Goal: Task Accomplishment & Management: Manage account settings

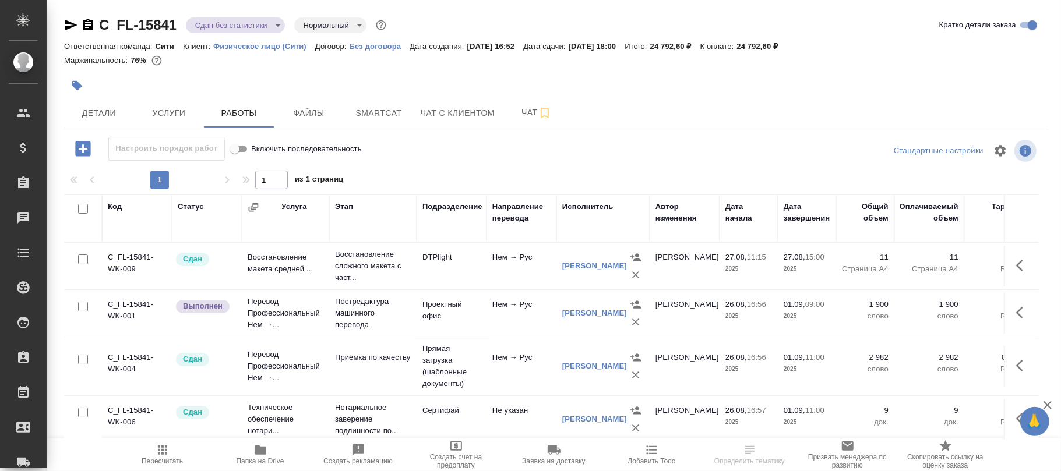
drag, startPoint x: 157, startPoint y: 453, endPoint x: 219, endPoint y: 430, distance: 66.5
click at [187, 439] on button "Пересчитать" at bounding box center [163, 455] width 98 height 33
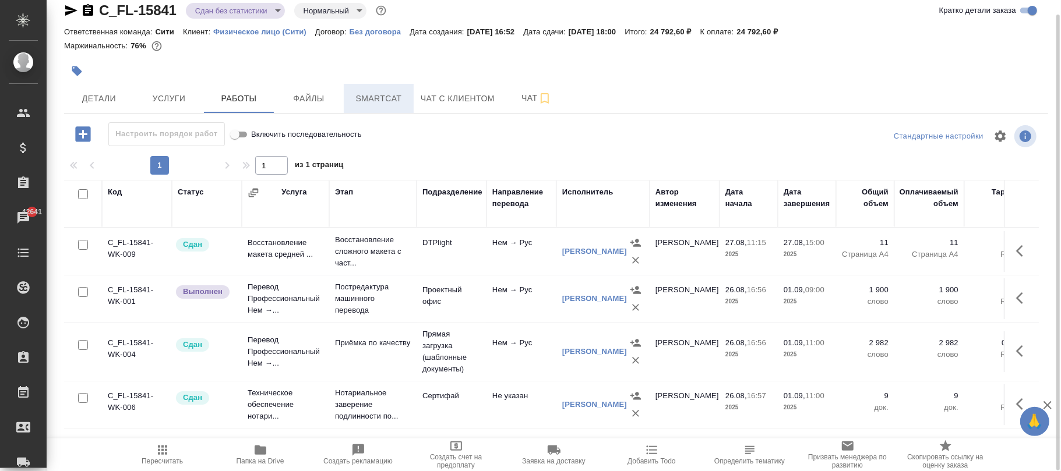
click at [383, 93] on span "Smartcat" at bounding box center [379, 98] width 56 height 15
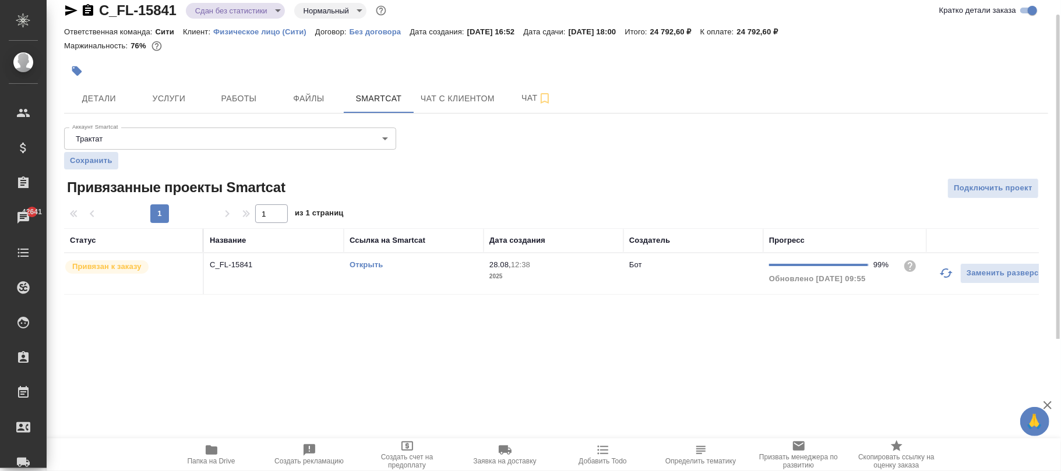
click at [614, 266] on span "28.08, 12:38" at bounding box center [553, 265] width 128 height 12
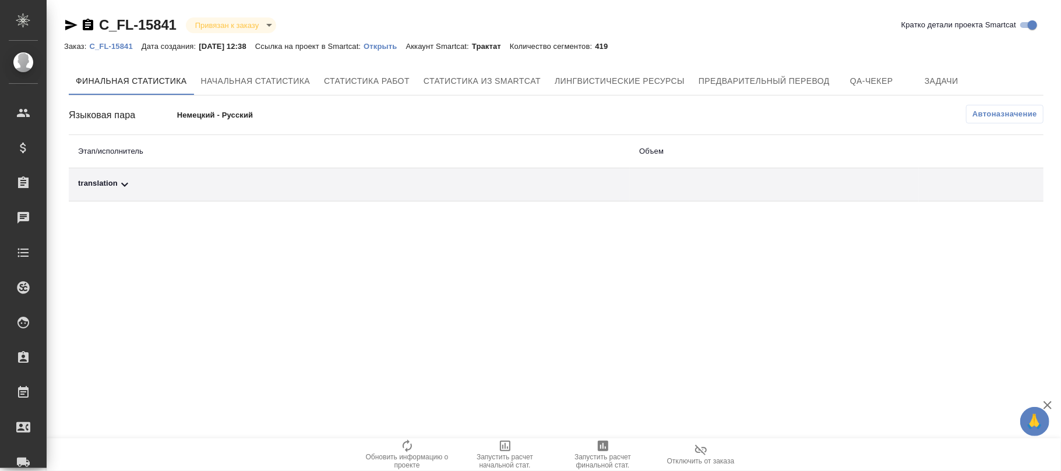
click at [996, 116] on span "Автоназначение" at bounding box center [1004, 114] width 65 height 12
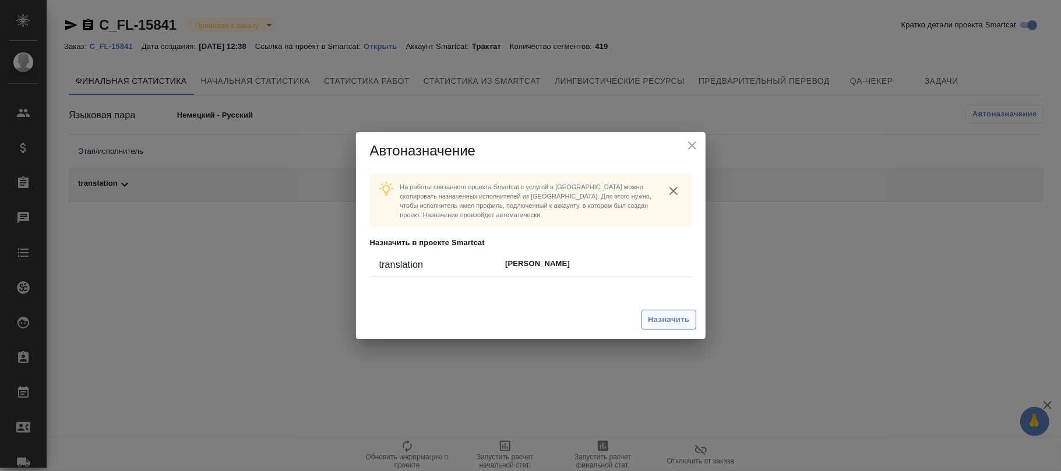
click at [660, 320] on span "Назначить" at bounding box center [668, 319] width 41 height 13
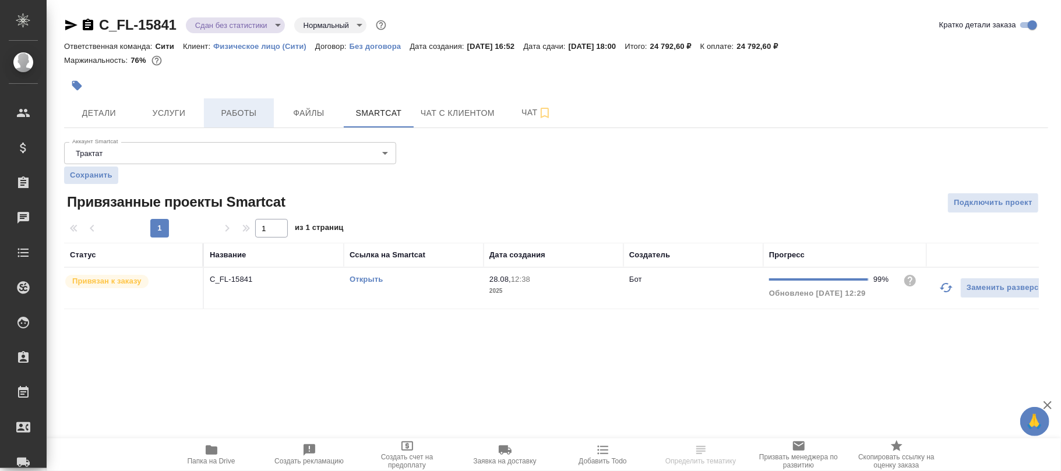
click at [246, 110] on span "Работы" at bounding box center [239, 113] width 56 height 15
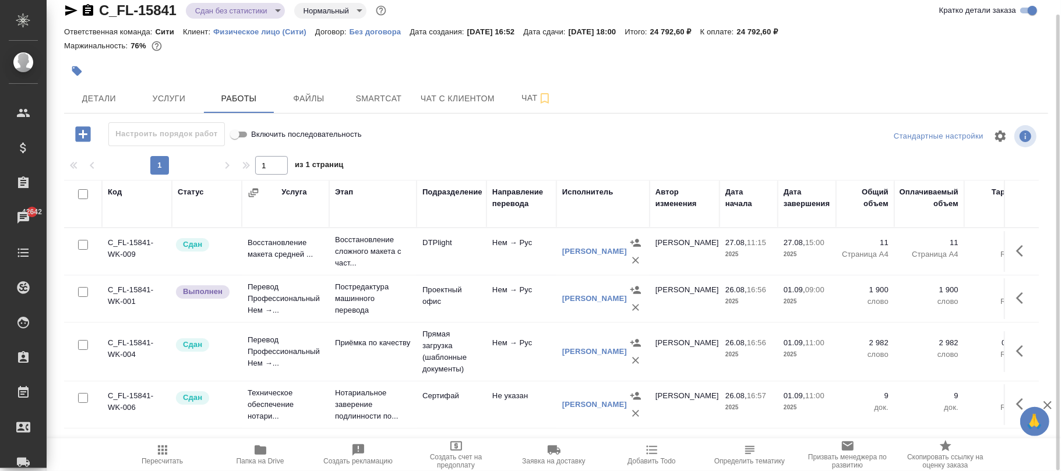
click at [145, 454] on span "Пересчитать" at bounding box center [163, 454] width 84 height 22
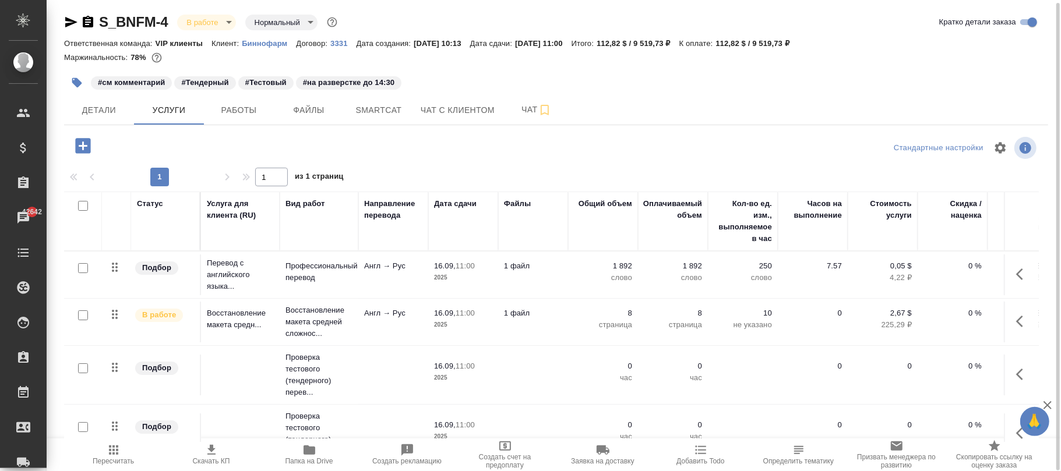
scroll to position [34, 0]
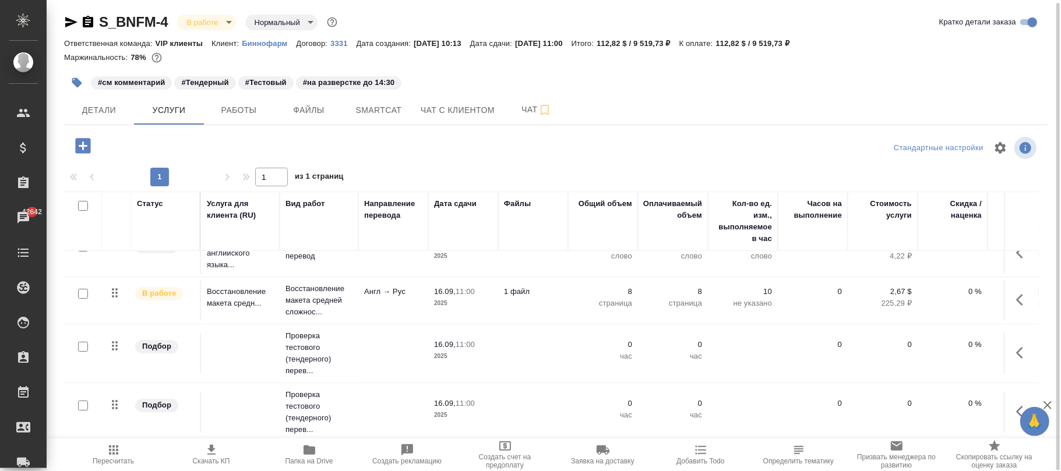
click at [1016, 405] on icon "button" at bounding box center [1023, 412] width 14 height 14
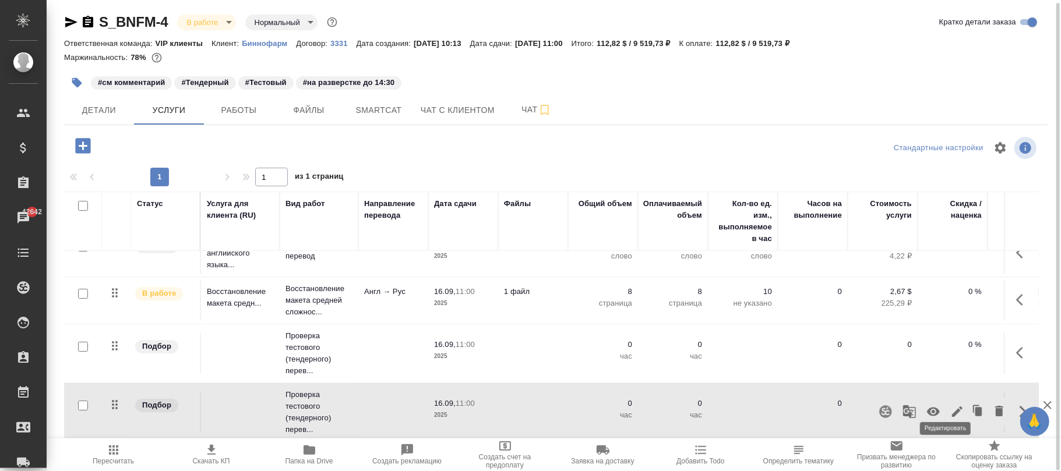
click at [952, 407] on icon "button" at bounding box center [957, 412] width 10 height 10
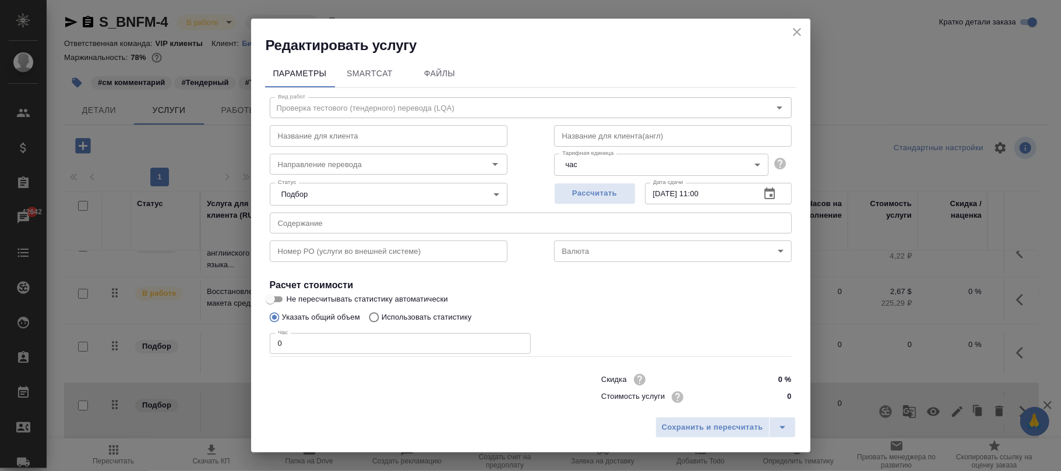
drag, startPoint x: 312, startPoint y: 353, endPoint x: 241, endPoint y: 345, distance: 71.5
click at [224, 336] on div "Редактировать услугу Параметры SmartCat Файлы Вид работ Проверка тестового (тен…" at bounding box center [530, 235] width 1061 height 471
drag, startPoint x: 348, startPoint y: 338, endPoint x: 181, endPoint y: 348, distance: 167.5
click at [168, 343] on div "Редактировать услугу Параметры SmartCat Файлы Вид работ Проверка тестового (тен…" at bounding box center [530, 235] width 1061 height 471
drag, startPoint x: 238, startPoint y: 332, endPoint x: 226, endPoint y: 344, distance: 16.5
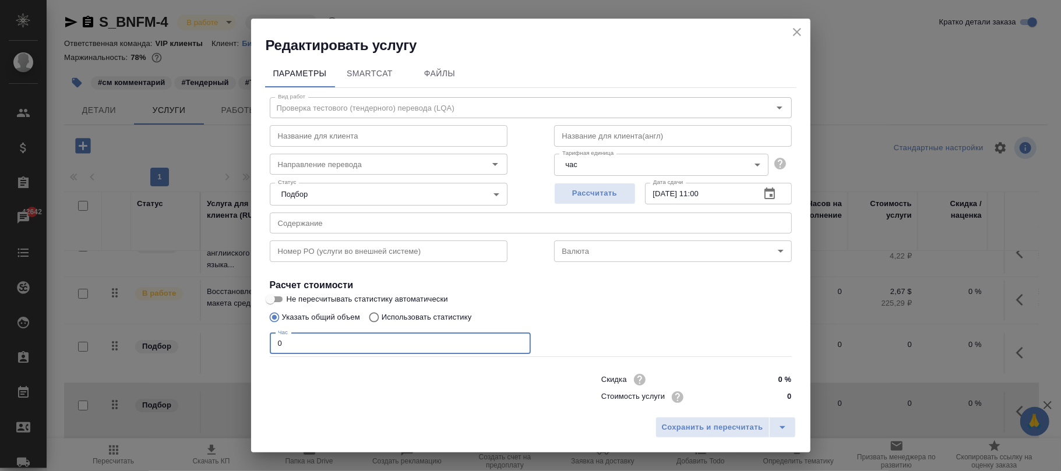
click at [185, 326] on div "Редактировать услугу Параметры SmartCat Файлы Вид работ Проверка тестового (тен…" at bounding box center [530, 235] width 1061 height 471
type input "1"
click at [690, 421] on span "Сохранить и пересчитать" at bounding box center [712, 427] width 101 height 13
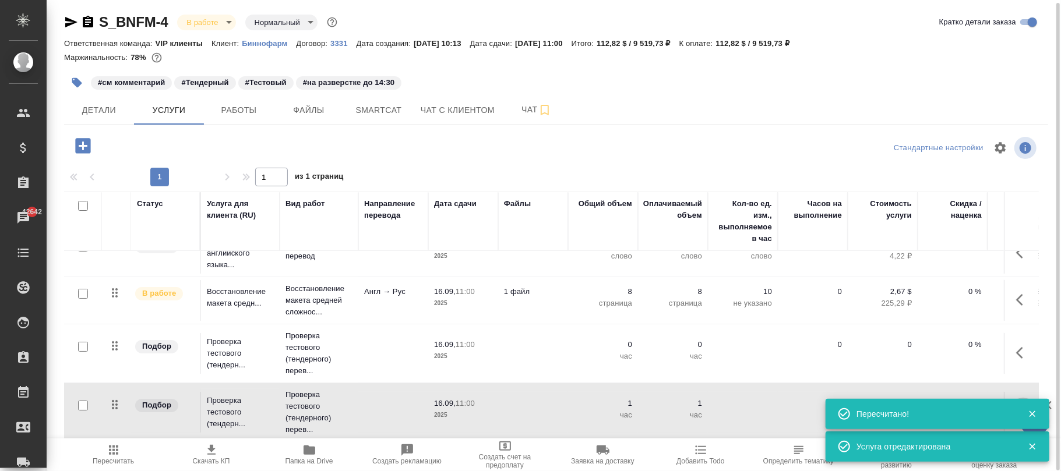
click at [1016, 405] on icon "button" at bounding box center [1023, 412] width 14 height 14
click at [1028, 410] on icon "button" at bounding box center [1032, 414] width 10 height 10
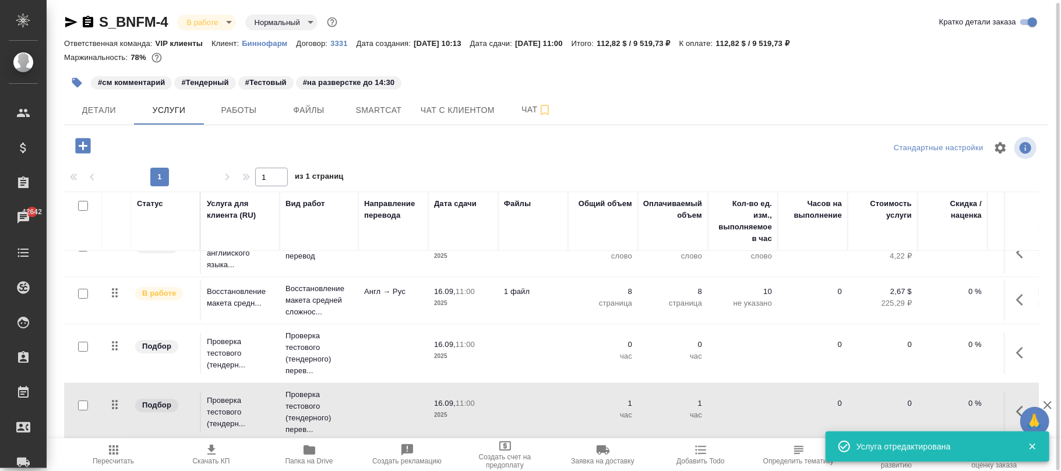
click at [1016, 406] on icon "button" at bounding box center [1023, 412] width 14 height 14
click at [951, 405] on icon "button" at bounding box center [957, 412] width 14 height 14
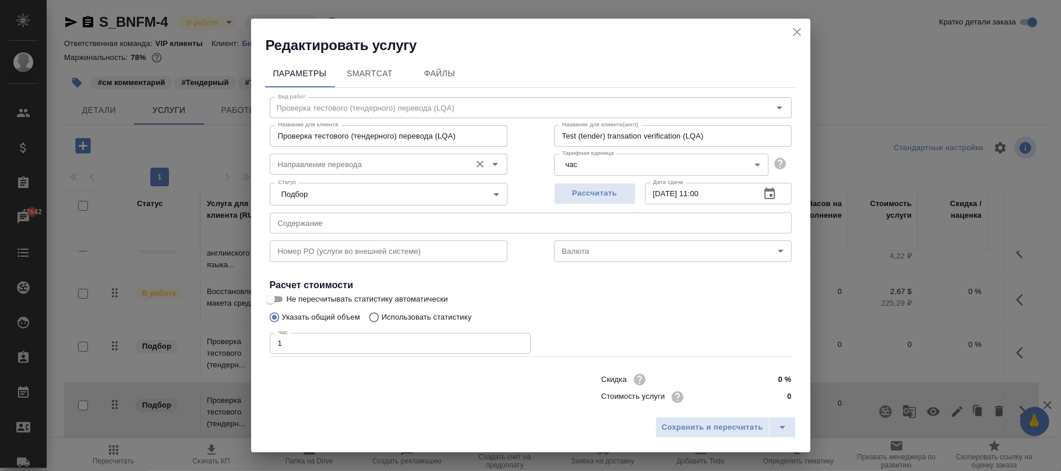
click at [317, 167] on input "Направление перевода" at bounding box center [369, 164] width 192 height 14
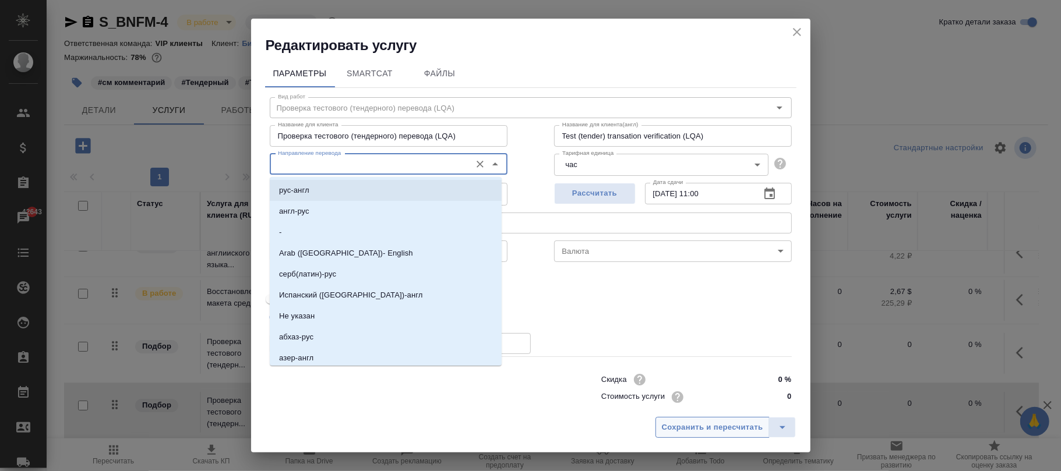
click at [720, 425] on span "Сохранить и пересчитать" at bounding box center [712, 427] width 101 height 13
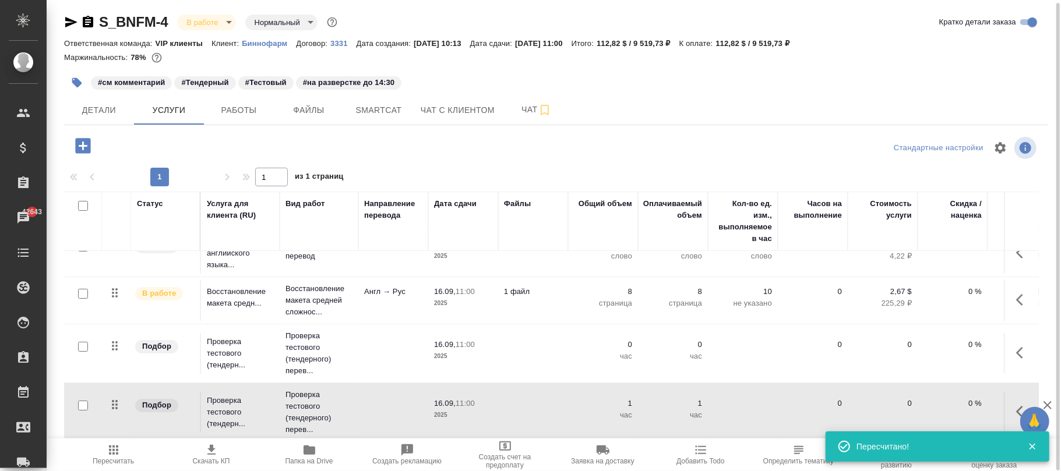
click at [1016, 346] on icon "button" at bounding box center [1023, 353] width 14 height 14
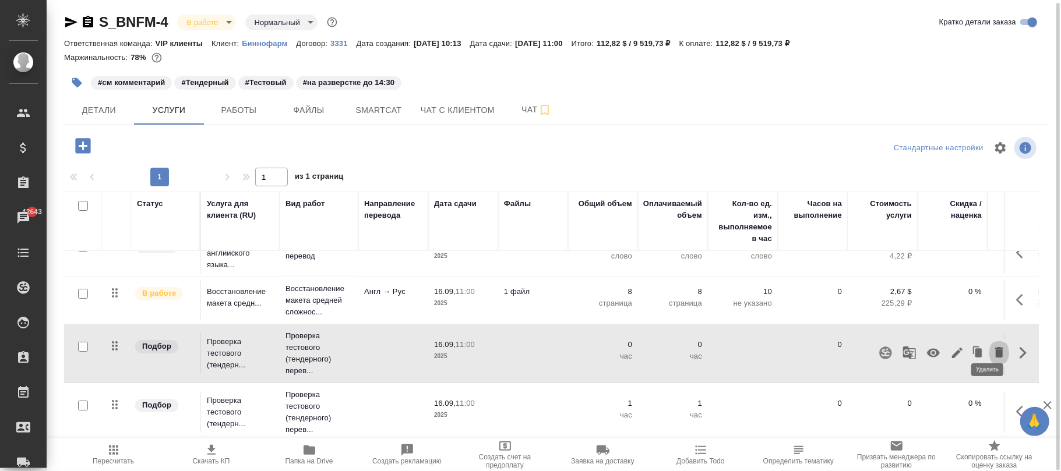
click at [995, 347] on icon "button" at bounding box center [999, 352] width 8 height 10
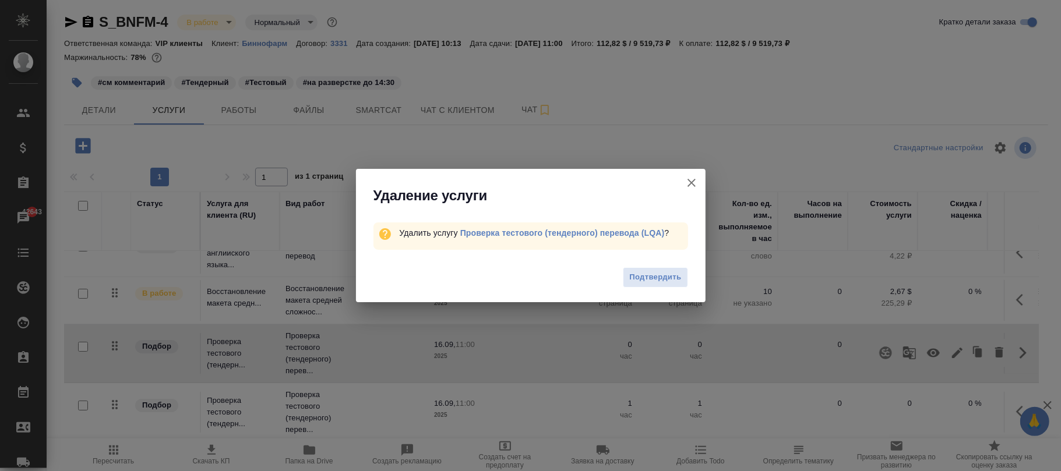
drag, startPoint x: 656, startPoint y: 270, endPoint x: 658, endPoint y: 276, distance: 6.3
click at [658, 271] on span "Подтвердить" at bounding box center [655, 277] width 52 height 13
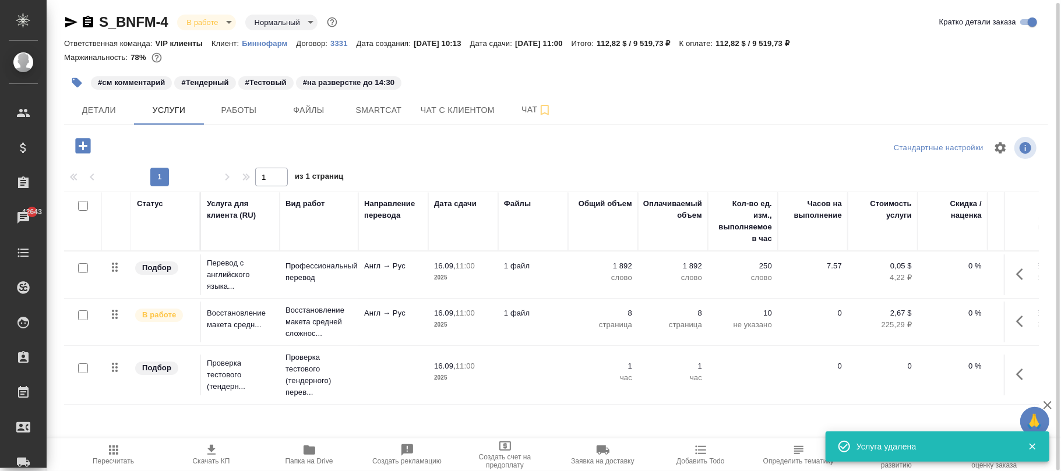
scroll to position [0, 0]
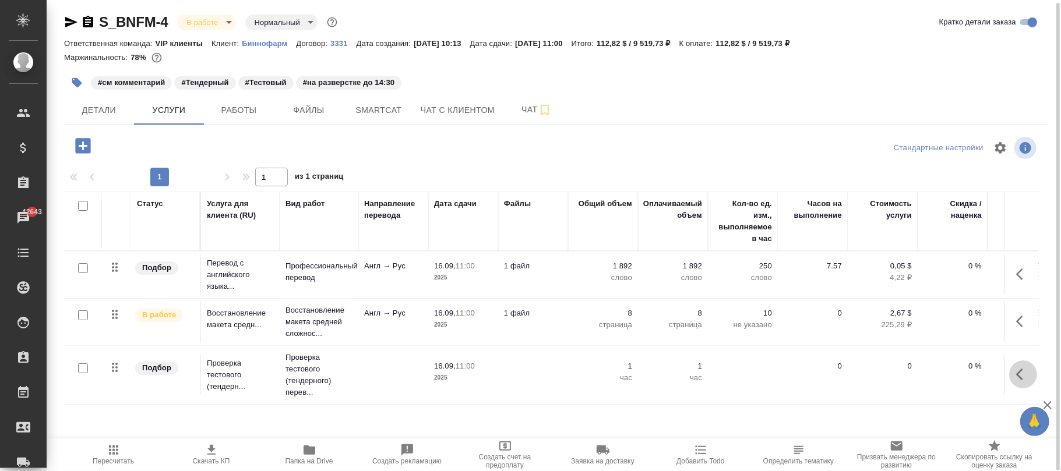
click at [1020, 375] on icon "button" at bounding box center [1023, 375] width 14 height 14
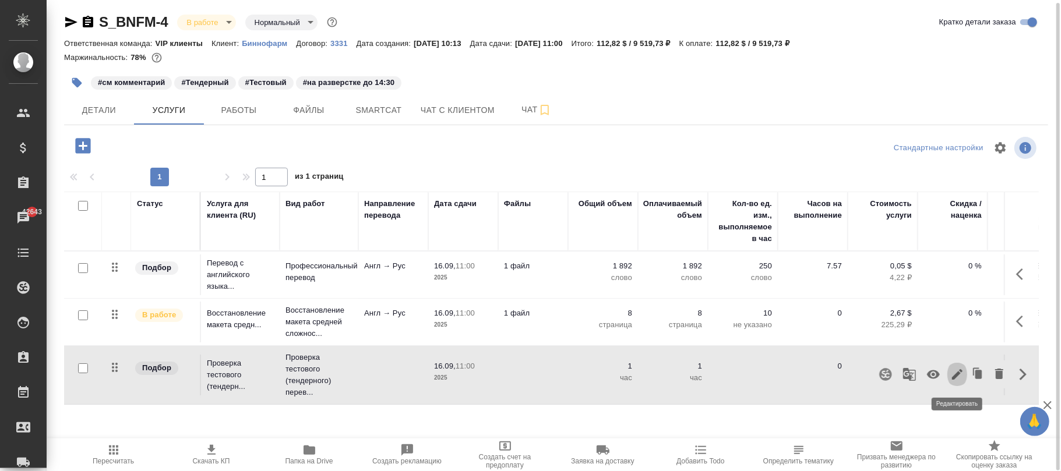
click at [960, 374] on icon "button" at bounding box center [957, 374] width 10 height 10
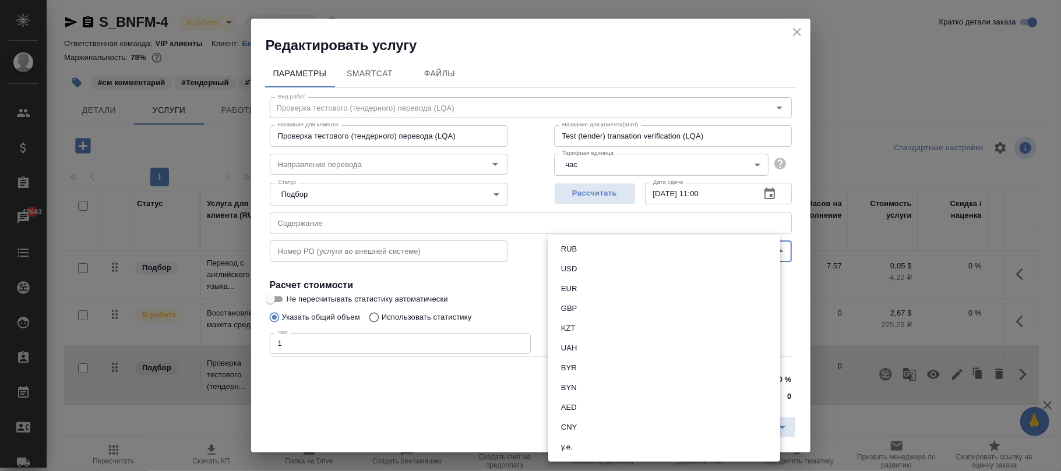
click at [606, 254] on body "🙏 .cls-1 fill:#fff; AWATERA Фокина Наталья n.fokina Клиенты Спецификации Заказы…" at bounding box center [530, 235] width 1061 height 471
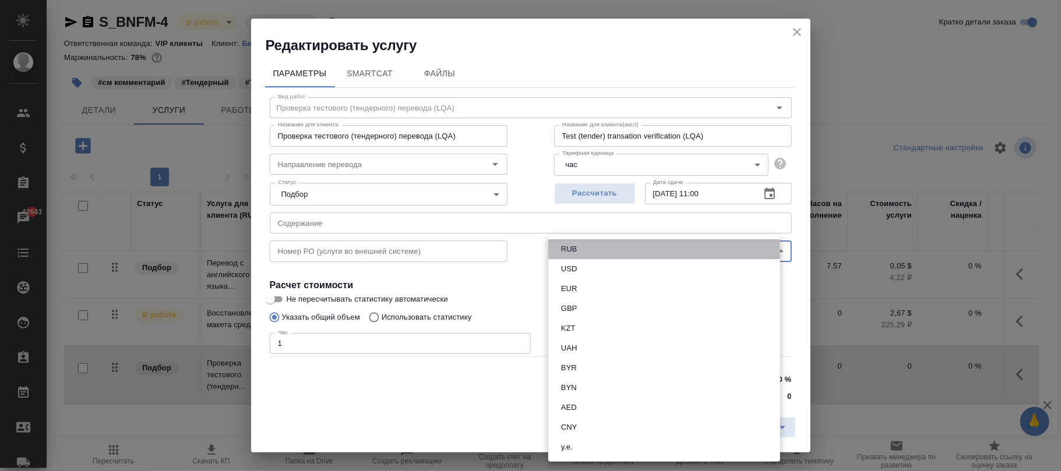
drag, startPoint x: 599, startPoint y: 247, endPoint x: 612, endPoint y: 260, distance: 17.7
click at [599, 247] on li "RUB" at bounding box center [664, 249] width 232 height 20
type input "RUB"
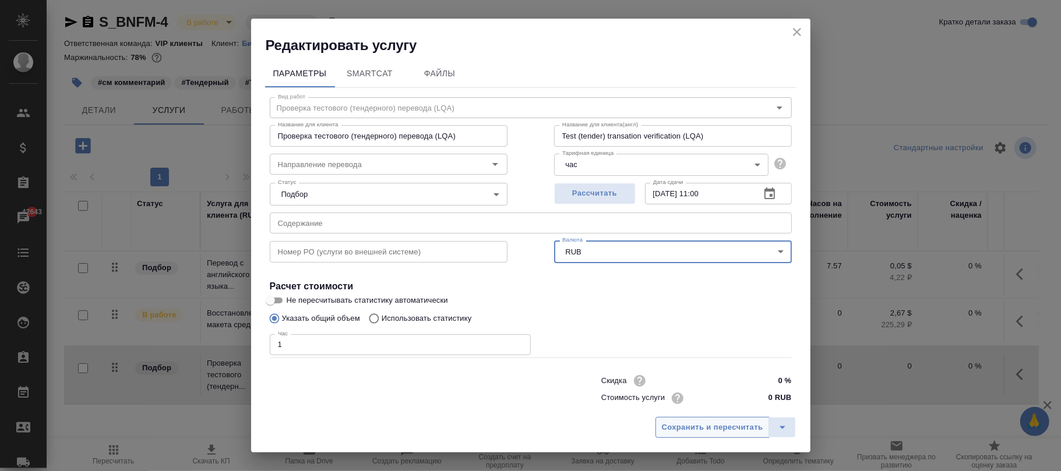
click at [736, 432] on span "Сохранить и пересчитать" at bounding box center [712, 427] width 101 height 13
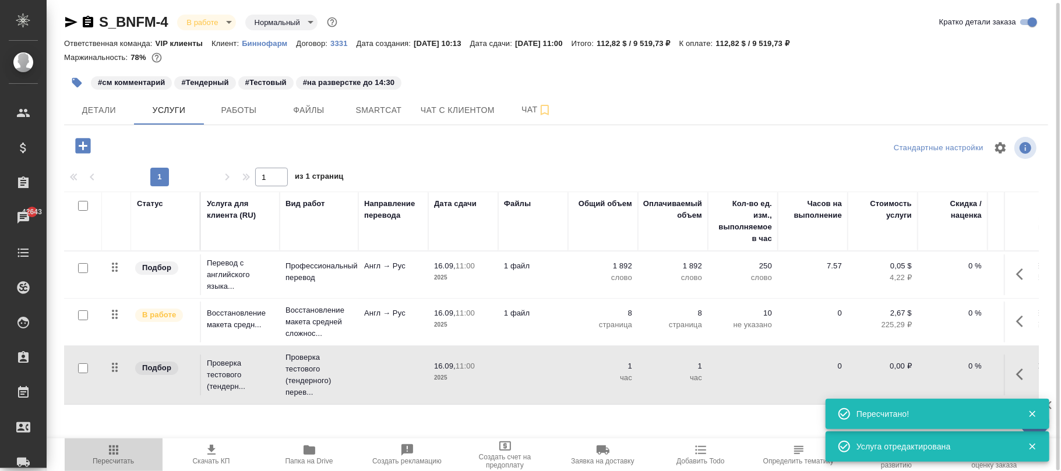
click at [121, 453] on span "Пересчитать" at bounding box center [114, 454] width 84 height 22
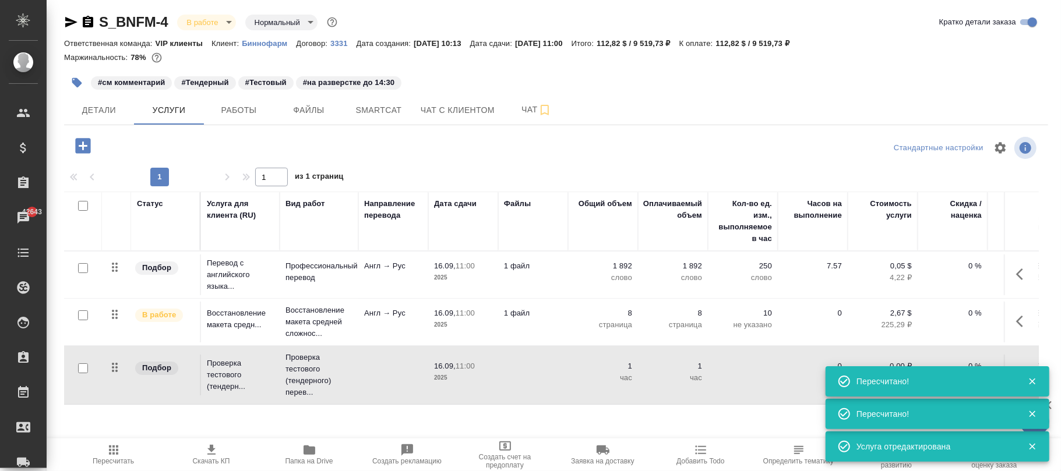
click at [1032, 384] on icon "button" at bounding box center [1032, 381] width 10 height 10
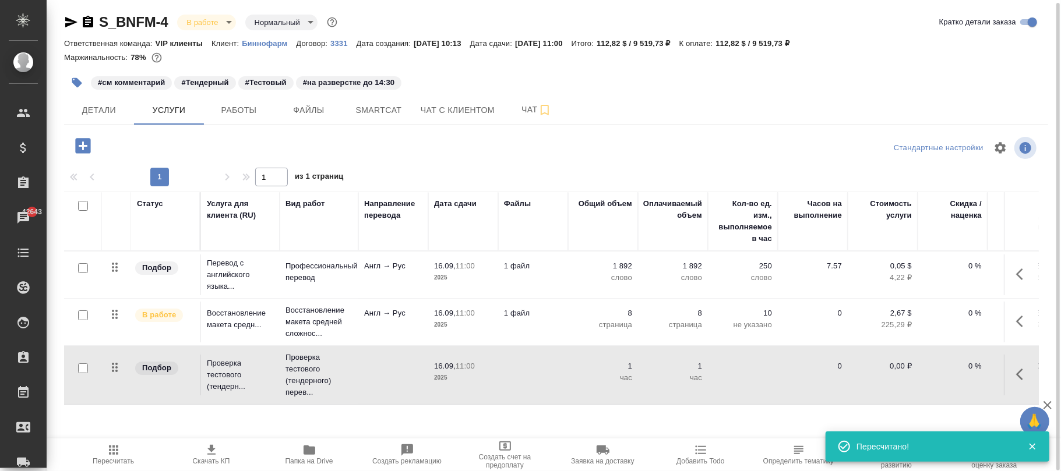
click at [115, 451] on icon "button" at bounding box center [114, 450] width 14 height 14
click at [1023, 376] on icon "button" at bounding box center [1023, 375] width 14 height 14
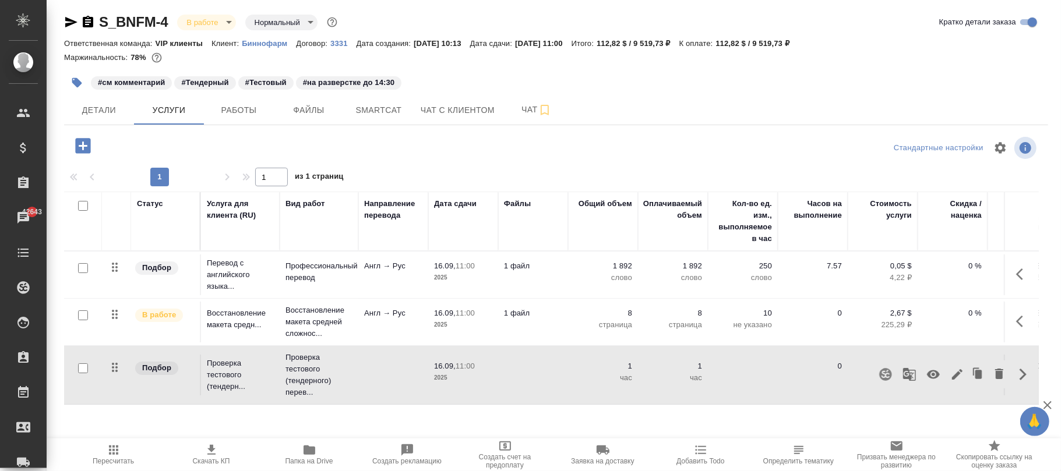
click at [1016, 323] on icon "button" at bounding box center [1019, 322] width 7 height 12
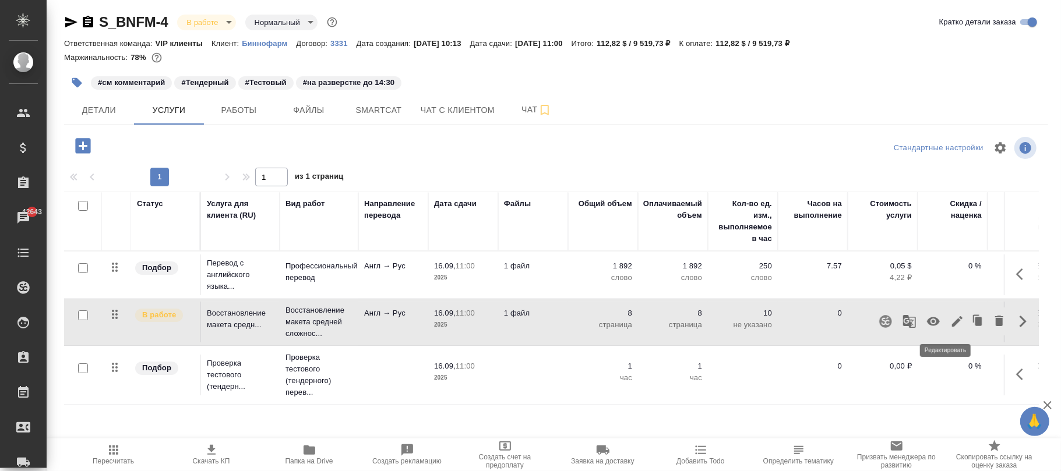
click at [952, 322] on icon "button" at bounding box center [957, 321] width 10 height 10
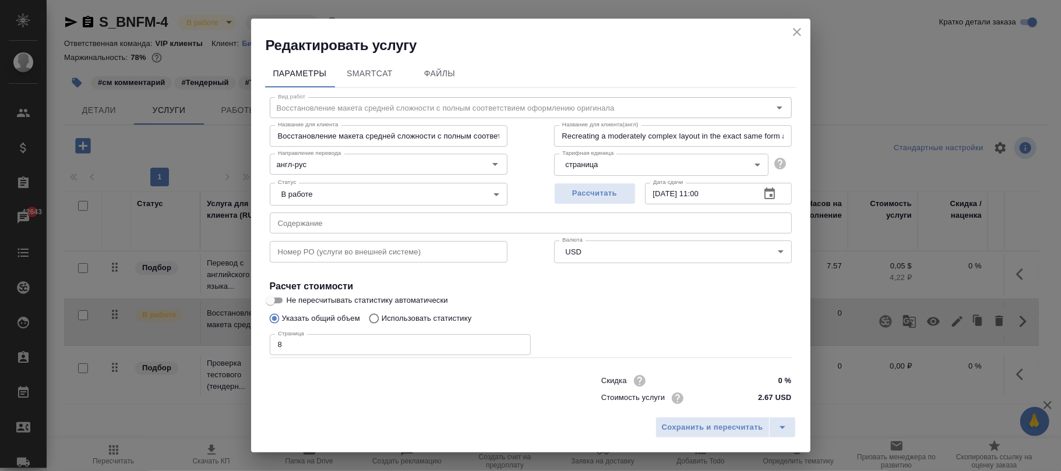
click at [792, 28] on icon "close" at bounding box center [797, 32] width 14 height 14
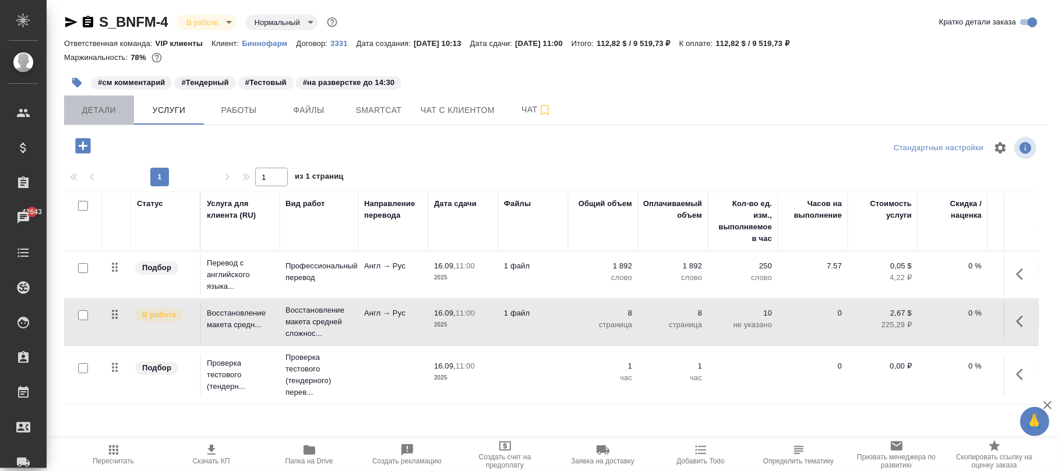
click at [111, 105] on span "Детали" at bounding box center [99, 110] width 56 height 15
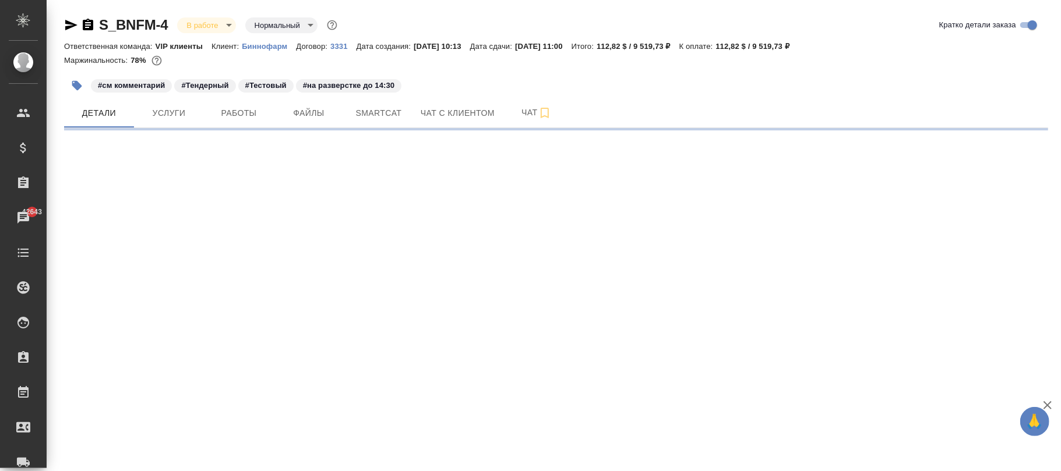
select select "RU"
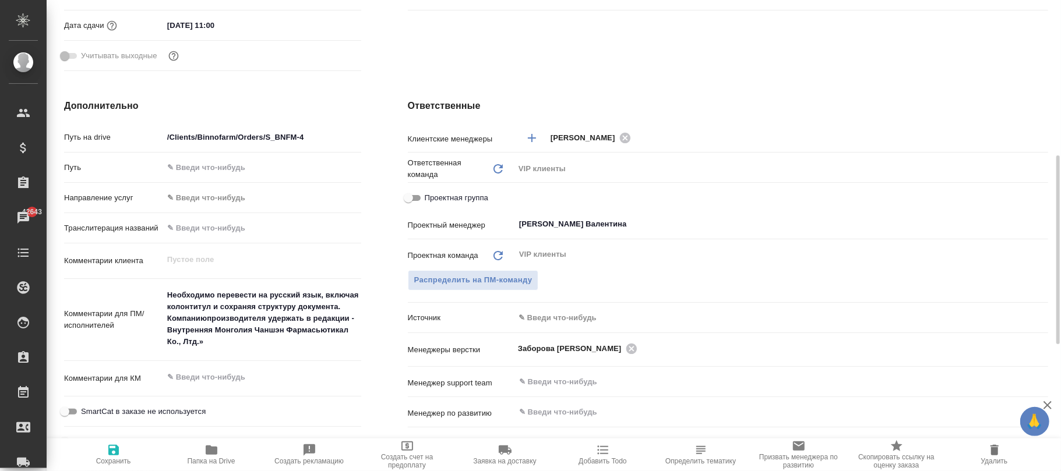
type textarea "x"
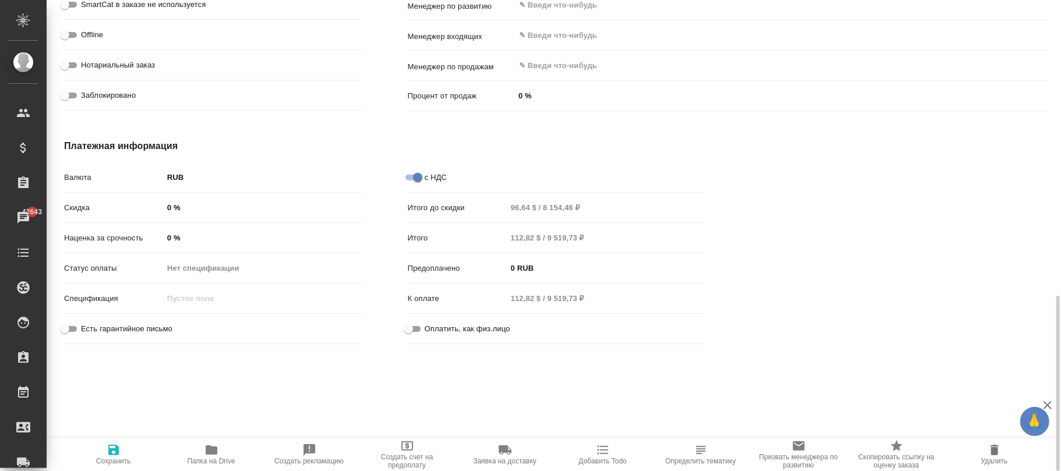
scroll to position [718, 0]
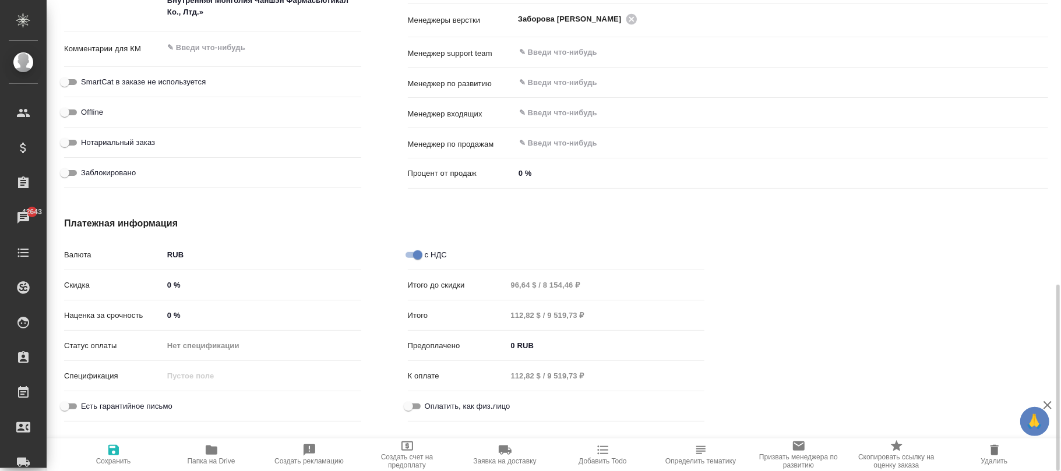
click at [207, 249] on body "🙏 .cls-1 fill:#fff; AWATERA Фокина Наталья n.fokina Клиенты Спецификации Заказы…" at bounding box center [530, 235] width 1061 height 471
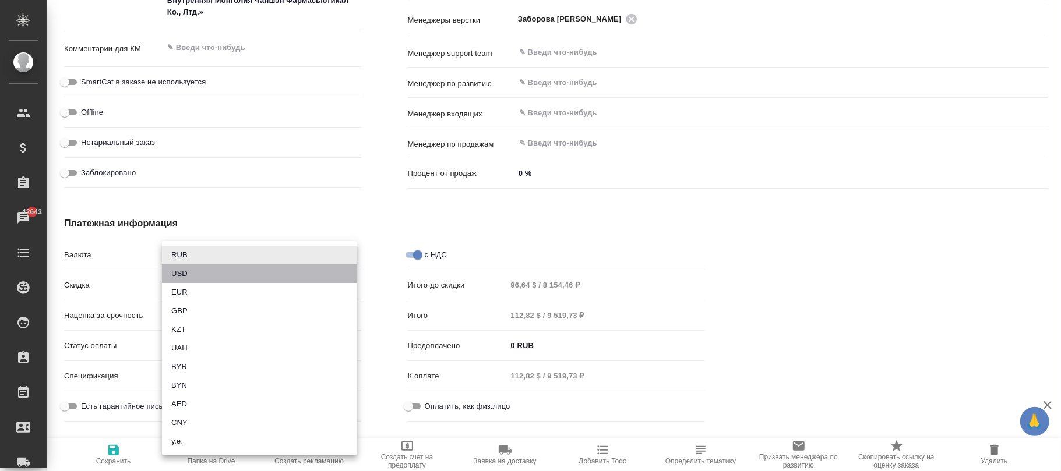
click at [193, 274] on li "USD" at bounding box center [259, 273] width 195 height 19
type textarea "x"
type input "USD"
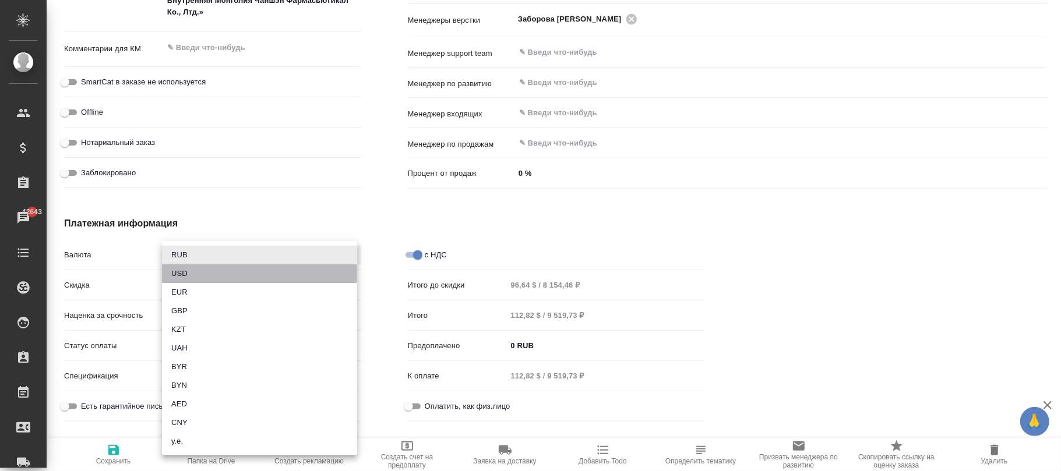
type input "96,64 $ / 8 154,46 $"
type input "112,82 $ / 9 519,73 $"
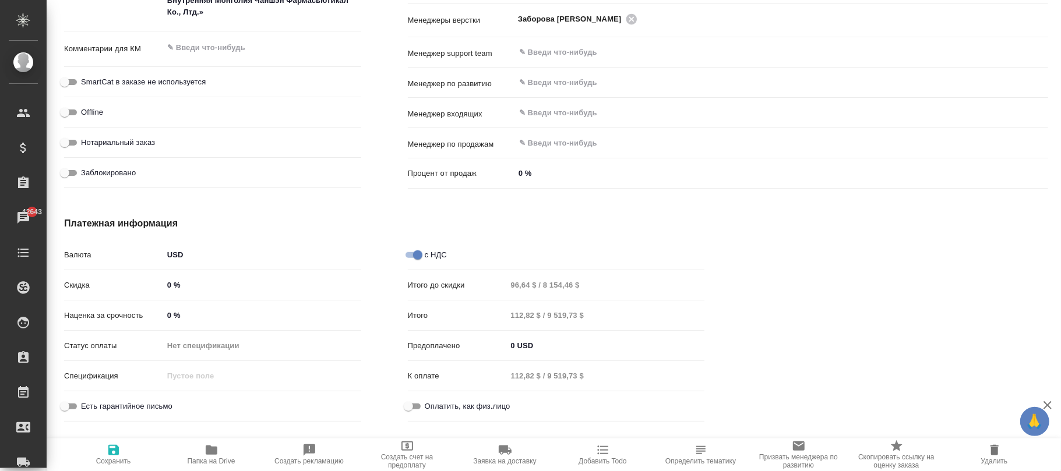
drag, startPoint x: 101, startPoint y: 450, endPoint x: 401, endPoint y: 157, distance: 419.3
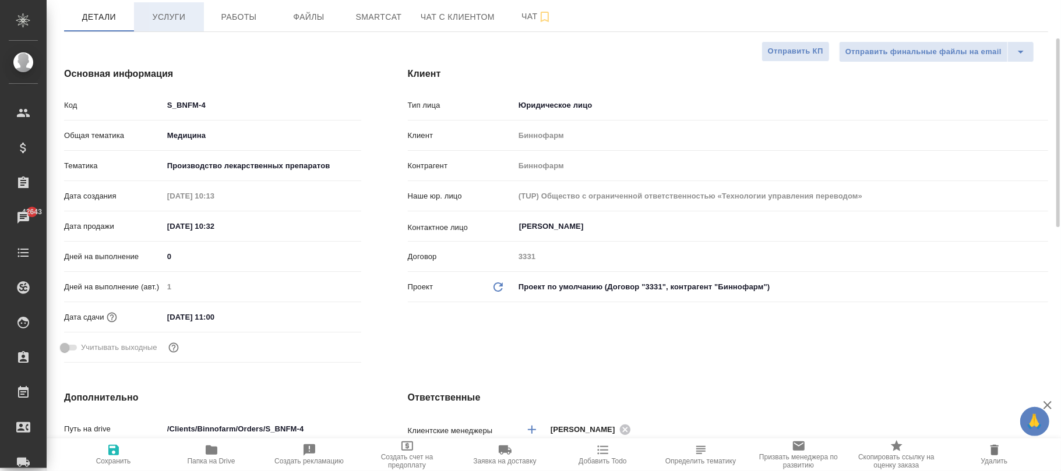
scroll to position [0, 0]
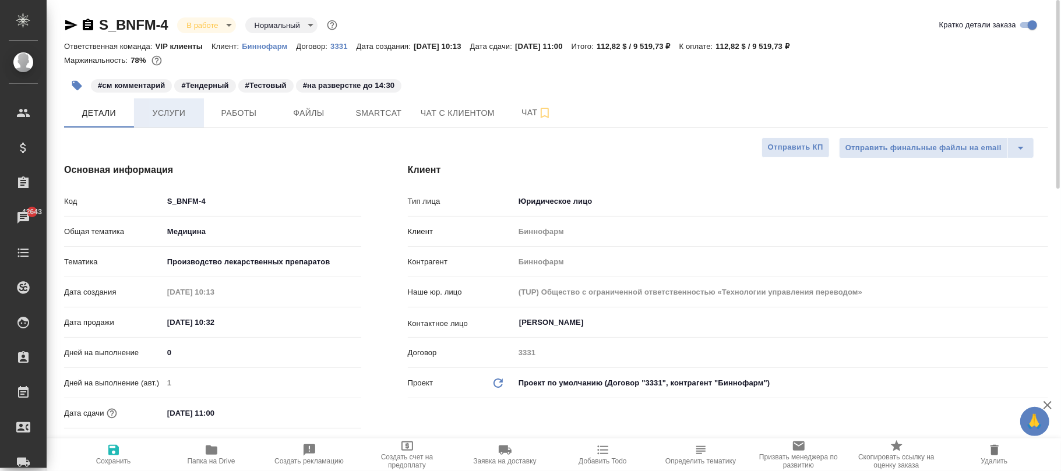
click at [168, 122] on button "Услуги" at bounding box center [169, 112] width 70 height 29
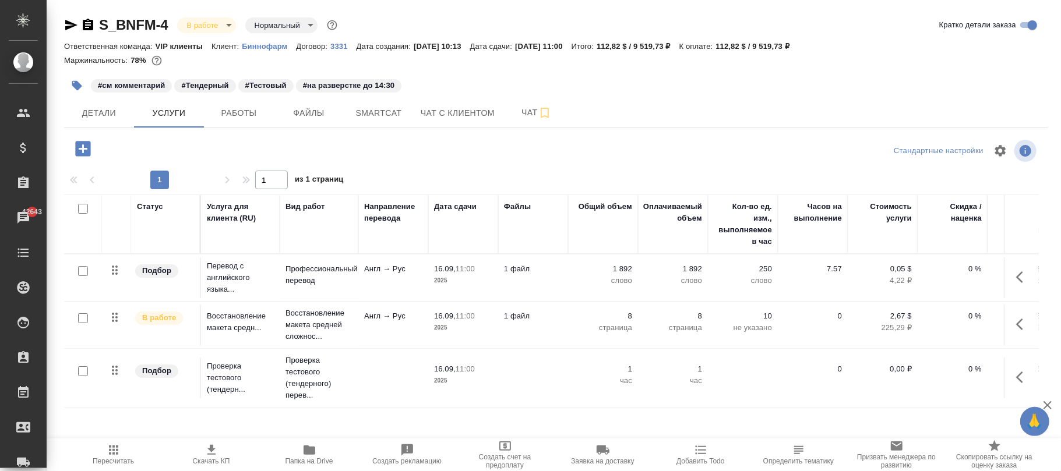
click at [112, 439] on button "Пересчитать" at bounding box center [114, 455] width 98 height 33
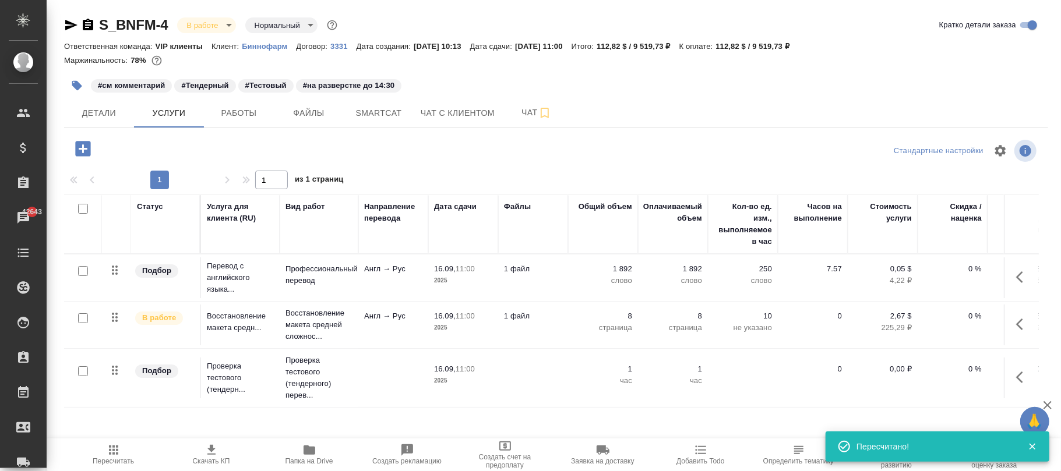
click at [1016, 377] on icon "button" at bounding box center [1023, 377] width 14 height 14
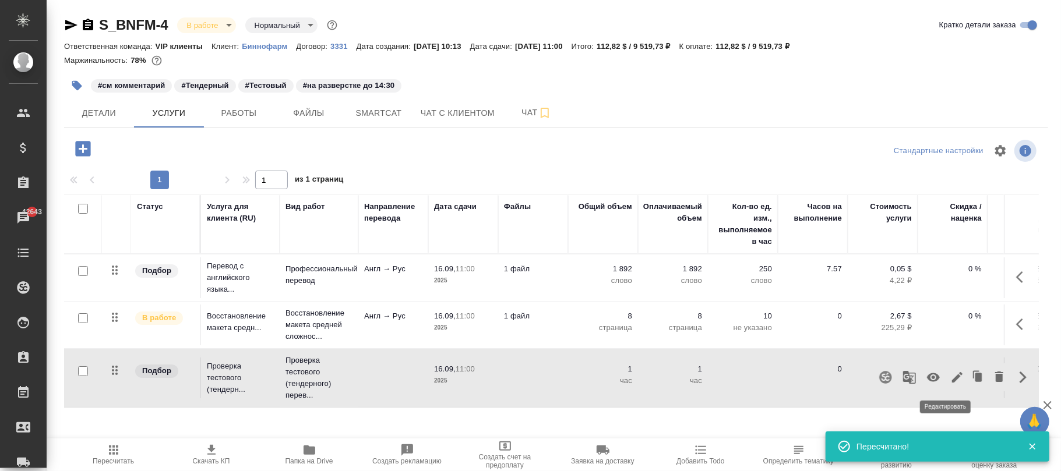
click at [952, 379] on icon "button" at bounding box center [957, 377] width 10 height 10
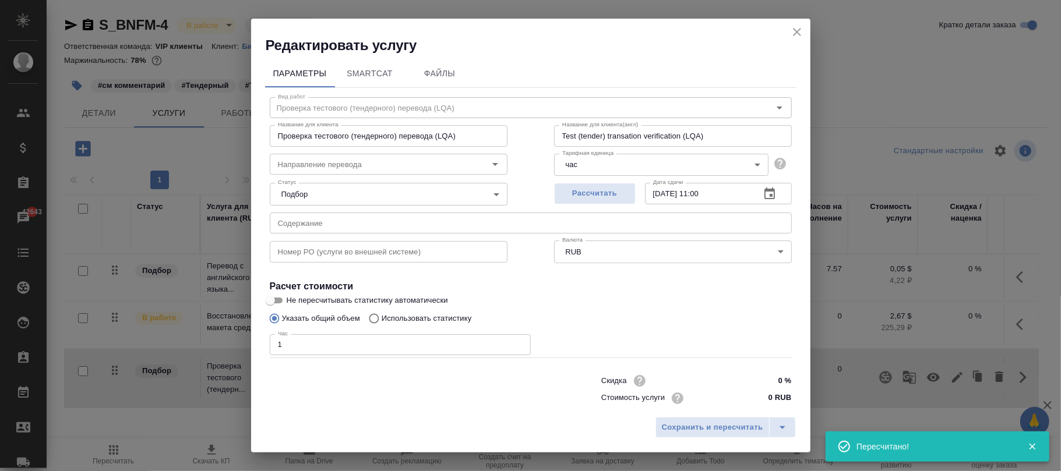
click at [593, 257] on body "🙏 .cls-1 fill:#fff; AWATERA Фокина Наталья n.fokina Клиенты Спецификации Заказы…" at bounding box center [530, 235] width 1061 height 471
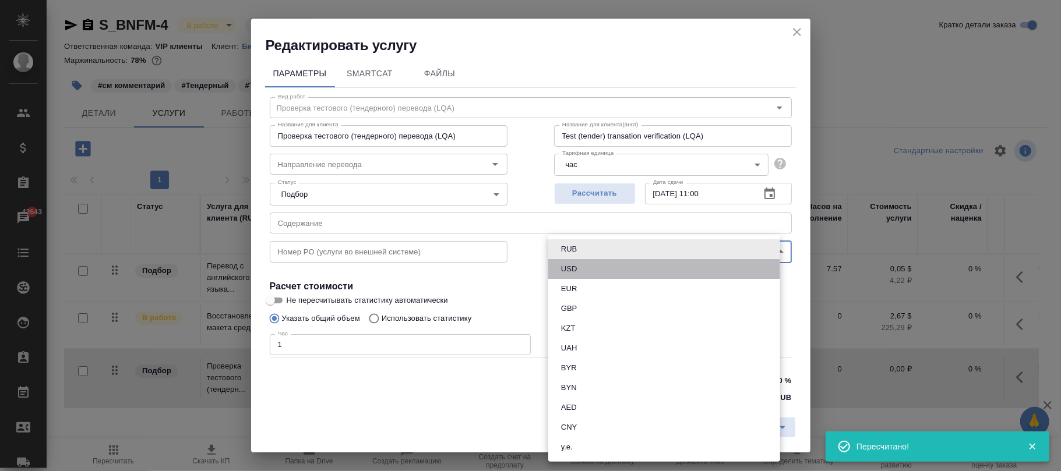
click at [580, 266] on button "USD" at bounding box center [568, 269] width 23 height 13
type input "USD"
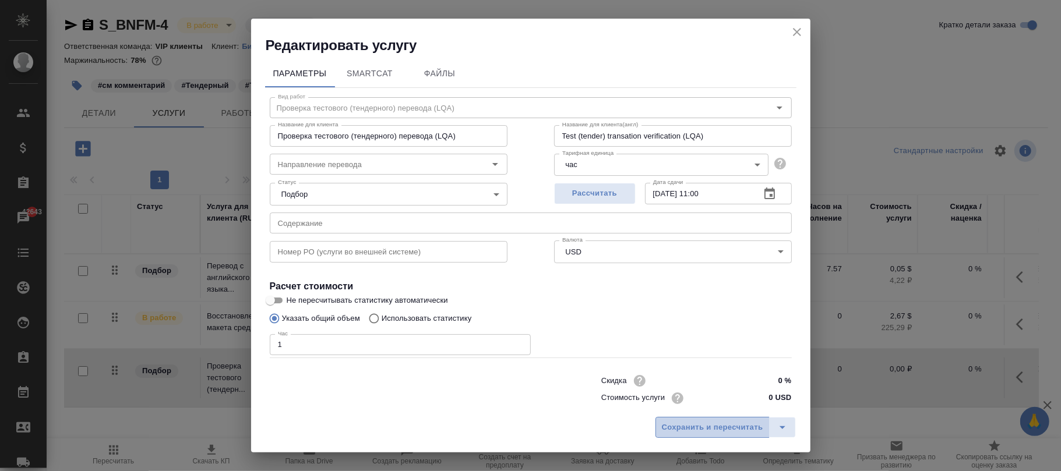
click at [725, 425] on span "Сохранить и пересчитать" at bounding box center [712, 427] width 101 height 13
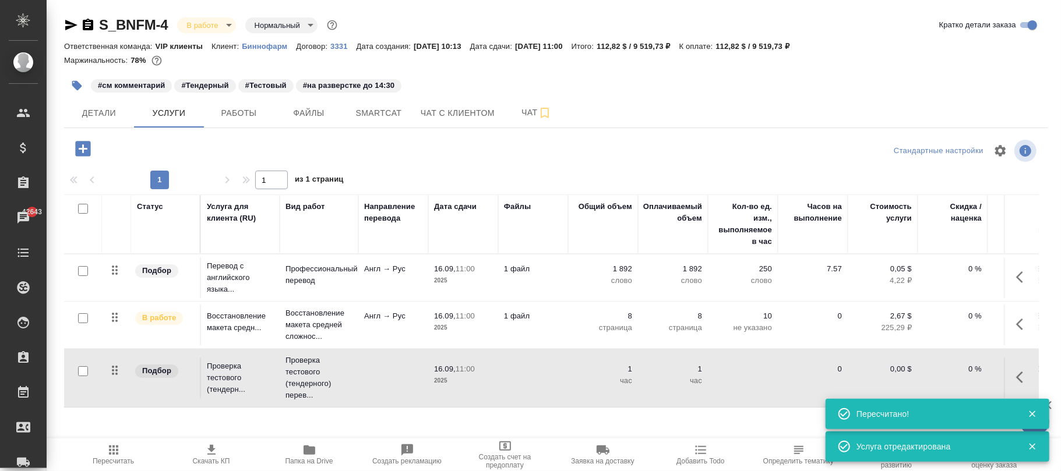
drag, startPoint x: 1004, startPoint y: 380, endPoint x: 1011, endPoint y: 376, distance: 8.1
click at [1016, 376] on icon "button" at bounding box center [1023, 377] width 14 height 14
click at [927, 376] on icon "button" at bounding box center [933, 377] width 13 height 9
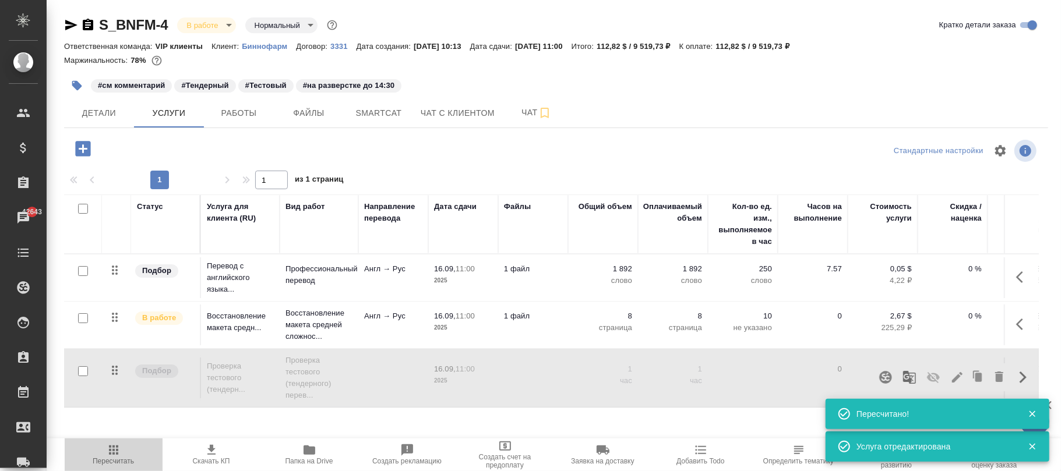
drag, startPoint x: 115, startPoint y: 453, endPoint x: 121, endPoint y: 448, distance: 7.9
click at [121, 448] on span "Пересчитать" at bounding box center [114, 454] width 84 height 22
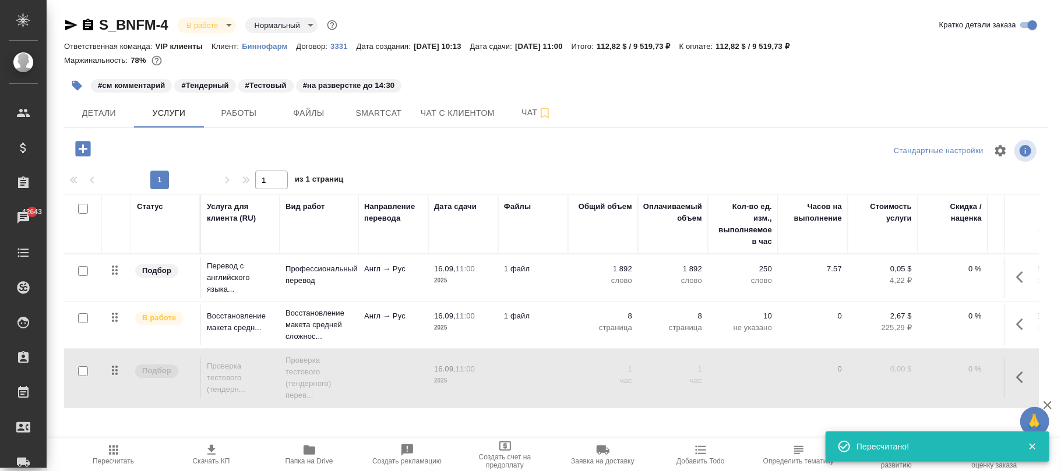
drag, startPoint x: 106, startPoint y: 448, endPoint x: 134, endPoint y: 443, distance: 28.4
click at [134, 443] on span "Пересчитать" at bounding box center [114, 454] width 84 height 22
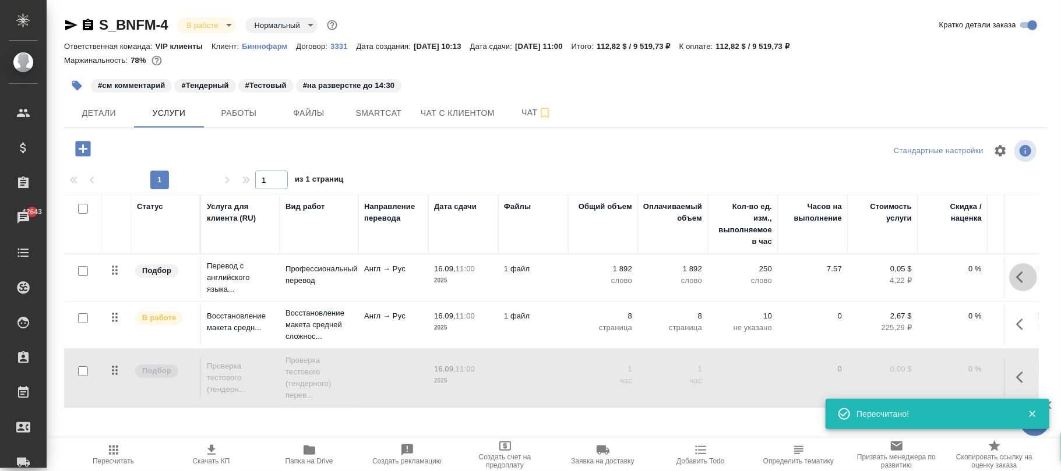
click at [1016, 271] on icon "button" at bounding box center [1023, 277] width 14 height 14
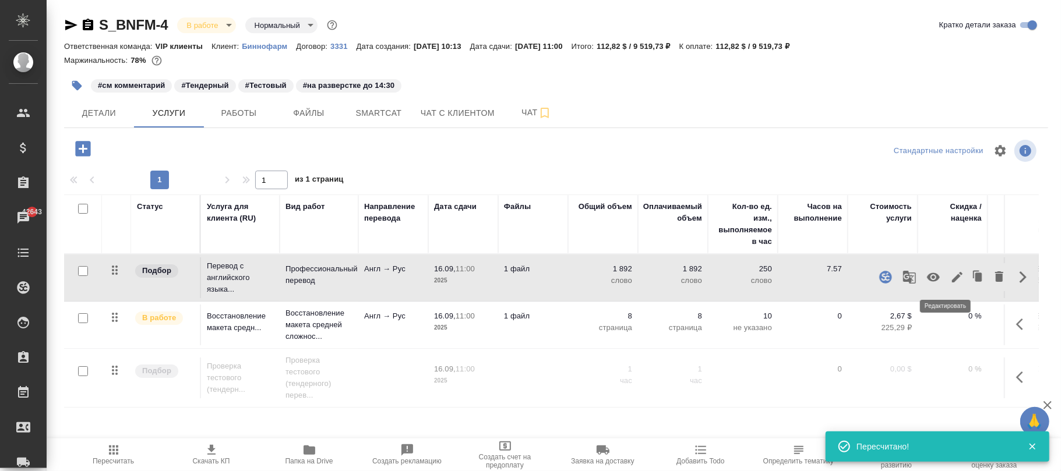
click at [952, 278] on icon "button" at bounding box center [957, 277] width 10 height 10
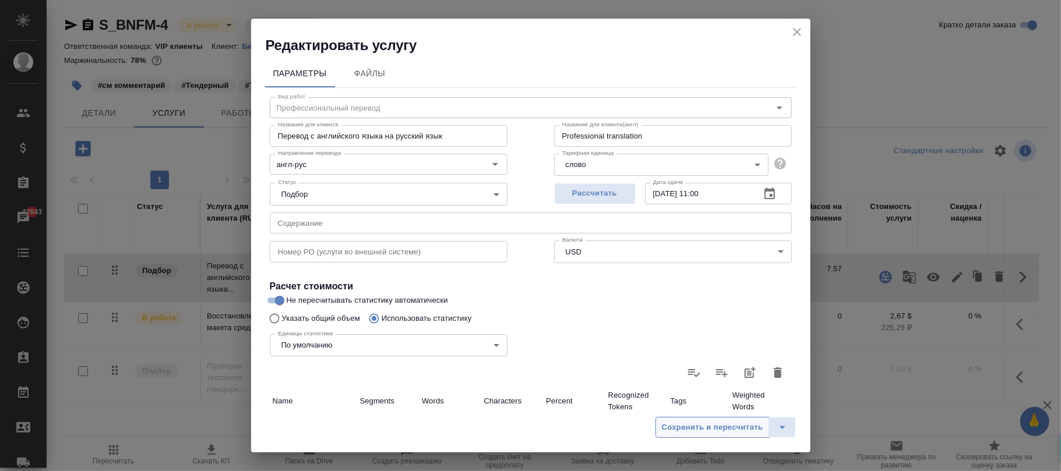
click at [702, 430] on span "Сохранить и пересчитать" at bounding box center [712, 427] width 101 height 13
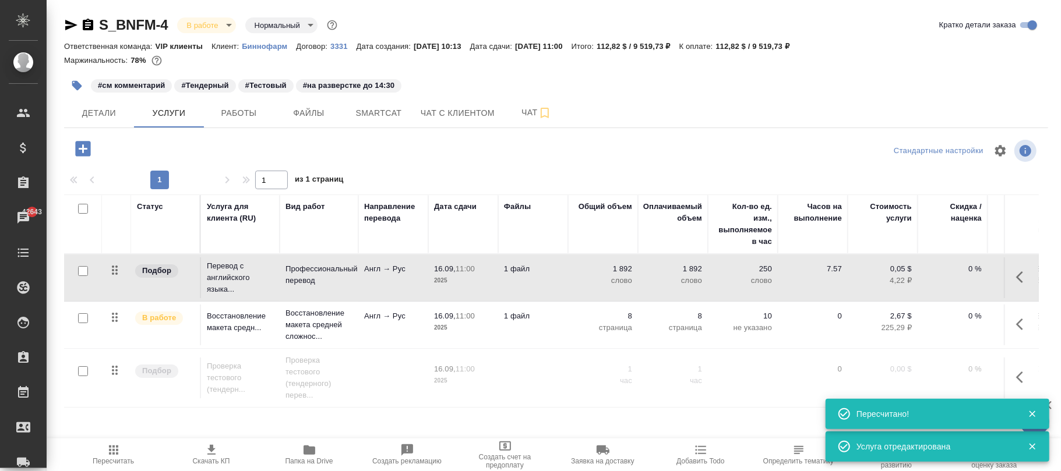
click at [1016, 326] on icon "button" at bounding box center [1023, 324] width 14 height 14
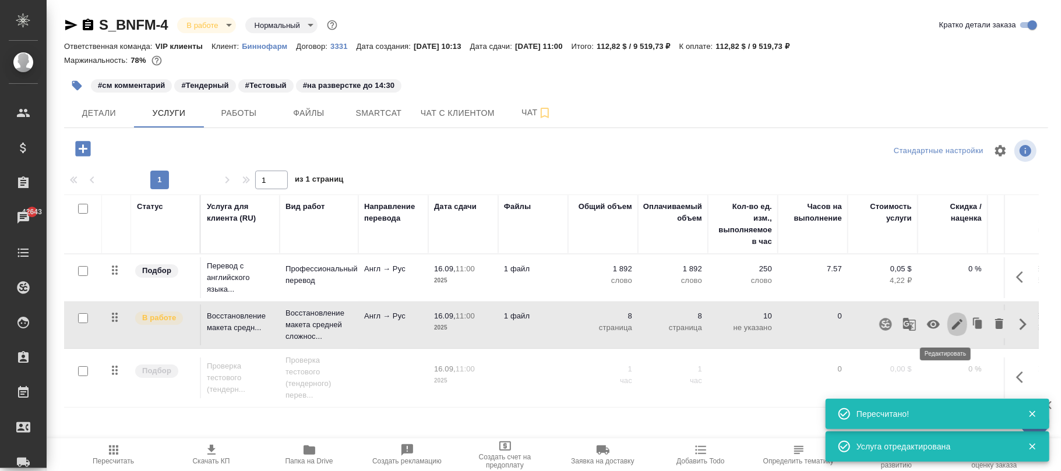
click at [950, 323] on icon "button" at bounding box center [957, 324] width 14 height 14
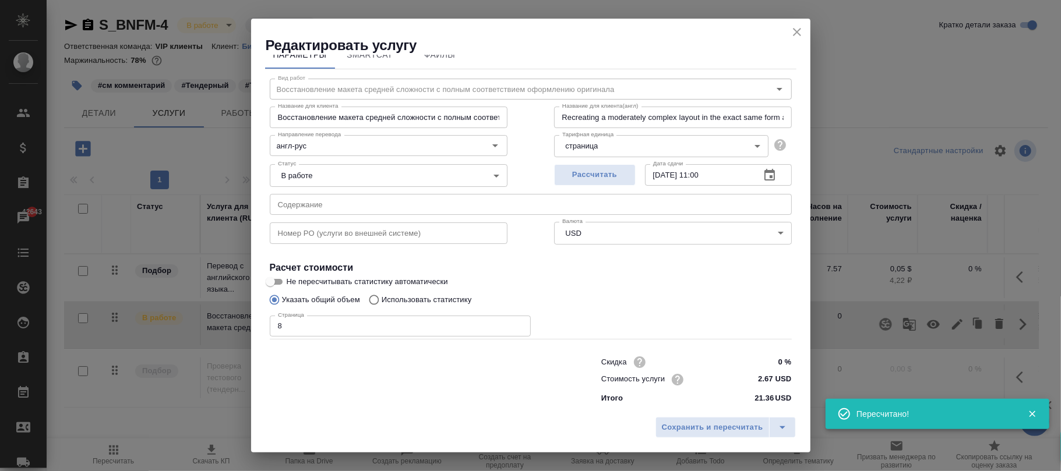
scroll to position [21, 0]
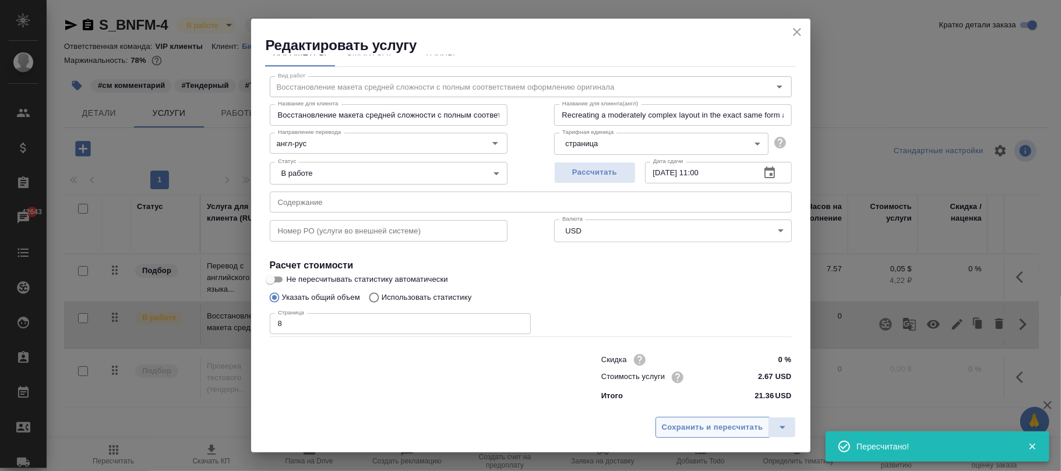
click at [676, 434] on span "Сохранить и пересчитать" at bounding box center [712, 427] width 101 height 13
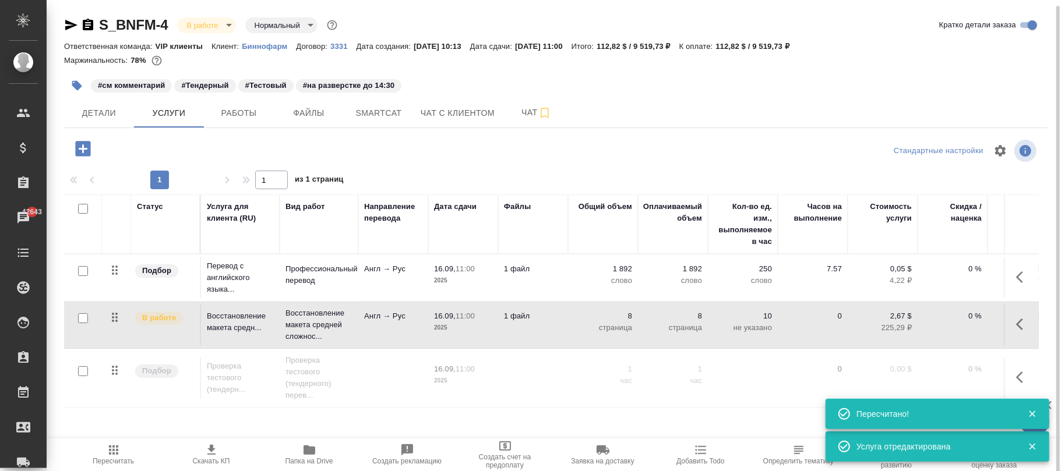
scroll to position [3, 0]
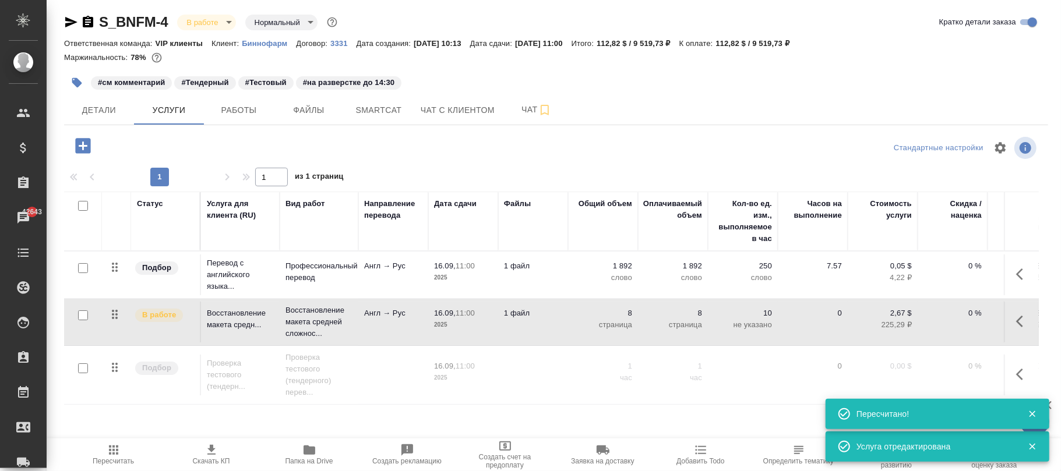
drag, startPoint x: 117, startPoint y: 453, endPoint x: 674, endPoint y: 443, distance: 556.9
click at [127, 453] on span "Пересчитать" at bounding box center [114, 454] width 84 height 22
click at [94, 106] on span "Детали" at bounding box center [99, 110] width 56 height 15
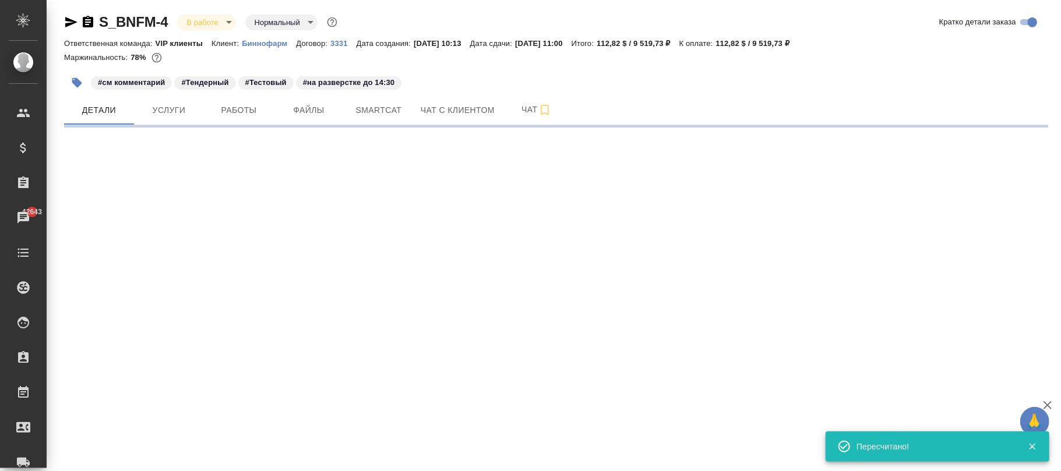
select select "RU"
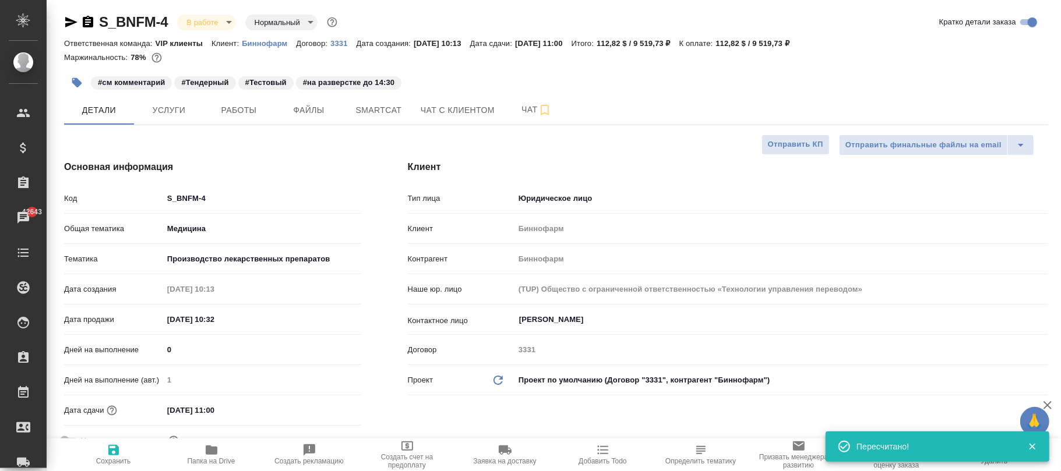
type textarea "x"
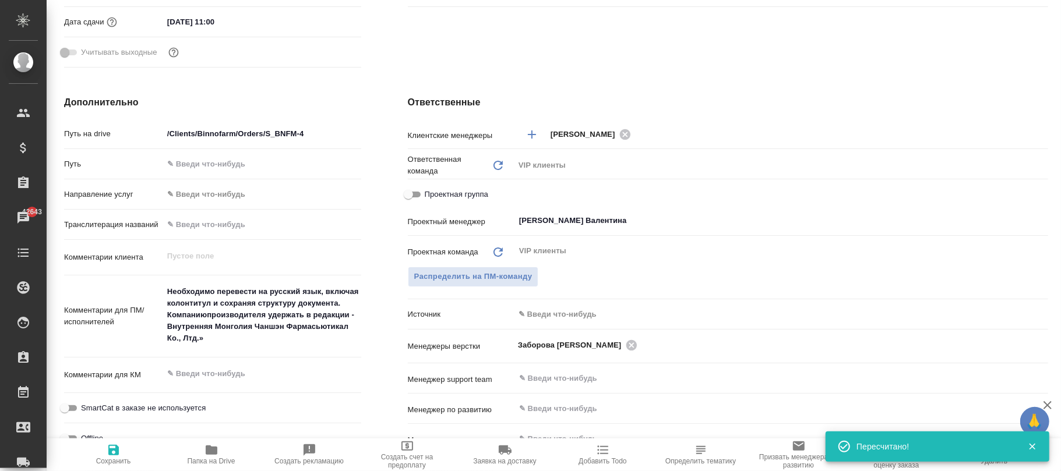
scroll to position [702, 0]
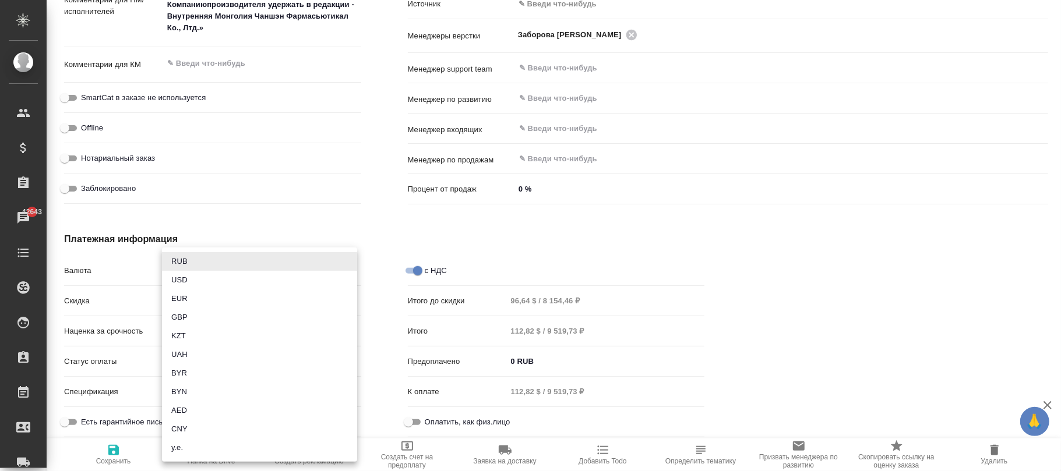
click at [205, 273] on body "🙏 .cls-1 fill:#fff; AWATERA Фокина Наталья n.fokina Клиенты Спецификации Заказы…" at bounding box center [530, 235] width 1061 height 471
click at [197, 282] on li "USD" at bounding box center [259, 280] width 195 height 19
type textarea "x"
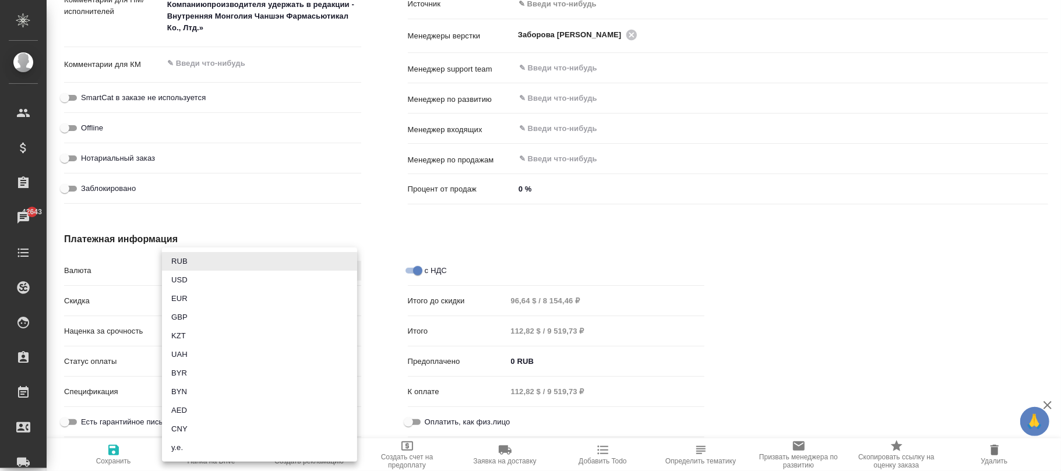
type input "USD"
type input "96,64 $ / 8 154,46 $"
type input "112,82 $ / 9 519,73 $"
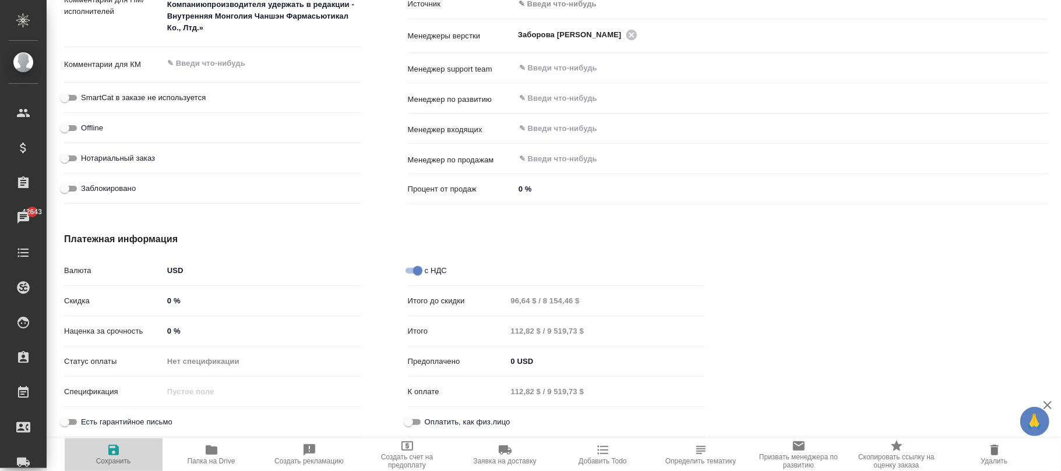
click at [109, 450] on icon "button" at bounding box center [113, 450] width 10 height 10
type textarea "x"
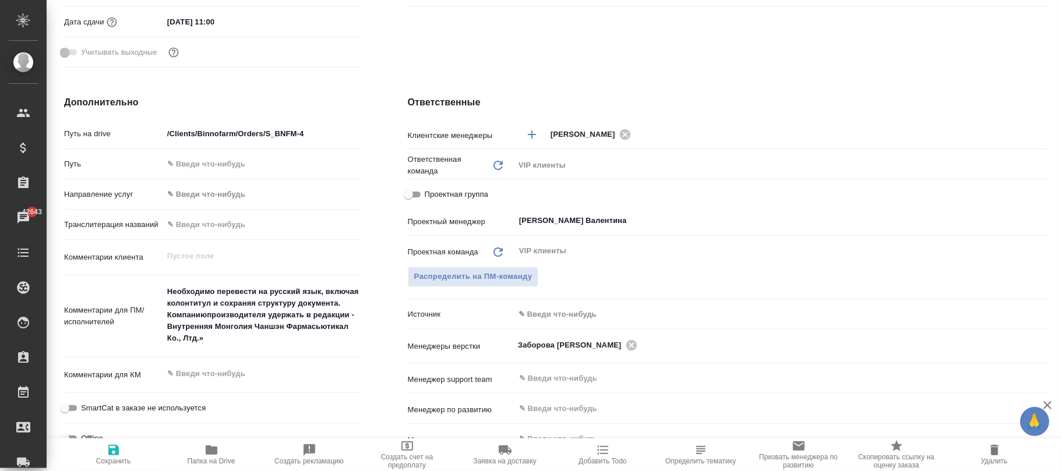
type textarea "x"
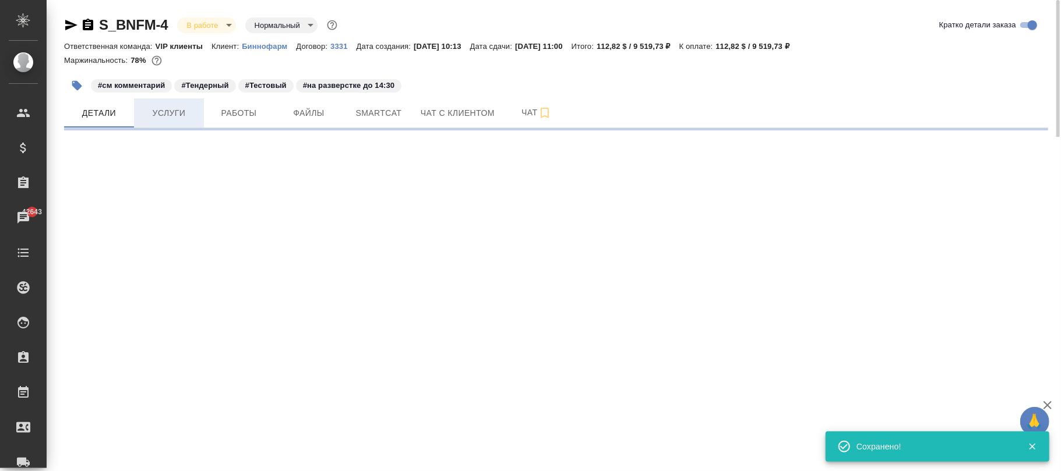
select select "RU"
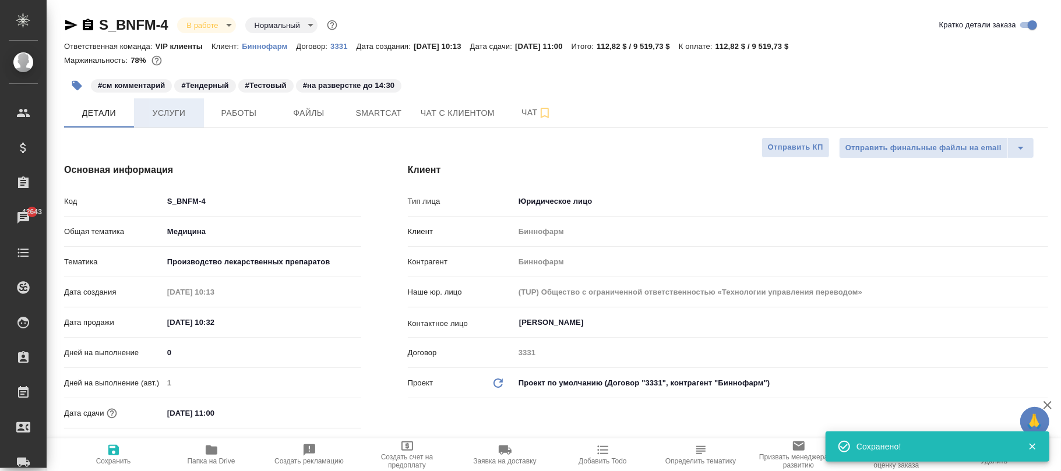
type textarea "x"
click at [170, 112] on span "Услуги" at bounding box center [169, 113] width 56 height 15
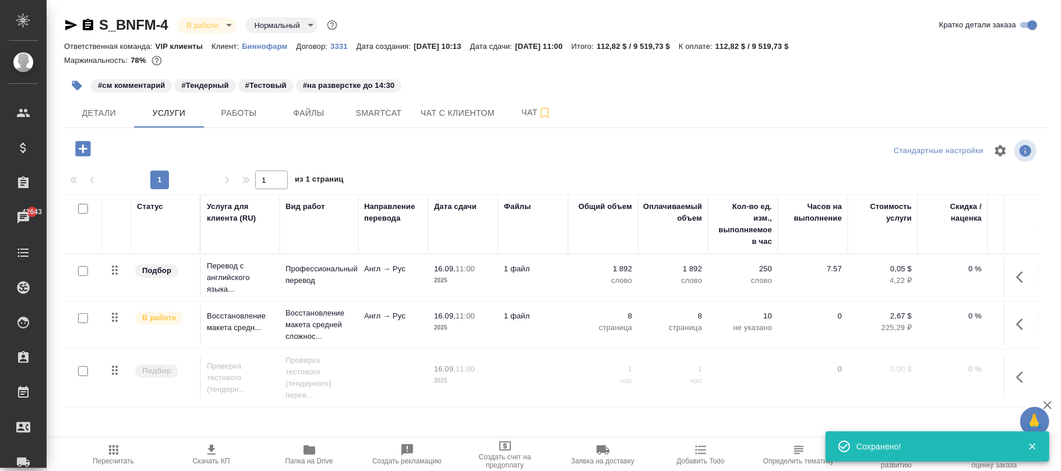
drag, startPoint x: 110, startPoint y: 460, endPoint x: 119, endPoint y: 457, distance: 9.4
click at [119, 457] on span "Пересчитать" at bounding box center [114, 454] width 84 height 22
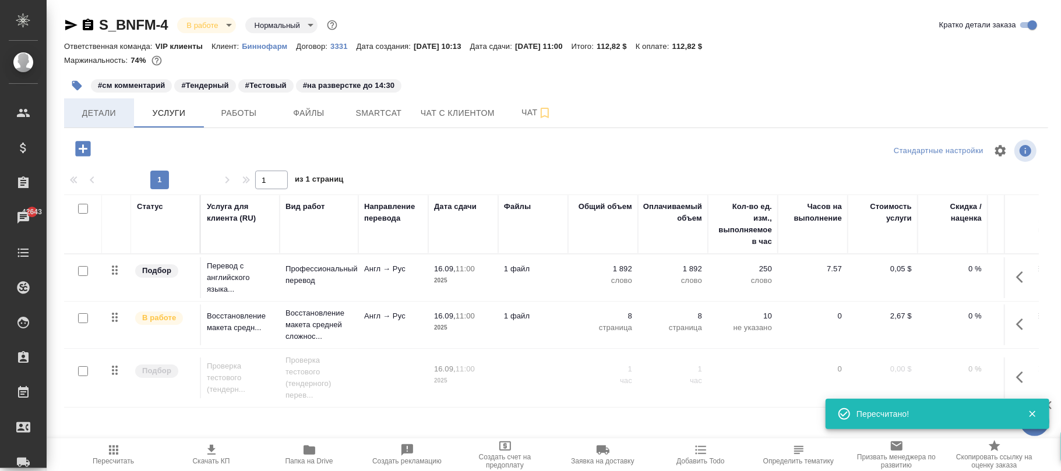
drag, startPoint x: 113, startPoint y: 112, endPoint x: 122, endPoint y: 115, distance: 9.0
click at [112, 112] on span "Детали" at bounding box center [99, 113] width 56 height 15
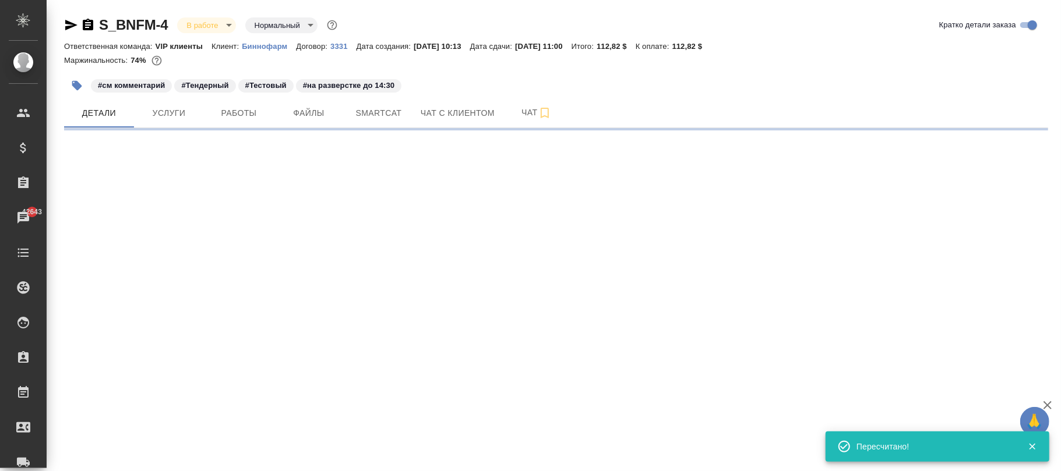
select select "RU"
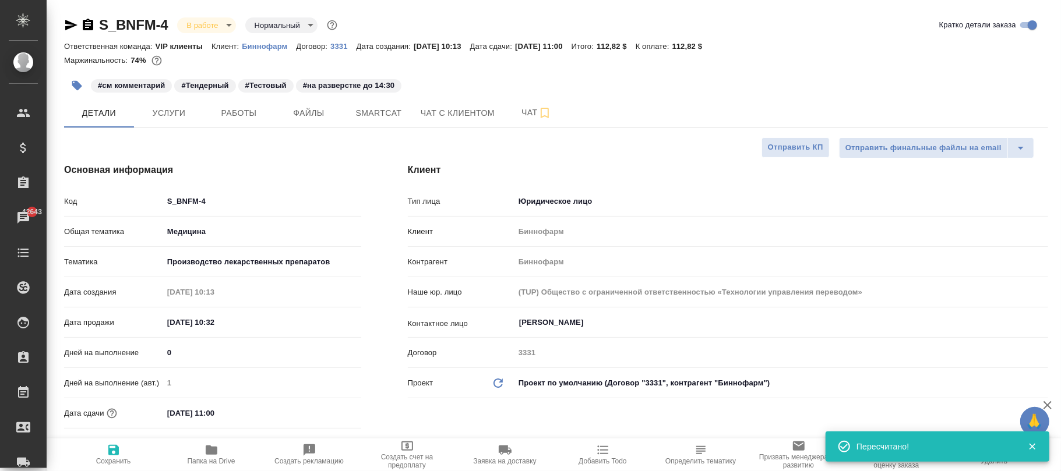
type textarea "x"
drag, startPoint x: 119, startPoint y: 455, endPoint x: 370, endPoint y: 1, distance: 519.0
click at [119, 453] on icon "button" at bounding box center [114, 450] width 14 height 14
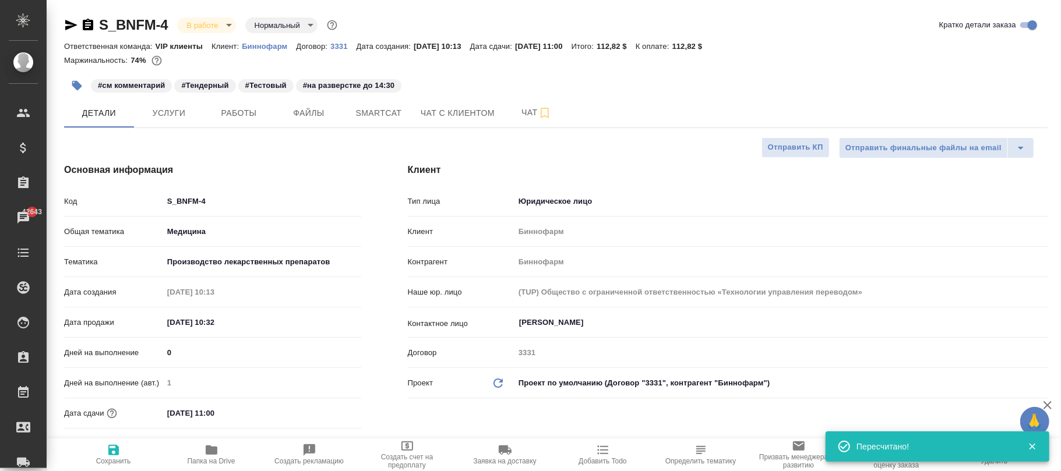
type textarea "x"
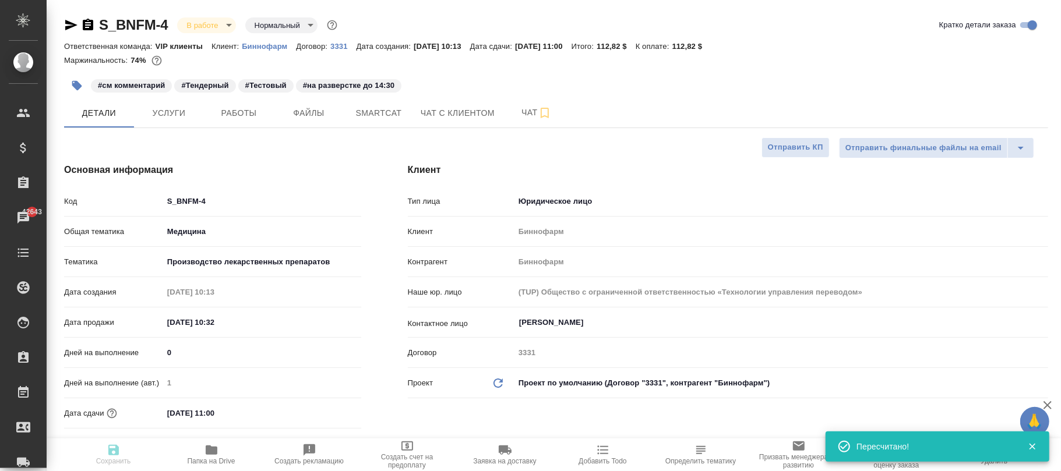
type textarea "x"
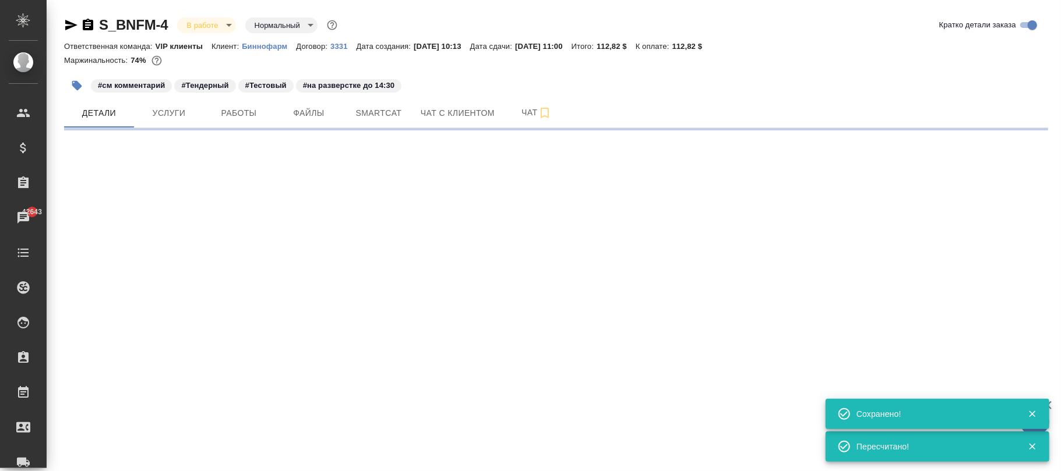
select select "RU"
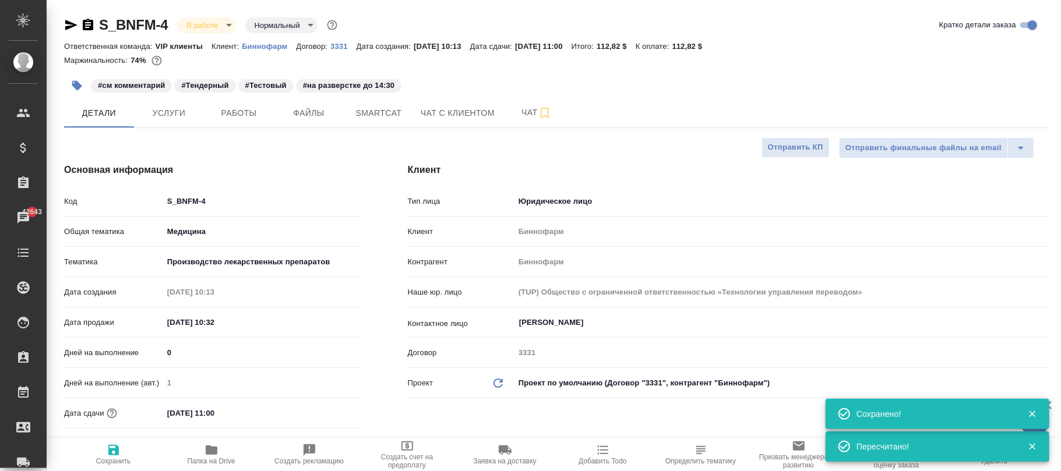
type textarea "x"
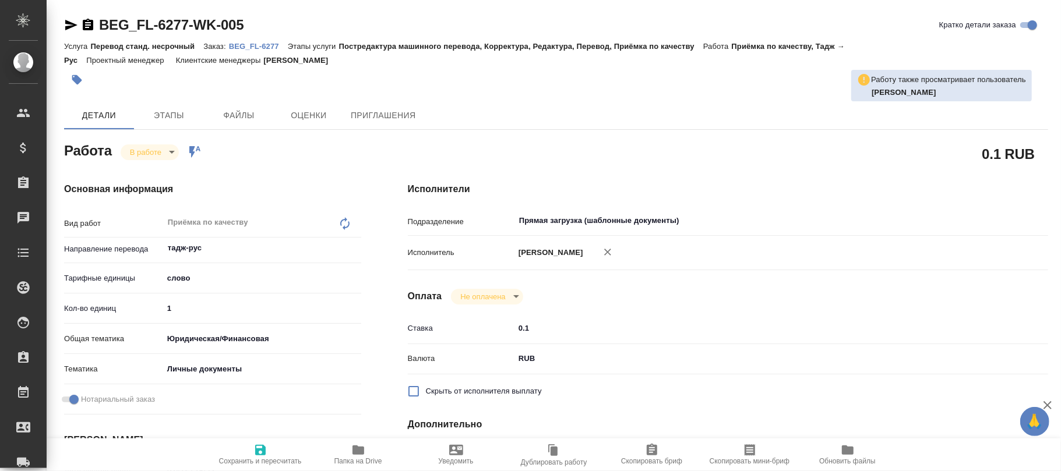
type textarea "x"
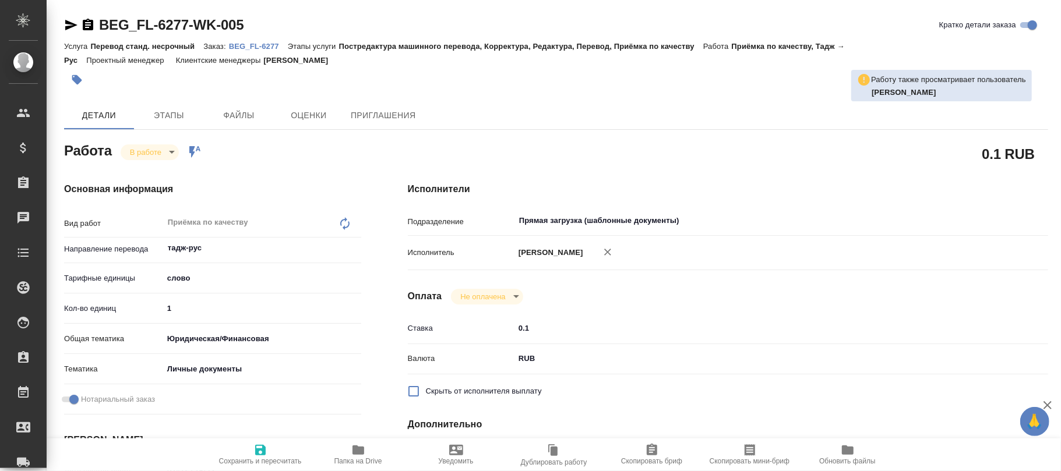
type textarea "x"
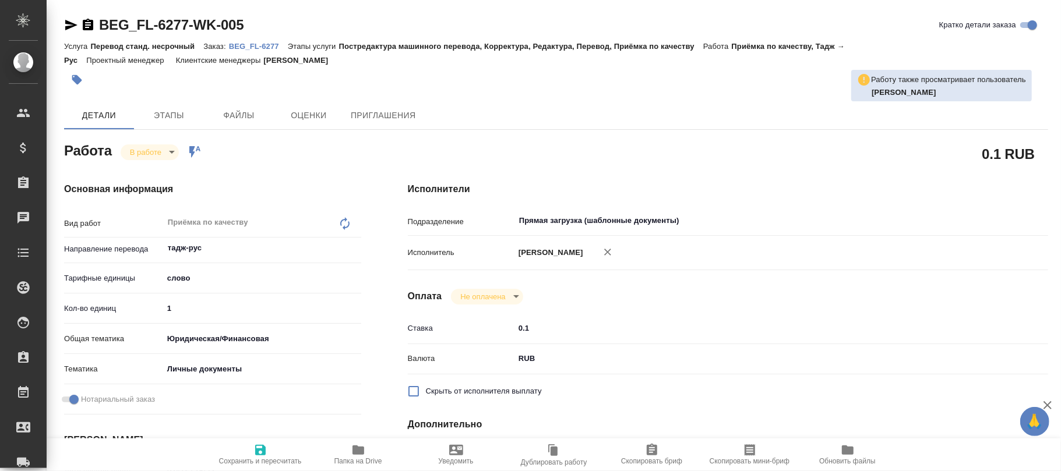
type textarea "x"
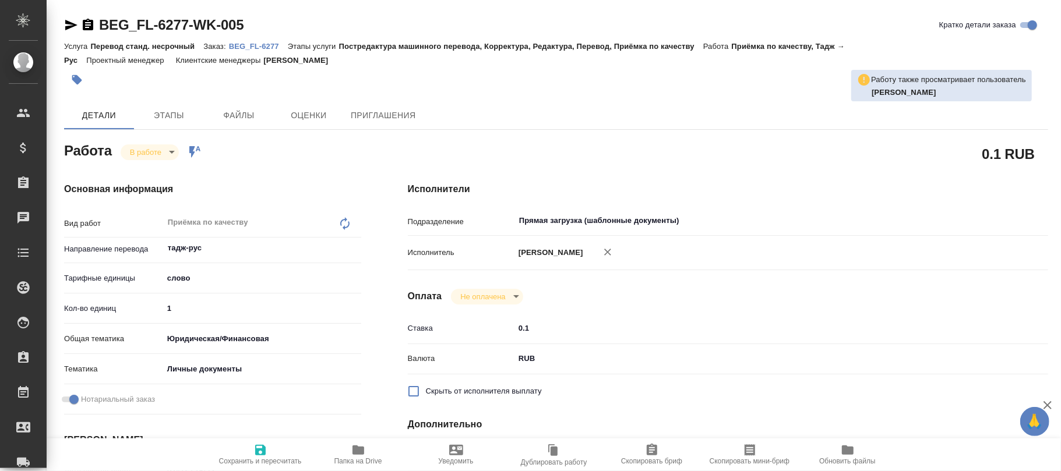
type textarea "x"
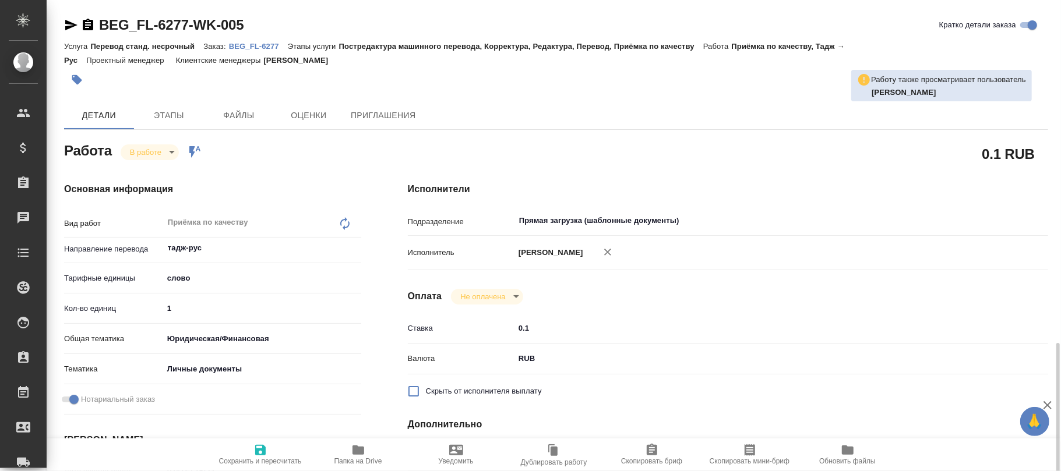
scroll to position [233, 0]
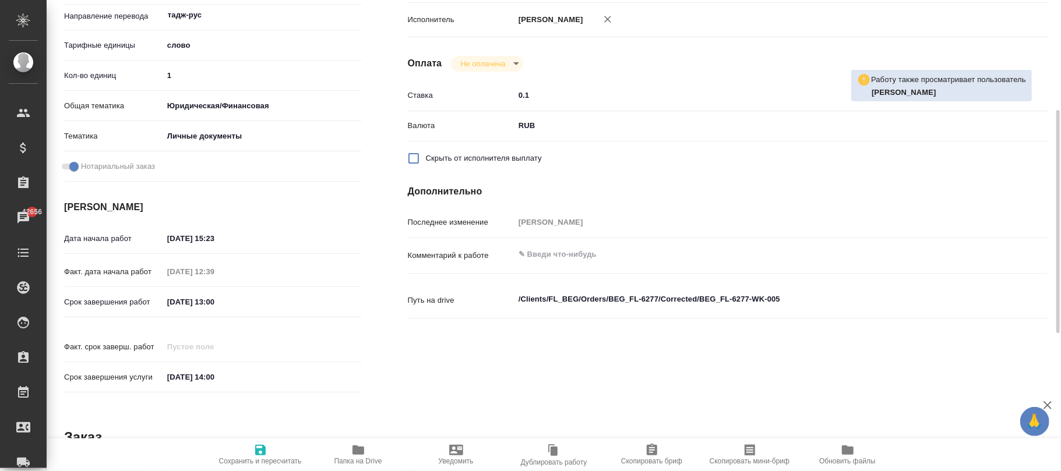
click at [266, 444] on icon "button" at bounding box center [260, 450] width 14 height 14
type textarea "x"
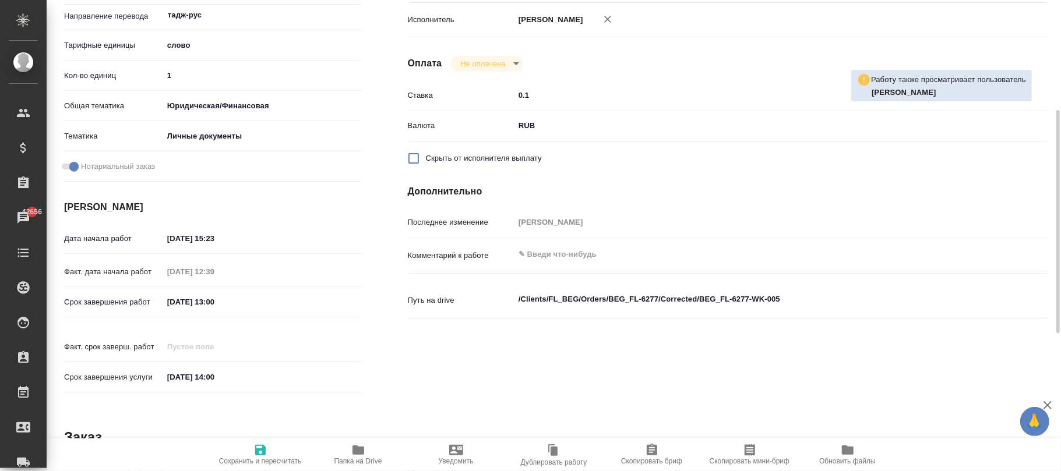
type textarea "x"
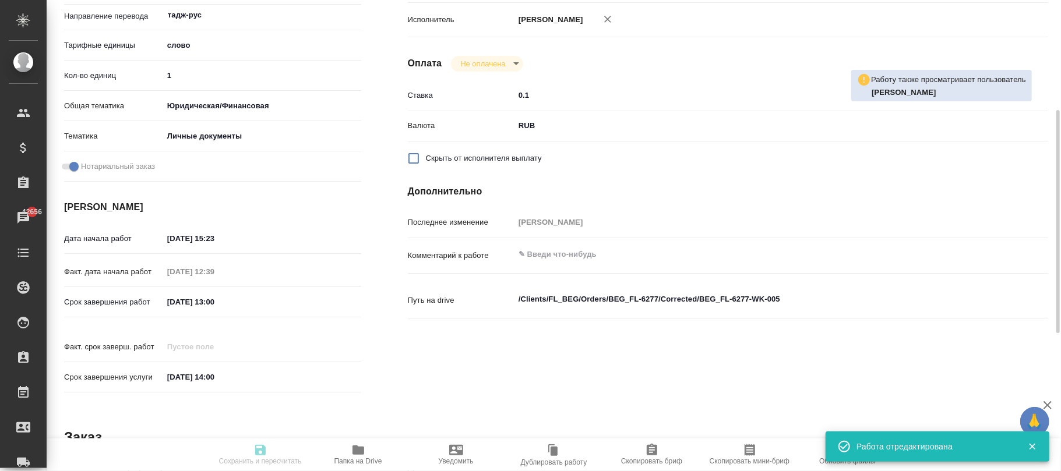
type textarea "x"
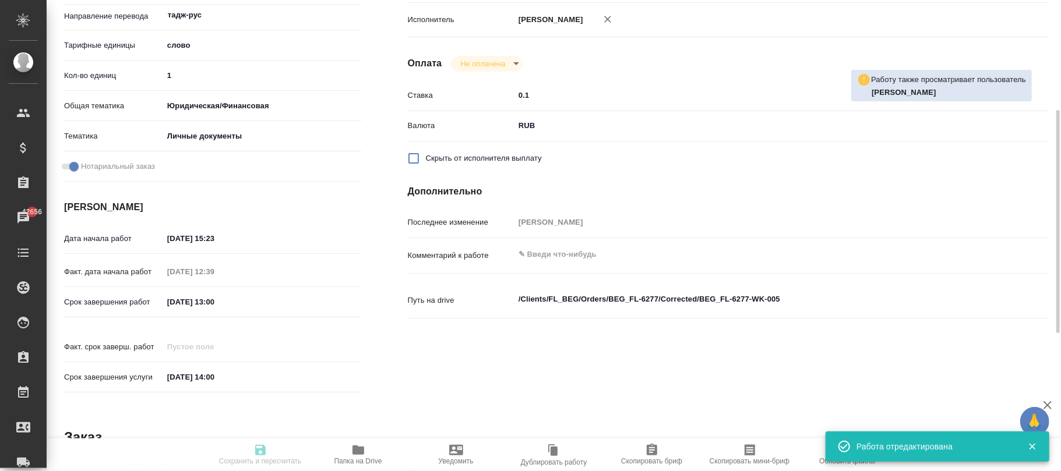
type input "inProgress"
type textarea "Приёмка по качеству"
type textarea "x"
type input "тадж-рус"
type input "5a8b1489cc6b4906c91bfd90"
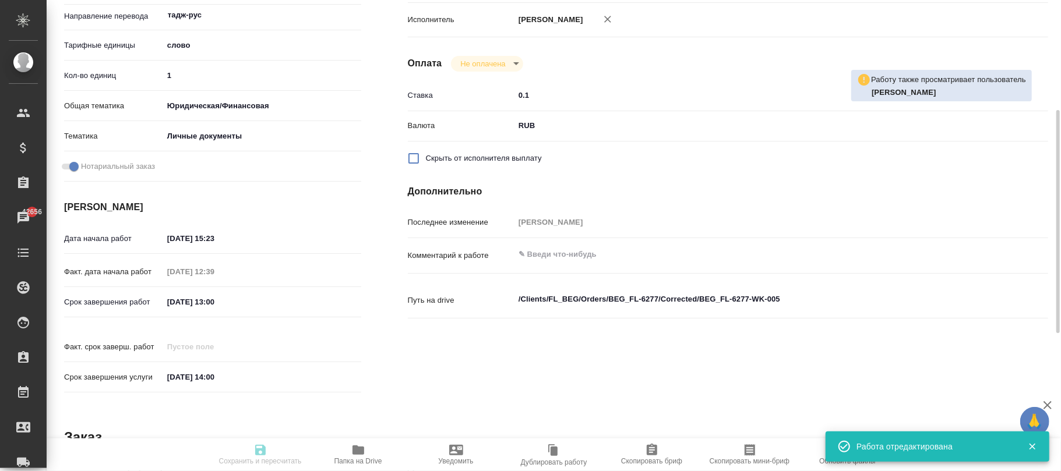
type input "1"
type input "yr-fn"
type input "5a8b8b956a9677013d343cfe"
checkbox input "true"
type input "12.09.2025 15:23"
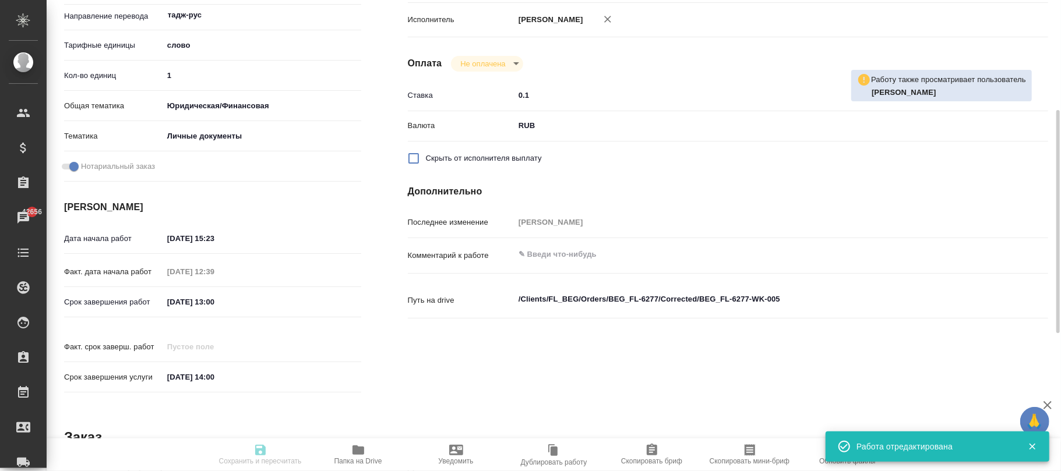
type input "15.09.2025 12:39"
type input "15.09.2025 13:00"
type input "15.09.2025 14:00"
type input "Прямая загрузка (шаблонные документы)"
type input "notPayed"
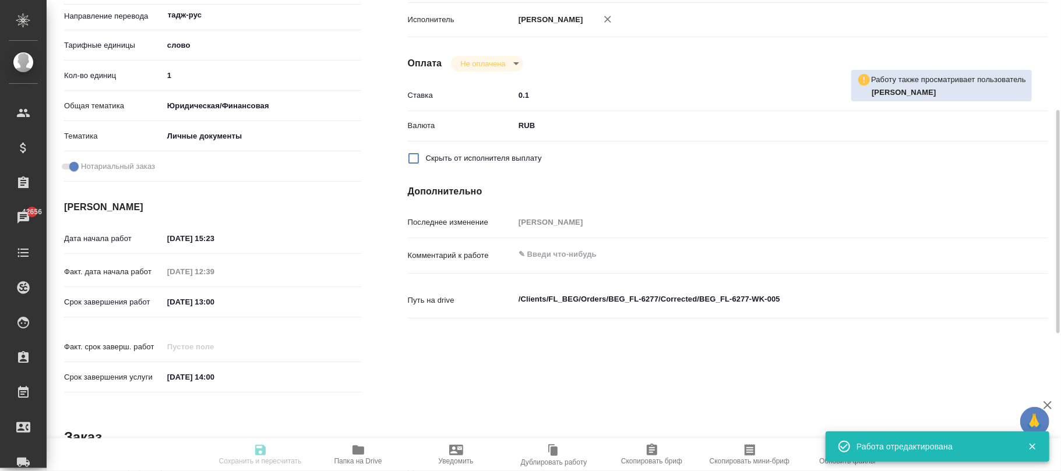
type input "0.1"
type input "RUB"
type input "[PERSON_NAME]"
type textarea "x"
type textarea "/Clients/FL_BEG/Orders/BEG_FL-6277/Corrected/BEG_FL-6277-WK-005"
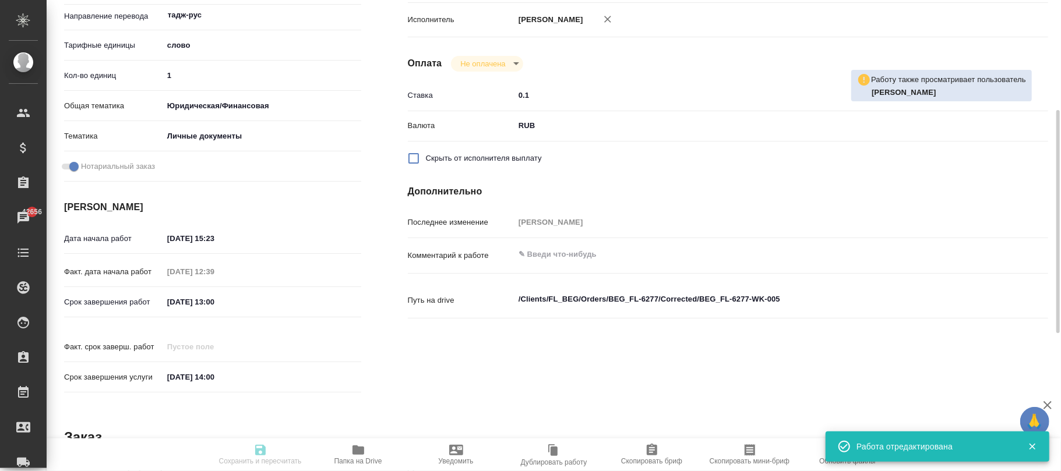
type textarea "x"
type input "BEG_FL-6277"
type input "Перевод станд. несрочный"
type input "Постредактура машинного перевода, Корректура, Редактура, Перевод, Приёмка по ка…"
type input "Антонова Кристина"
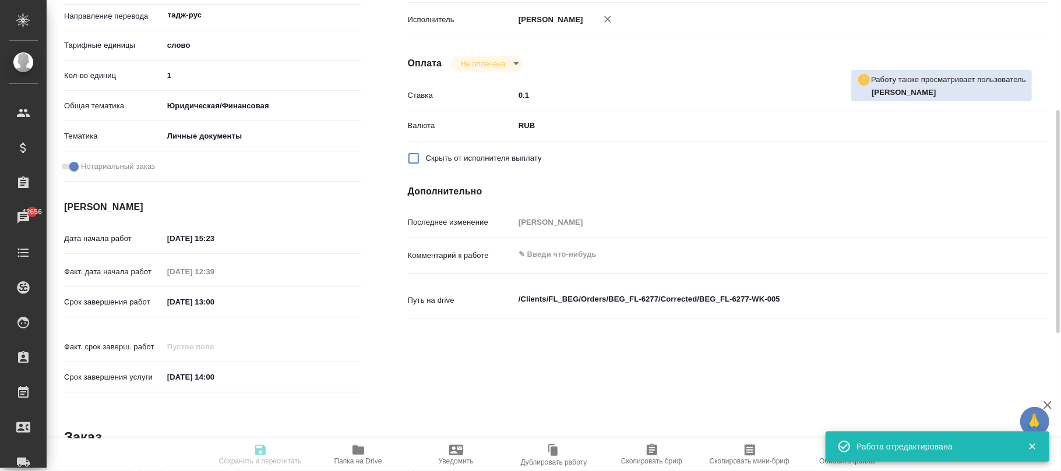
type input "/Clients/FL_BEG/Orders/BEG_FL-6277"
type textarea "Неъматов Хусейн Шералиевич"
type textarea "x"
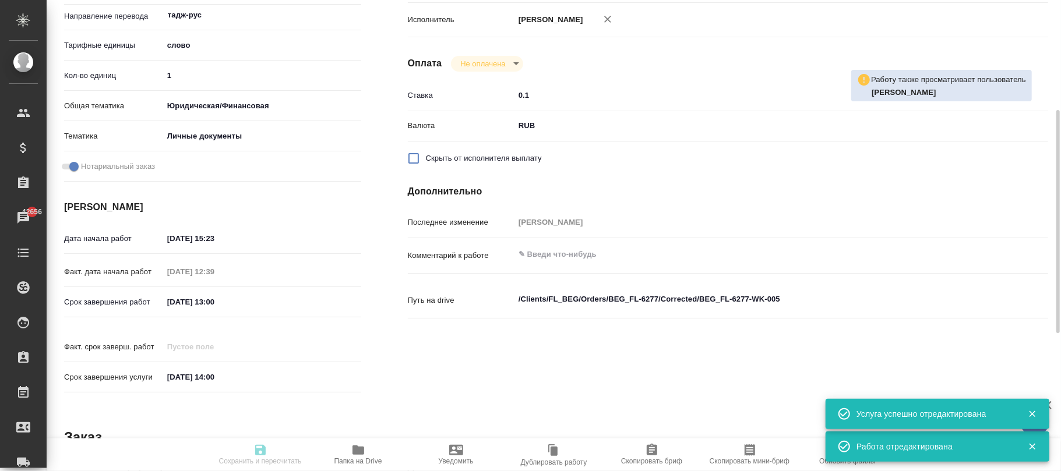
type textarea "x"
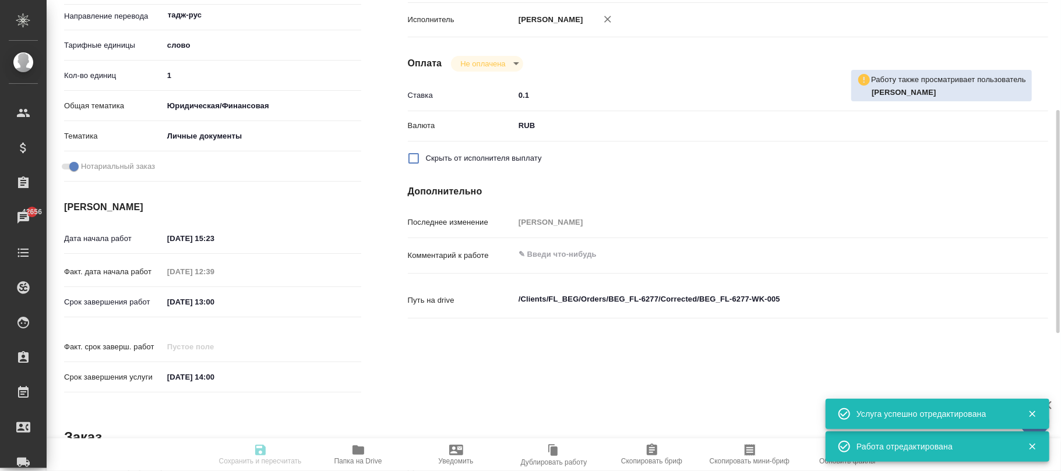
type textarea "x"
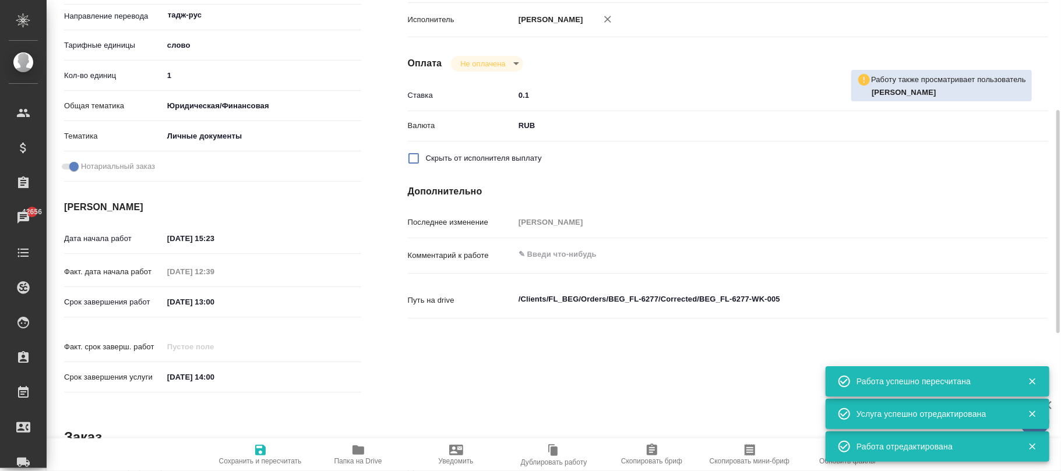
type input "inProgress"
type textarea "Приёмка по качеству"
type textarea "x"
type input "тадж-рус"
type input "5a8b1489cc6b4906c91bfd90"
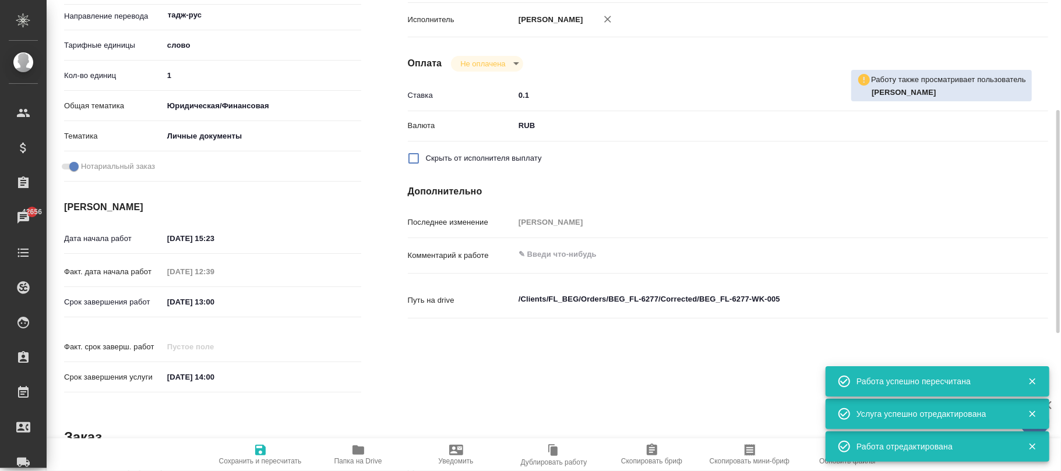
type input "1"
type input "yr-fn"
type input "5a8b8b956a9677013d343cfe"
checkbox input "true"
type input "[DATE] 15:23"
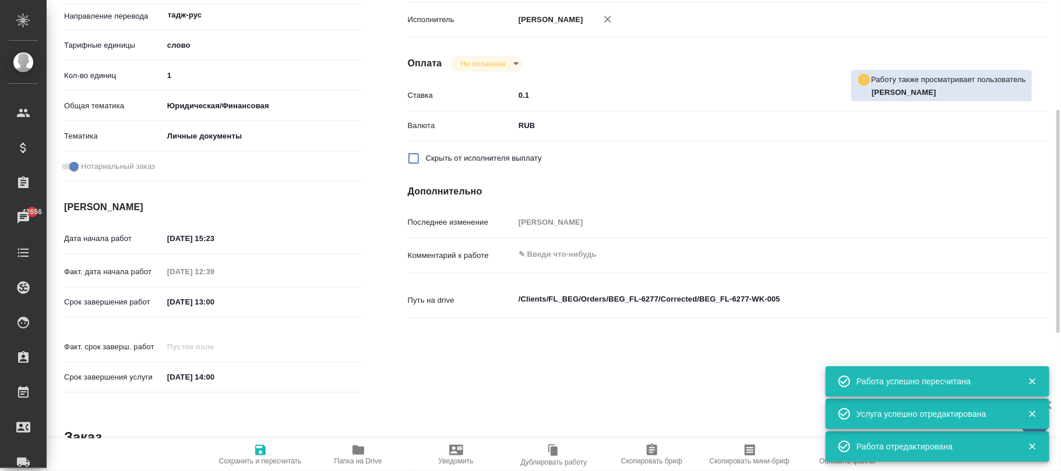
type input "[DATE] 12:39"
type input "[DATE] 13:00"
type input "[DATE] 14:00"
type input "Прямая загрузка (шаблонные документы)"
type input "notPayed"
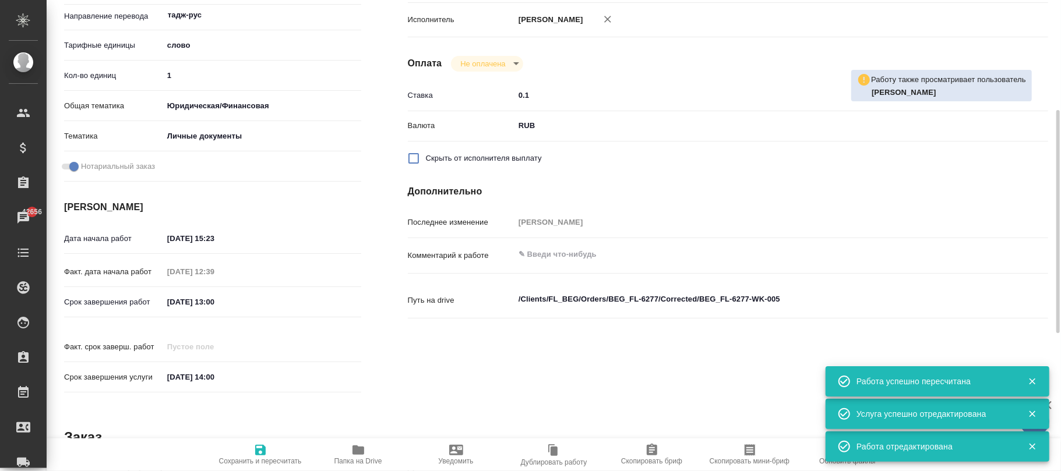
type input "0.1"
type input "RUB"
type input "[PERSON_NAME]"
type textarea "x"
type textarea "/Clients/FL_BEG/Orders/BEG_FL-6277/Corrected/BEG_FL-6277-WK-005"
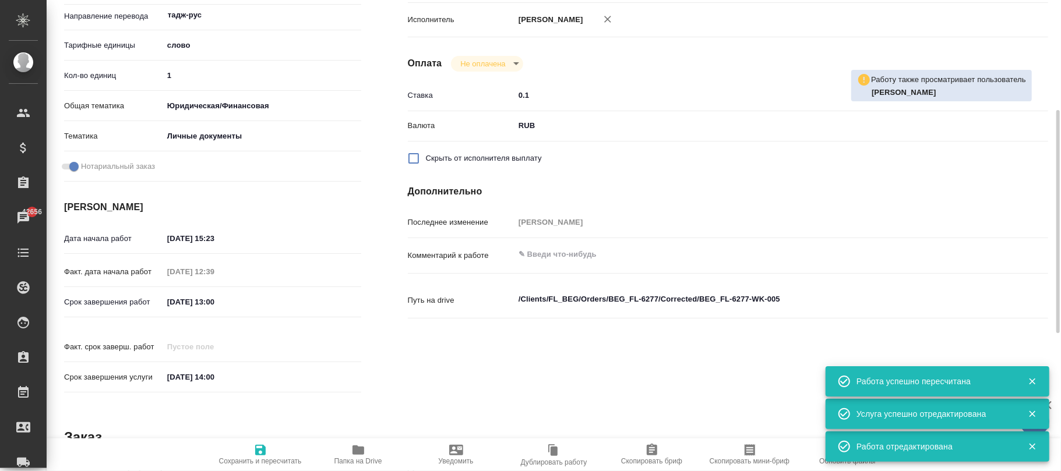
type textarea "x"
type input "BEG_FL-6277"
type input "Перевод станд. несрочный"
type input "Постредактура машинного перевода, Корректура, Редактура, Перевод, Приёмка по ка…"
type input "[PERSON_NAME]"
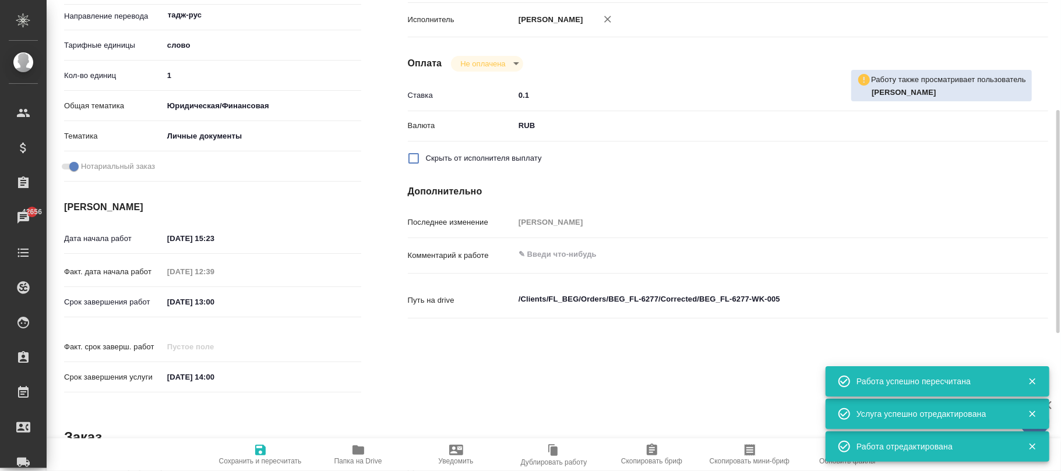
type input "/Clients/FL_BEG/Orders/BEG_FL-6277"
type textarea "[PERSON_NAME]"
type textarea "x"
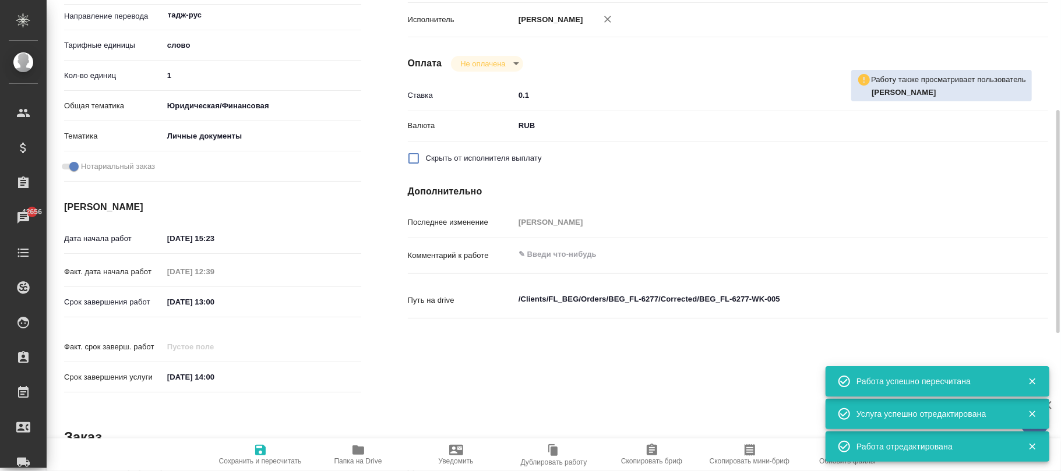
type textarea "x"
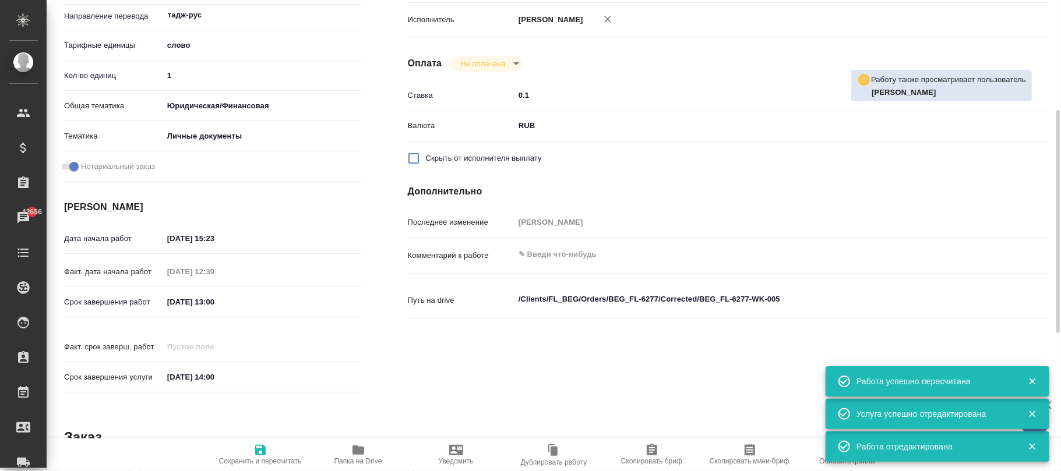
type textarea "x"
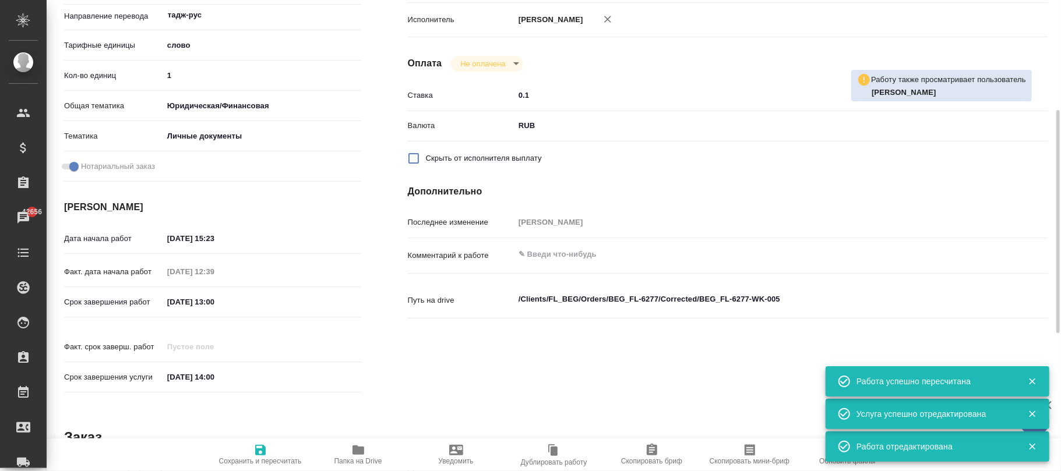
type textarea "x"
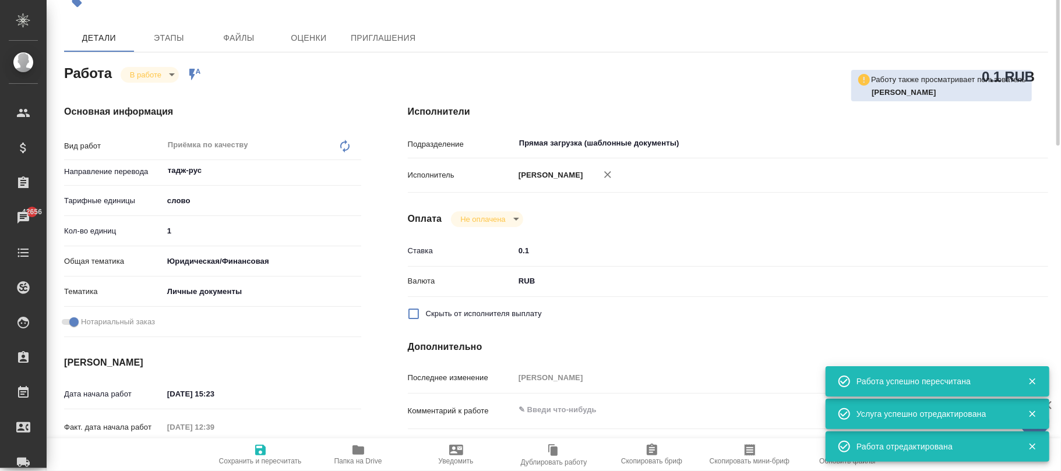
scroll to position [0, 0]
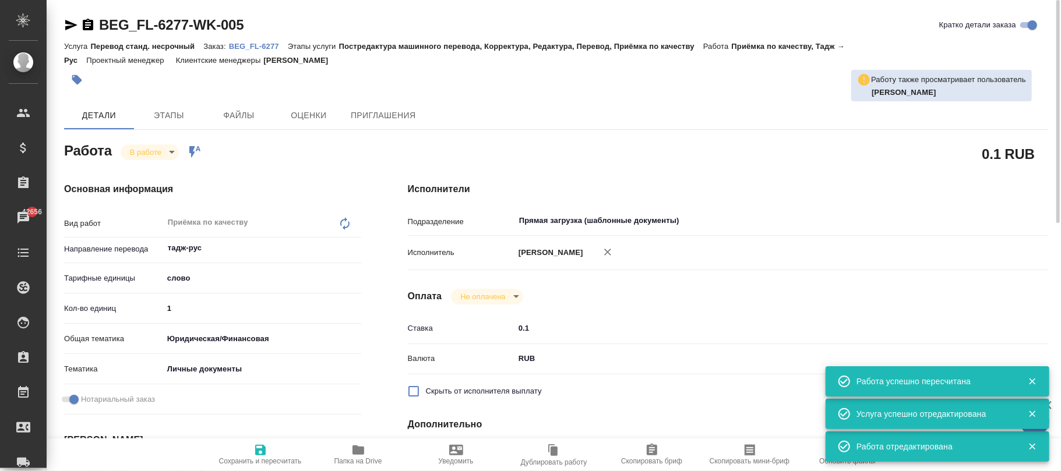
type textarea "x"
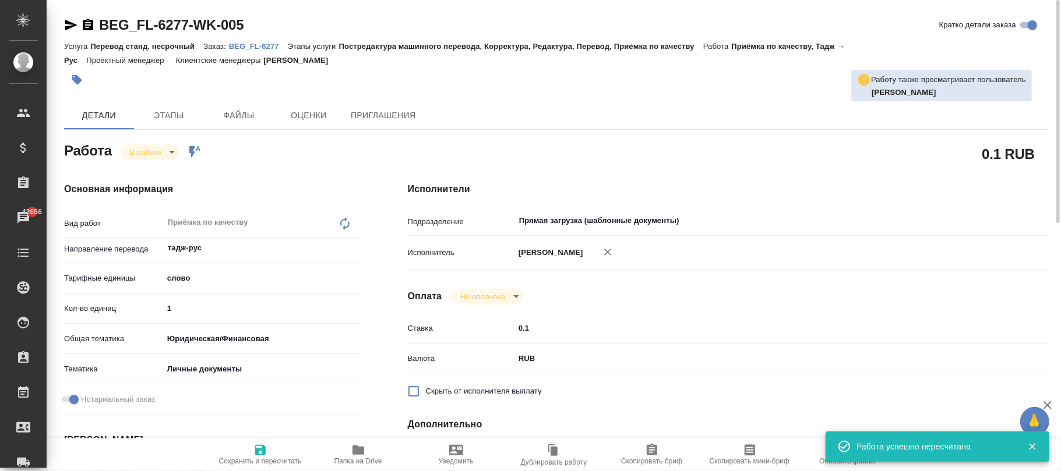
click at [269, 45] on p "BEG_FL-6277" at bounding box center [258, 46] width 59 height 9
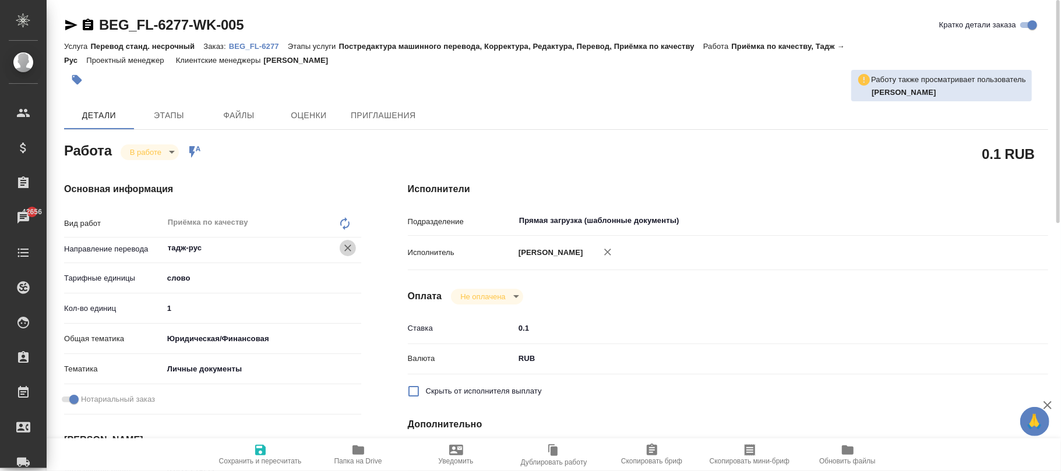
drag, startPoint x: 343, startPoint y: 247, endPoint x: 268, endPoint y: 270, distance: 78.1
click at [344, 247] on icon "Очистить" at bounding box center [348, 248] width 12 height 12
type textarea "x"
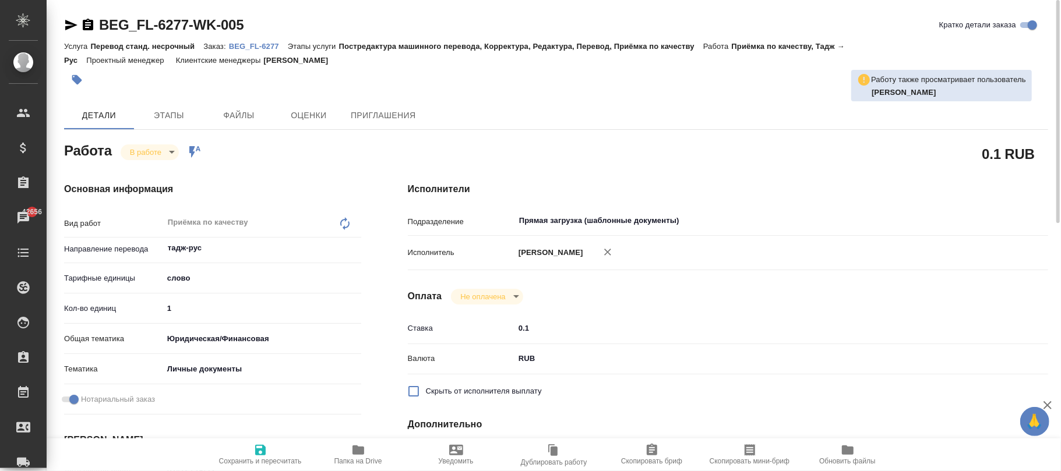
type textarea "x"
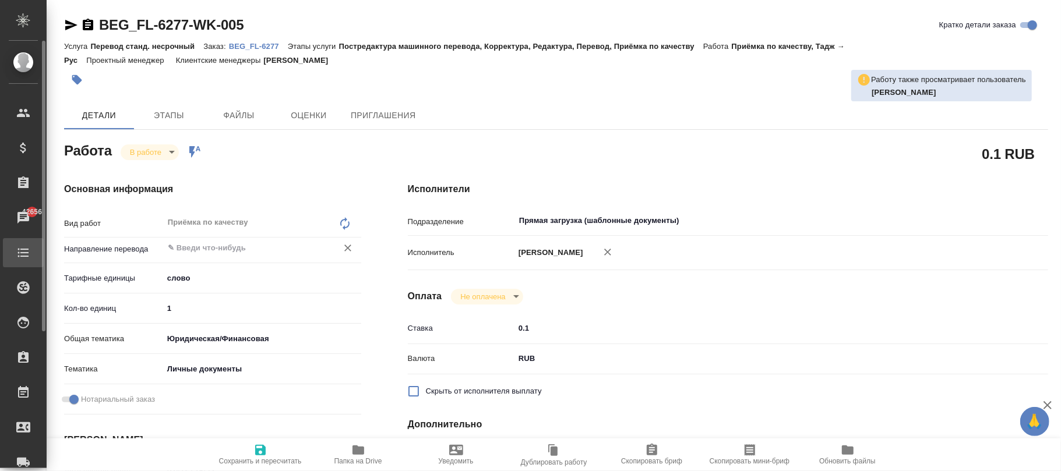
type textarea "x"
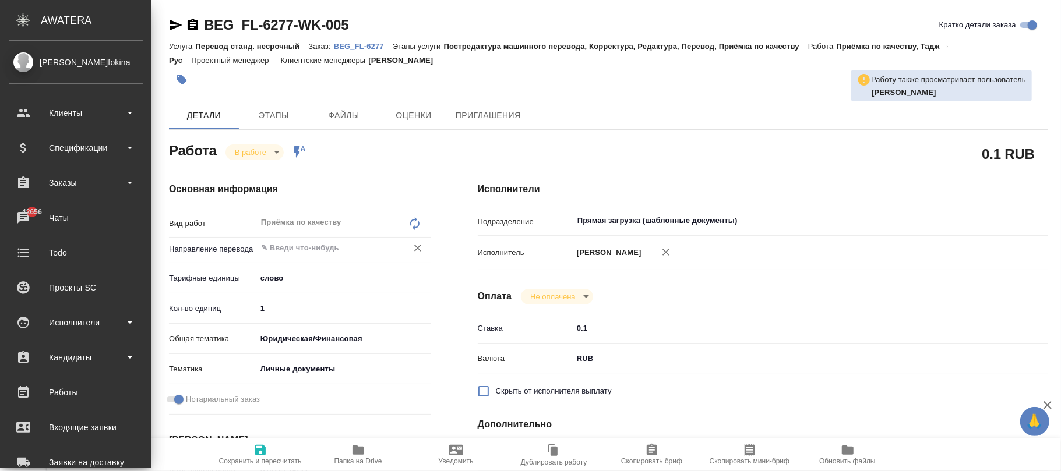
type textarea "x"
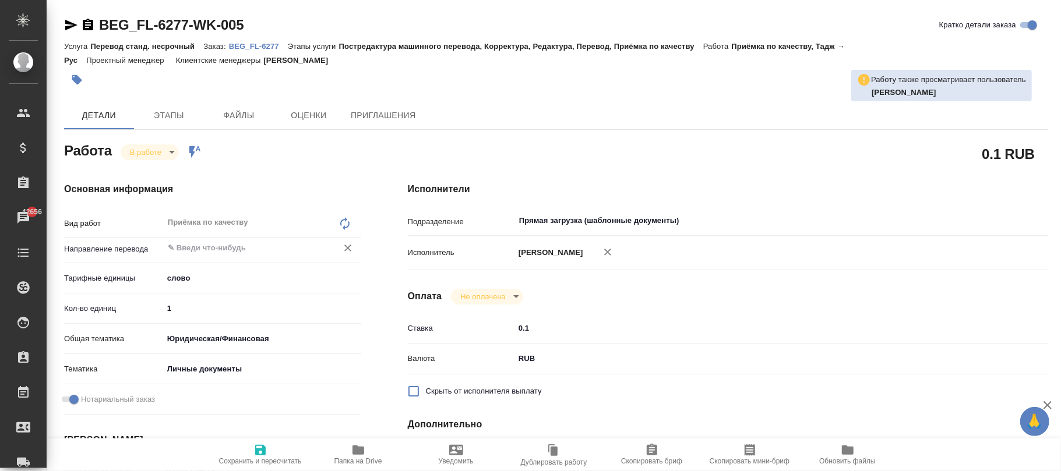
click at [271, 453] on span "Сохранить и пересчитать" at bounding box center [260, 454] width 84 height 22
type textarea "x"
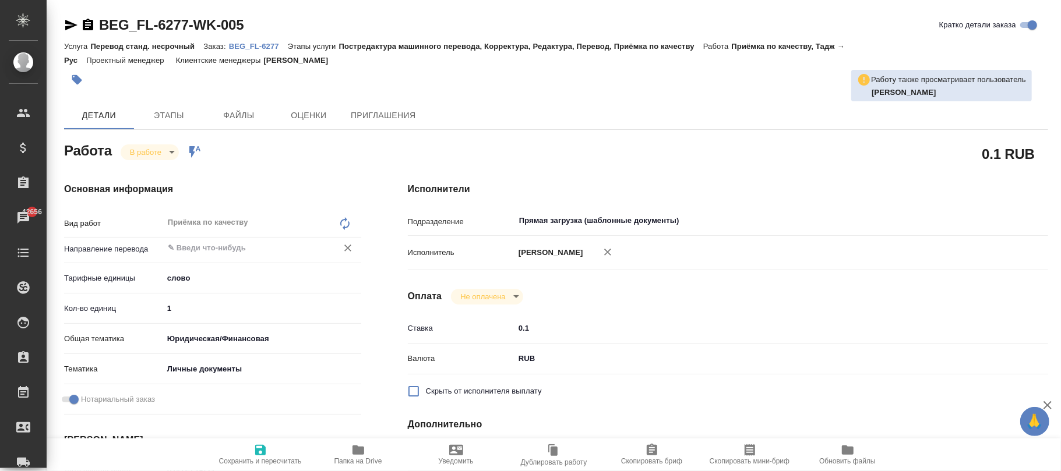
type textarea "x"
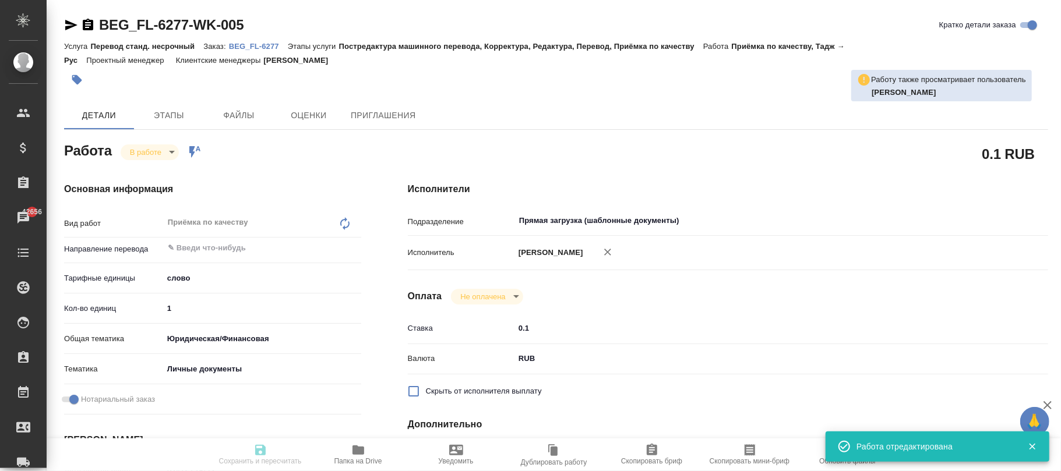
type textarea "x"
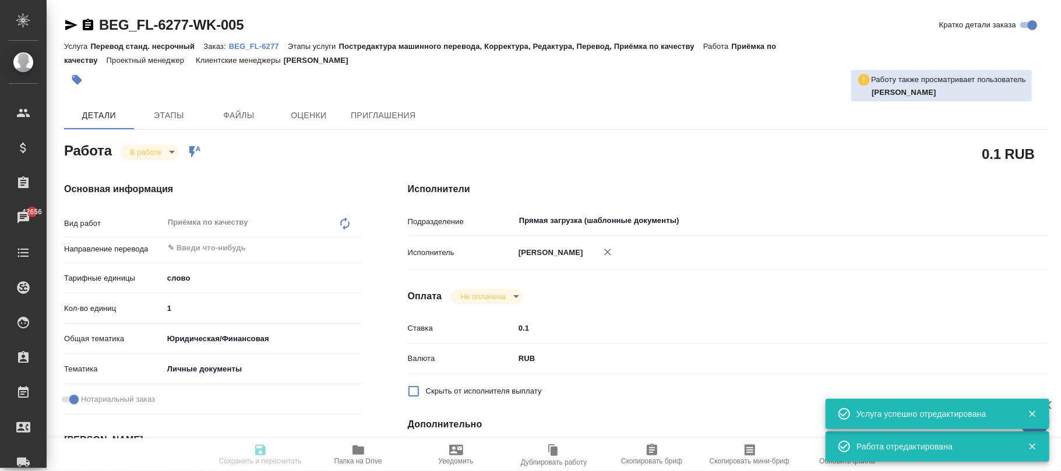
type input "inProgress"
type textarea "Приёмка по качеству"
type textarea "x"
type input "5a8b1489cc6b4906c91bfd90"
type input "1"
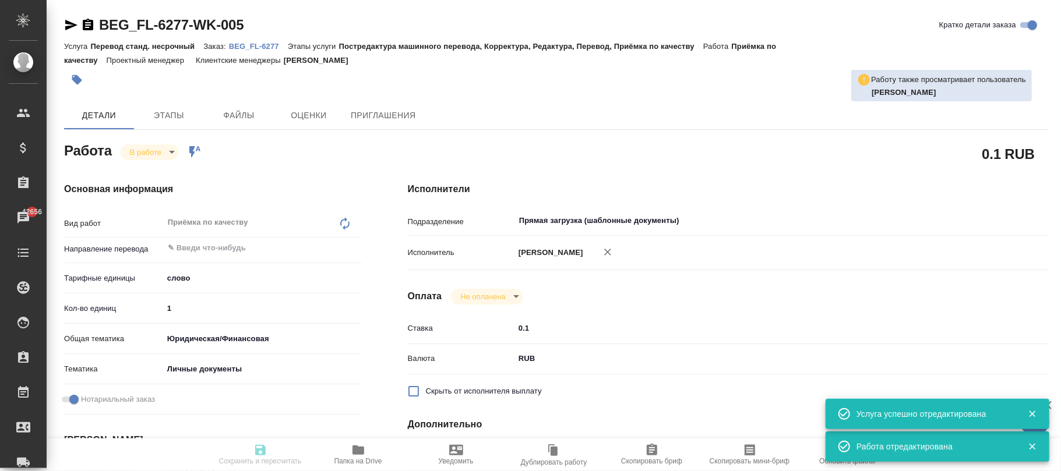
type input "yr-fn"
type input "5a8b8b956a9677013d343cfe"
checkbox input "true"
type input "12.09.2025 15:23"
type input "15.09.2025 12:39"
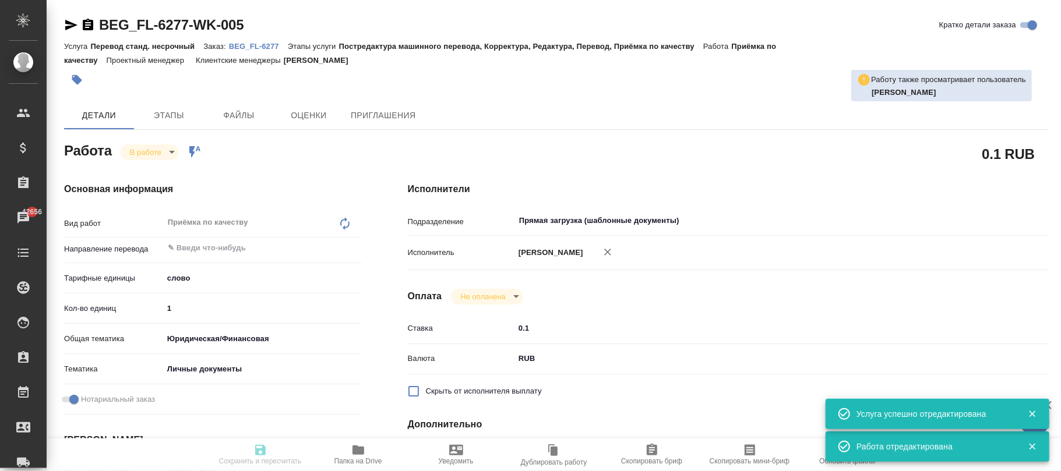
type input "15.09.2025 13:00"
type input "15.09.2025 14:00"
type input "Прямая загрузка (шаблонные документы)"
type input "notPayed"
type input "0.1"
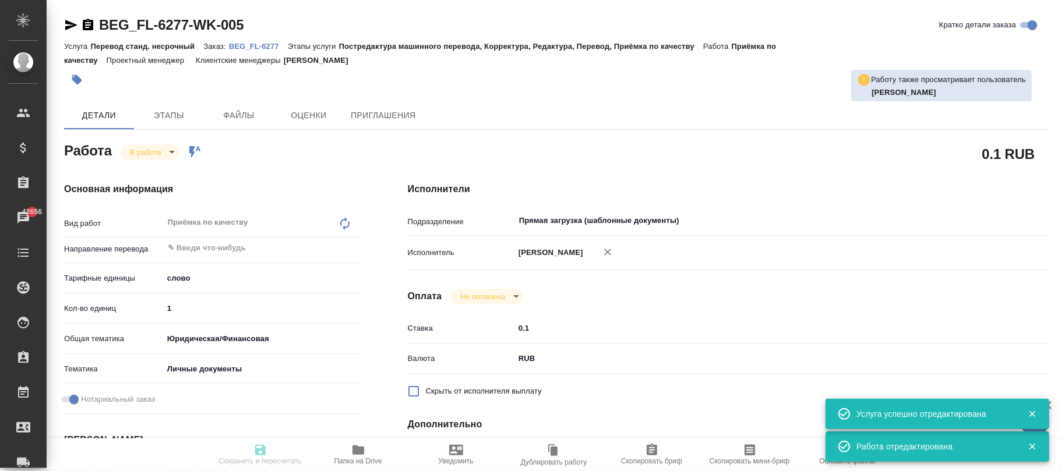
type input "RUB"
type input "Алилекова Валерия"
type textarea "x"
type textarea "/Clients/FL_BEG/Orders/BEG_FL-6277/Corrected/BEG_FL-6277-WK-005"
type textarea "x"
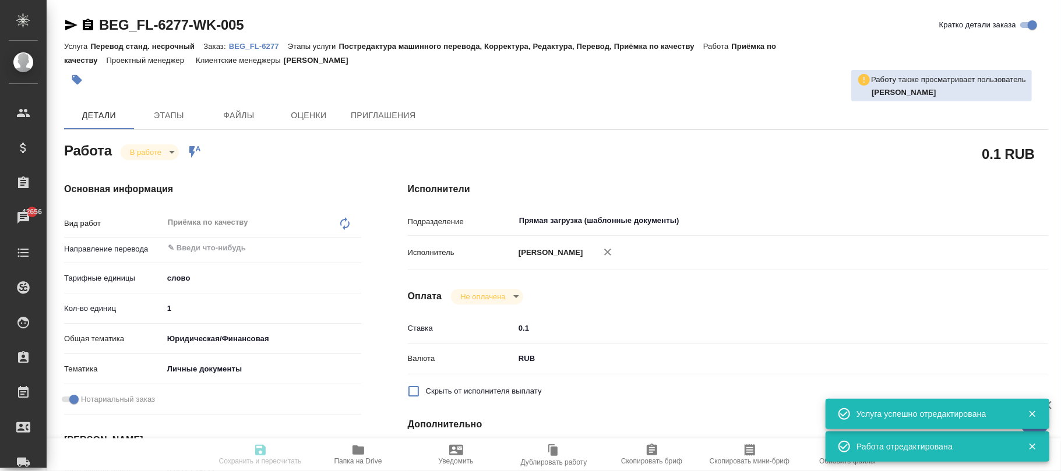
type input "BEG_FL-6277"
type input "Перевод станд. несрочный"
type input "Постредактура машинного перевода, Корректура, Редактура, Перевод, Приёмка по ка…"
type input "Антонова Кристина"
type input "/Clients/FL_BEG/Orders/BEG_FL-6277"
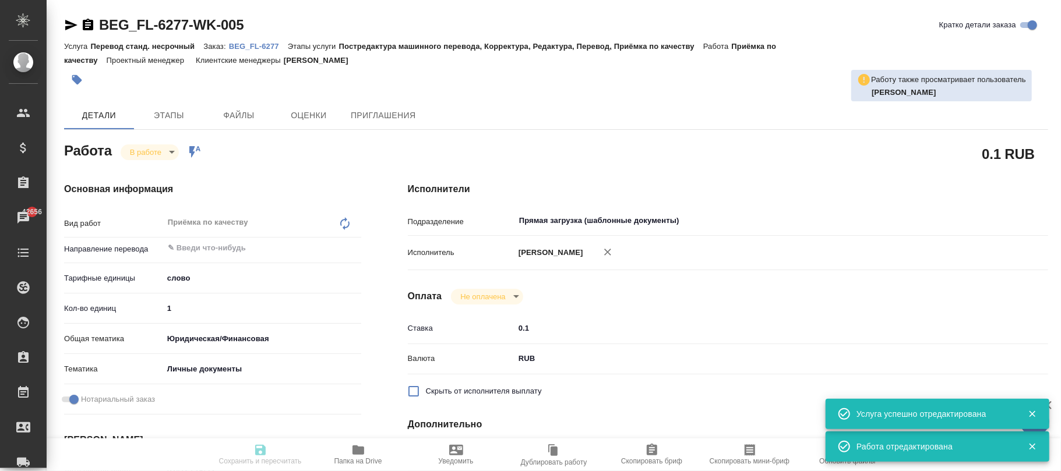
type textarea "Неъматов Хусейн Шералиевич"
type textarea "x"
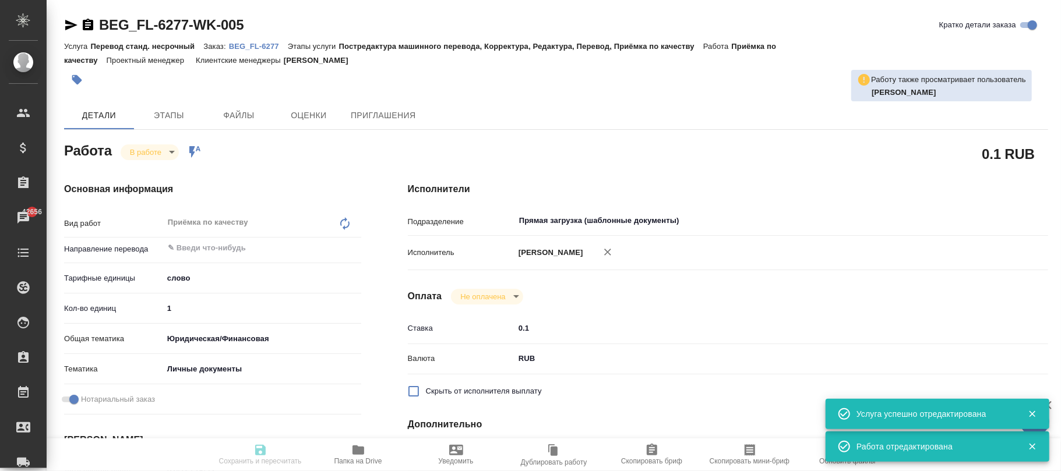
type textarea "x"
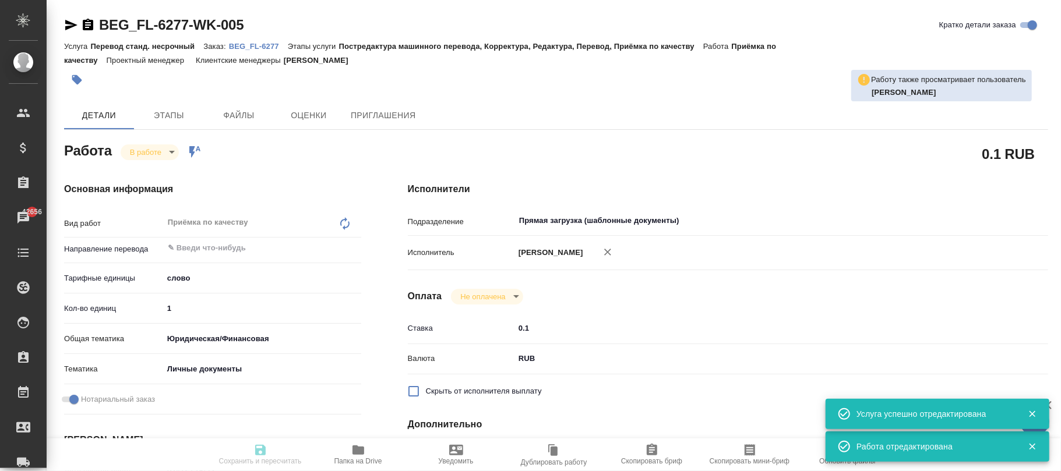
type textarea "x"
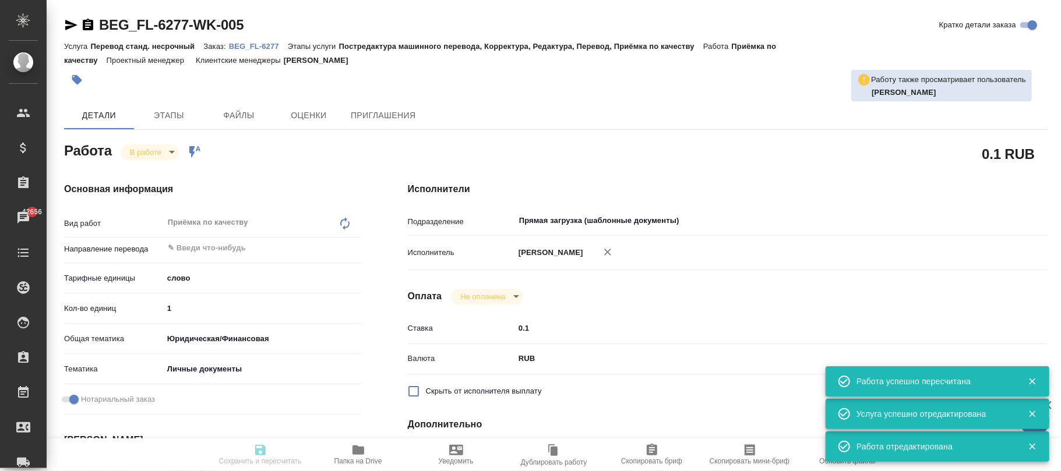
type textarea "x"
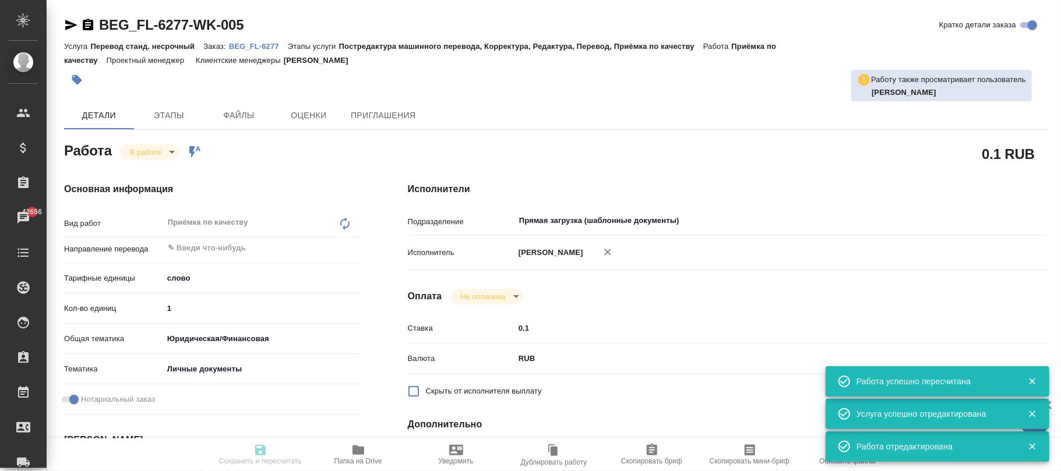
type input "inProgress"
type textarea "Приёмка по качеству"
type textarea "x"
type input "5a8b1489cc6b4906c91bfd90"
type input "1"
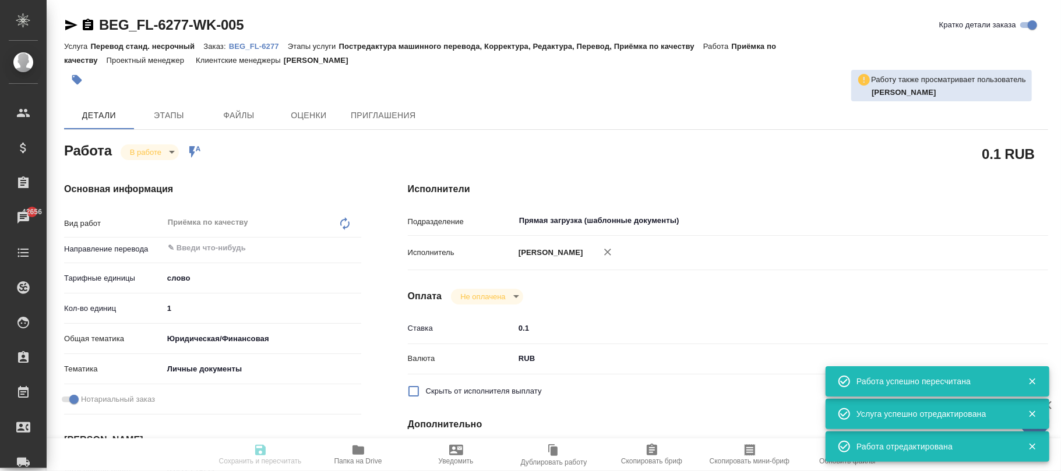
type input "yr-fn"
type input "5a8b8b956a9677013d343cfe"
checkbox input "true"
type input "12.09.2025 15:23"
type input "15.09.2025 12:39"
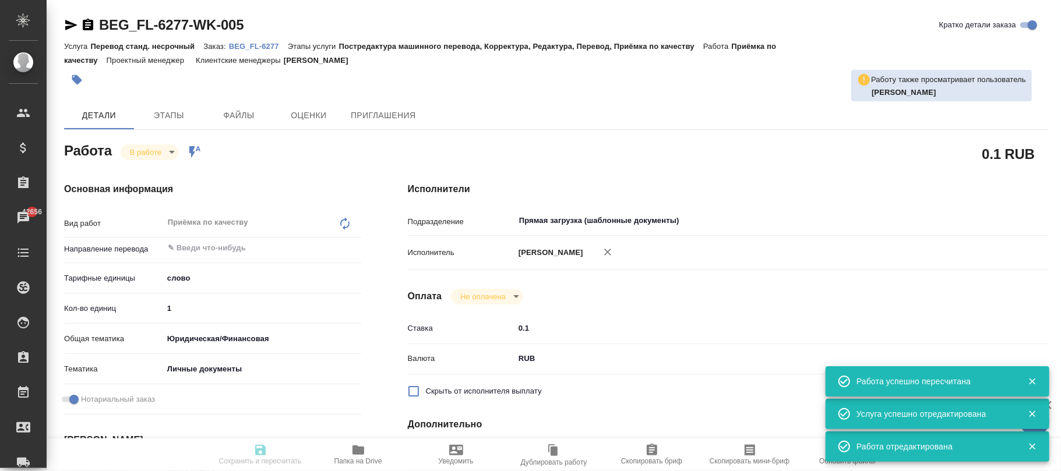
type input "15.09.2025 13:00"
type input "15.09.2025 14:00"
type input "Прямая загрузка (шаблонные документы)"
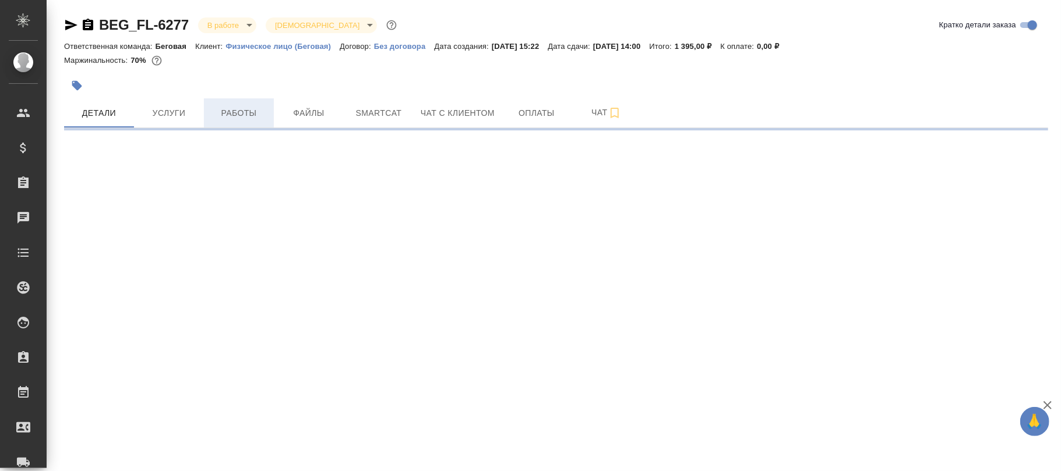
click at [248, 111] on span "Работы" at bounding box center [239, 113] width 56 height 15
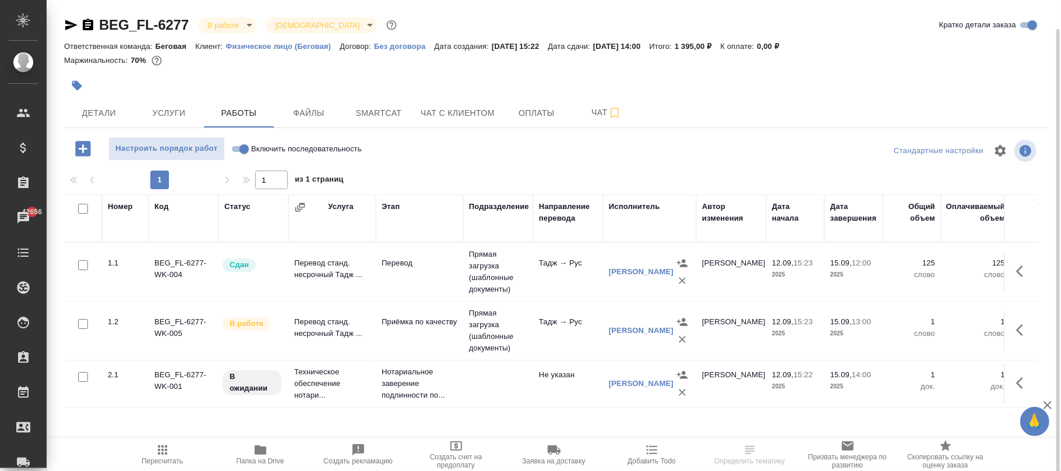
scroll to position [15, 0]
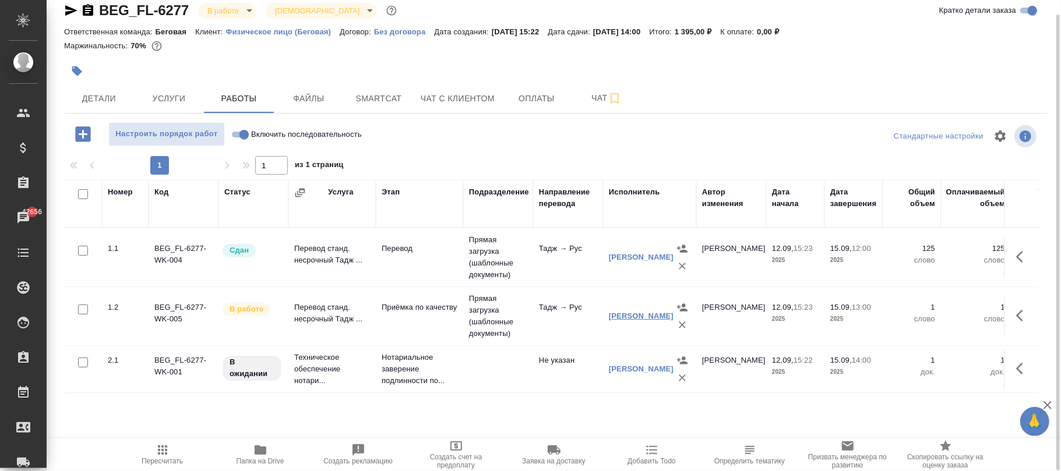
click at [625, 318] on link "[PERSON_NAME]" at bounding box center [641, 316] width 65 height 9
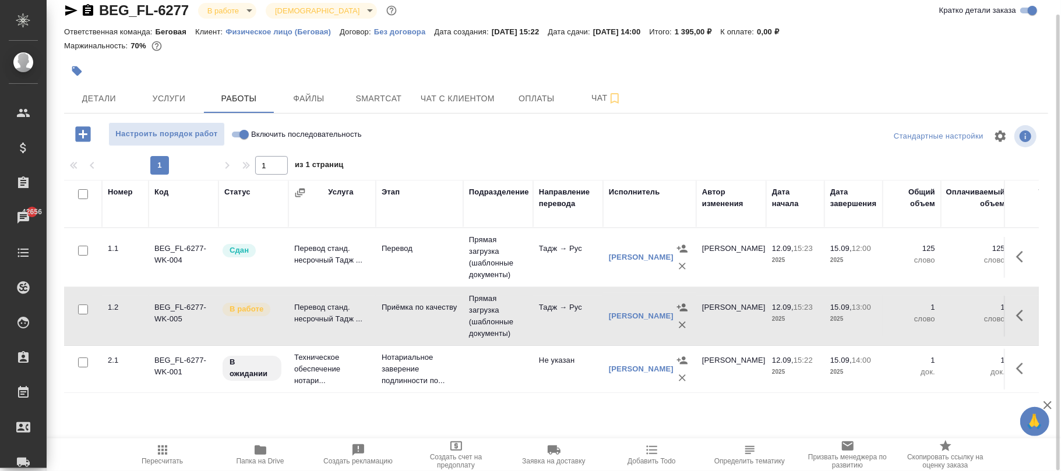
click at [162, 454] on icon "button" at bounding box center [162, 450] width 9 height 9
drag, startPoint x: 162, startPoint y: 455, endPoint x: 297, endPoint y: 450, distance: 135.2
click at [171, 452] on span "Пересчитать" at bounding box center [163, 454] width 84 height 22
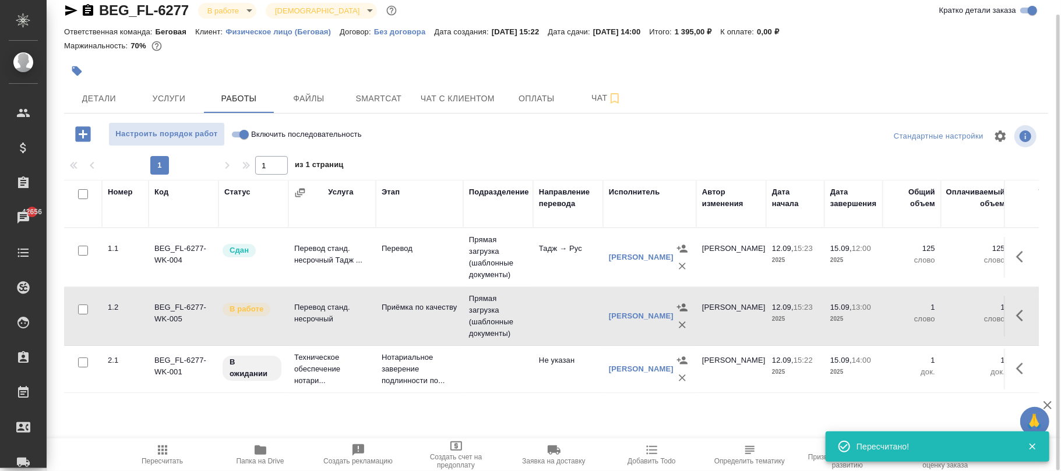
click at [530, 329] on td "Прямая загрузка (шаблонные документы)" at bounding box center [498, 316] width 70 height 58
click at [513, 255] on td "Прямая загрузка (шаблонные документы)" at bounding box center [498, 257] width 70 height 58
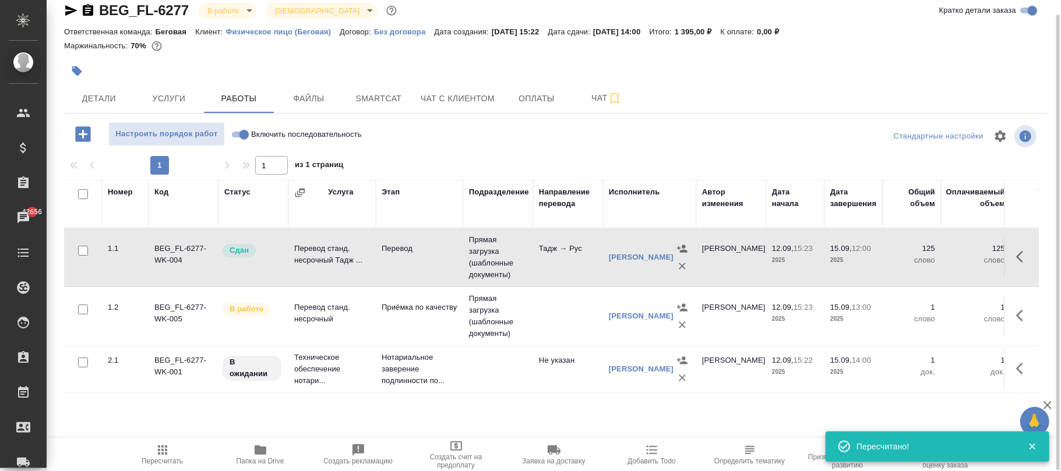
click at [513, 255] on td "Прямая загрузка (шаблонные документы)" at bounding box center [498, 257] width 70 height 58
drag, startPoint x: 163, startPoint y: 455, endPoint x: 288, endPoint y: 432, distance: 126.9
click at [162, 455] on icon "button" at bounding box center [163, 450] width 14 height 14
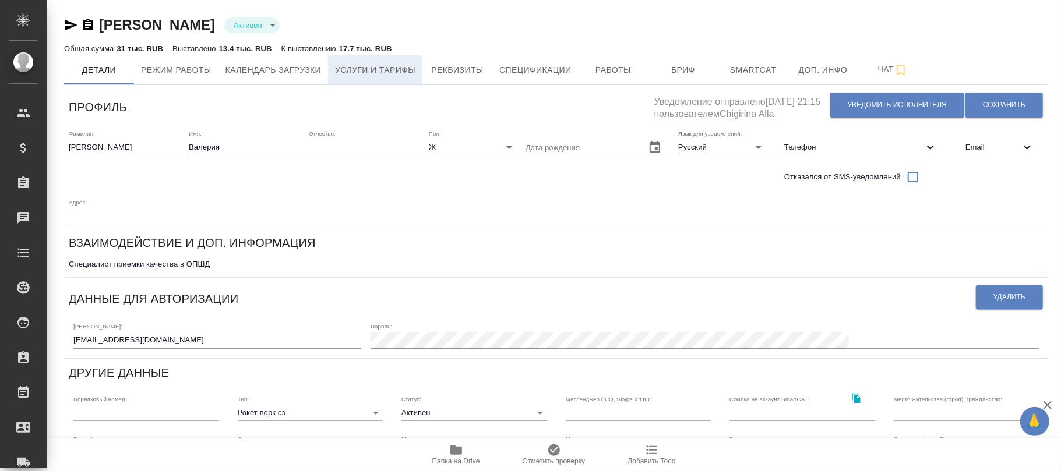
click at [380, 76] on span "Услуги и тарифы" at bounding box center [375, 70] width 80 height 15
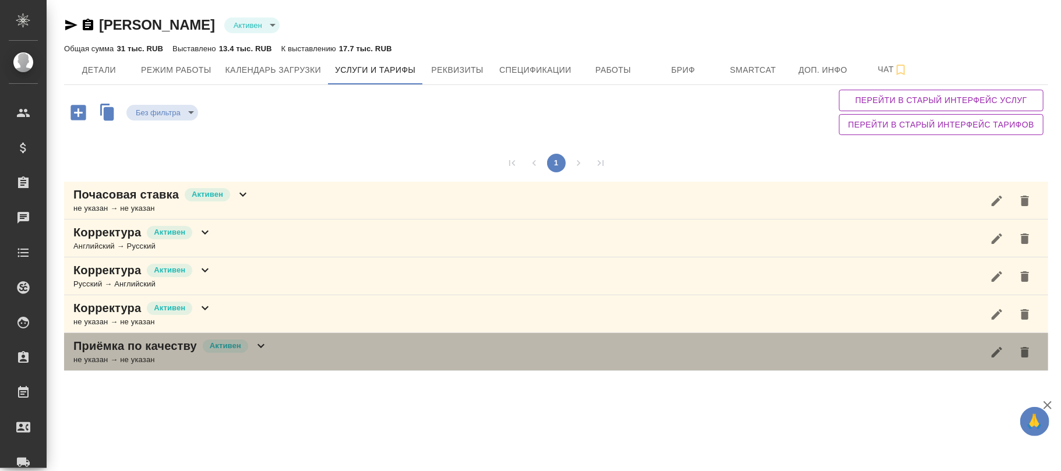
click at [261, 348] on icon at bounding box center [260, 346] width 7 height 4
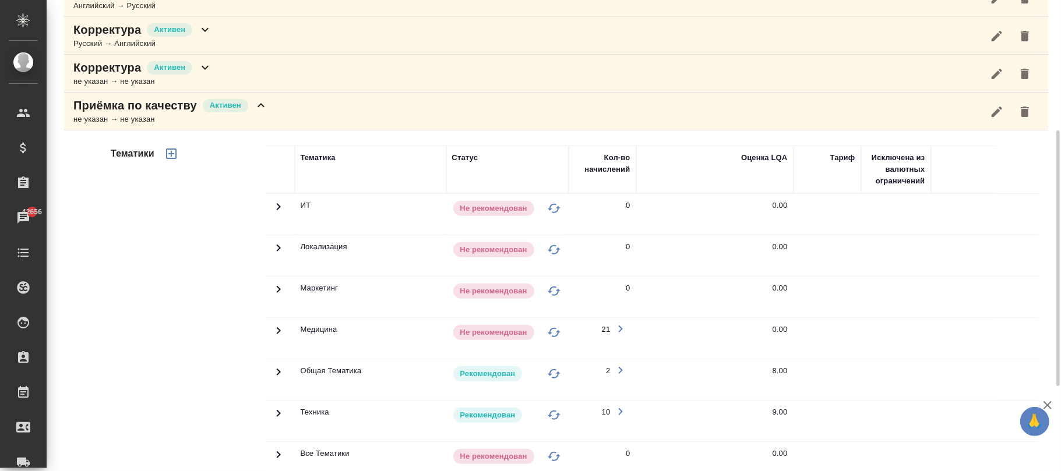
scroll to position [396, 0]
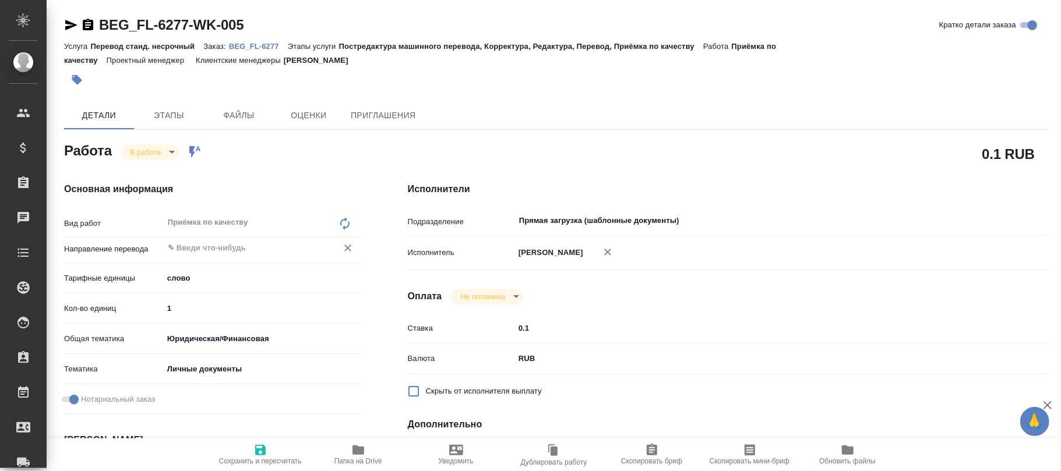
type textarea "x"
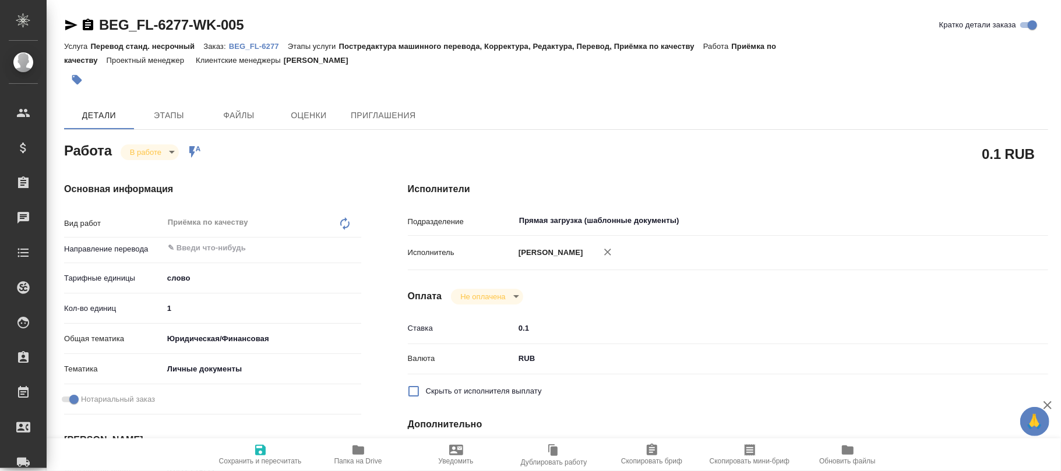
type textarea "x"
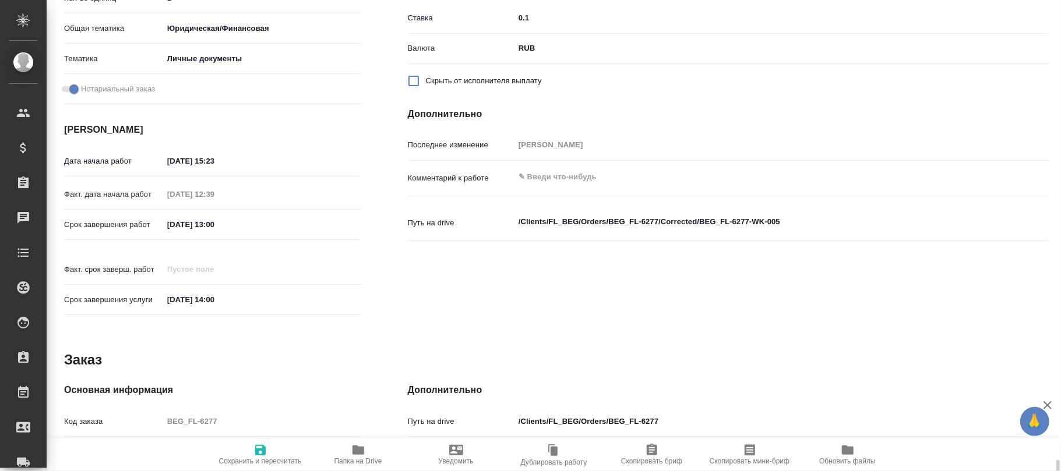
scroll to position [522, 0]
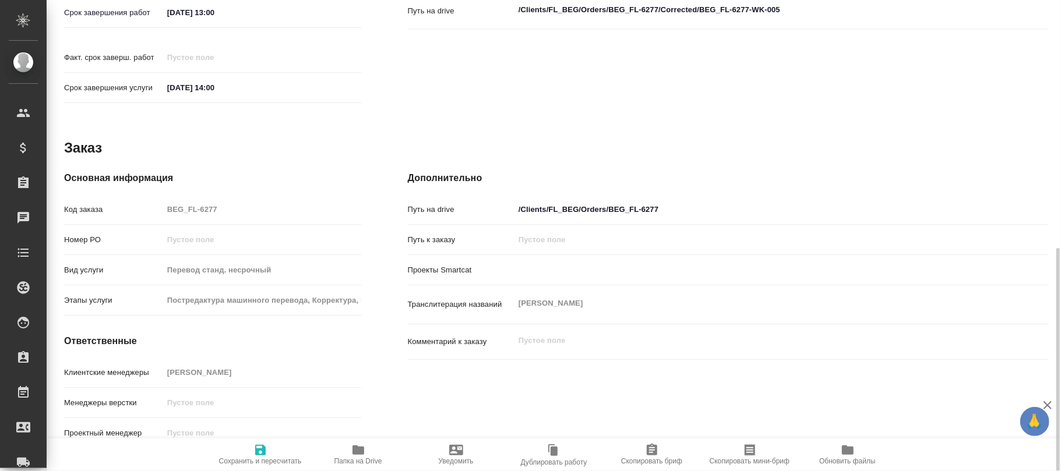
type textarea "x"
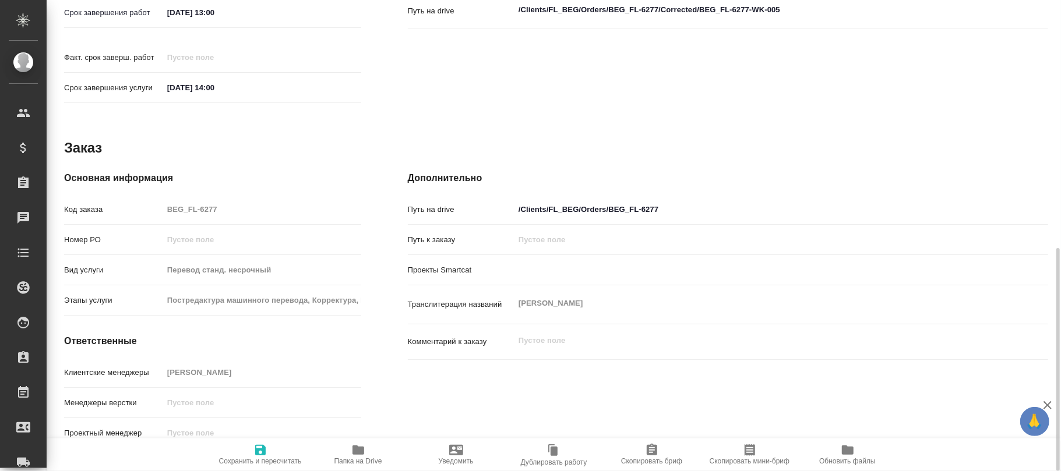
type textarea "x"
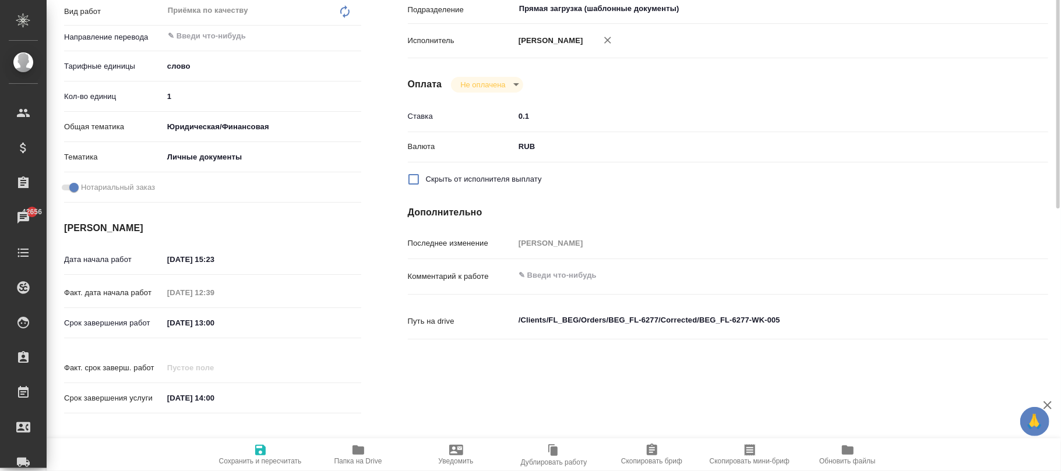
scroll to position [56, 0]
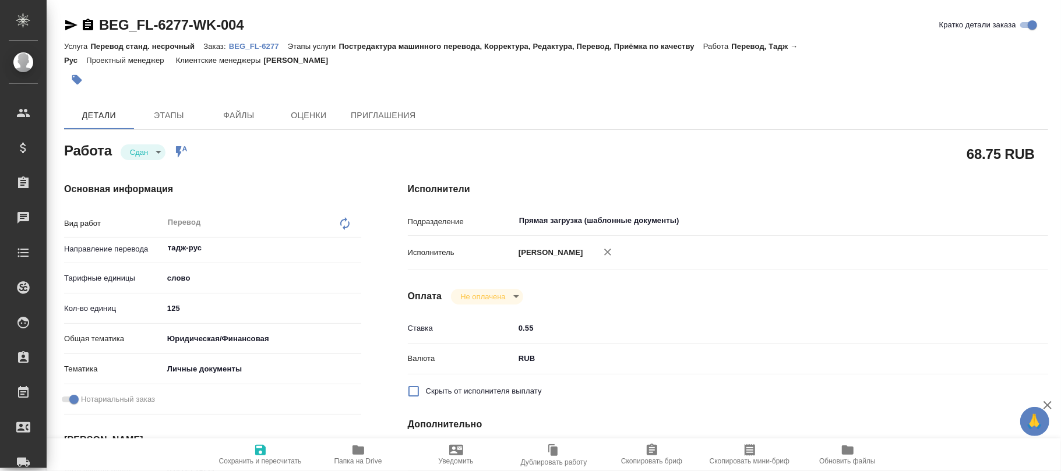
type textarea "x"
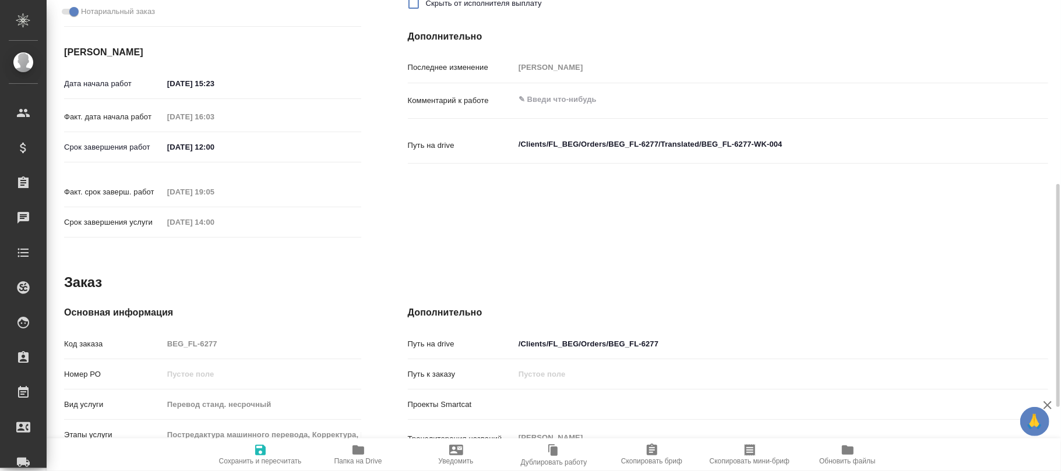
type textarea "x"
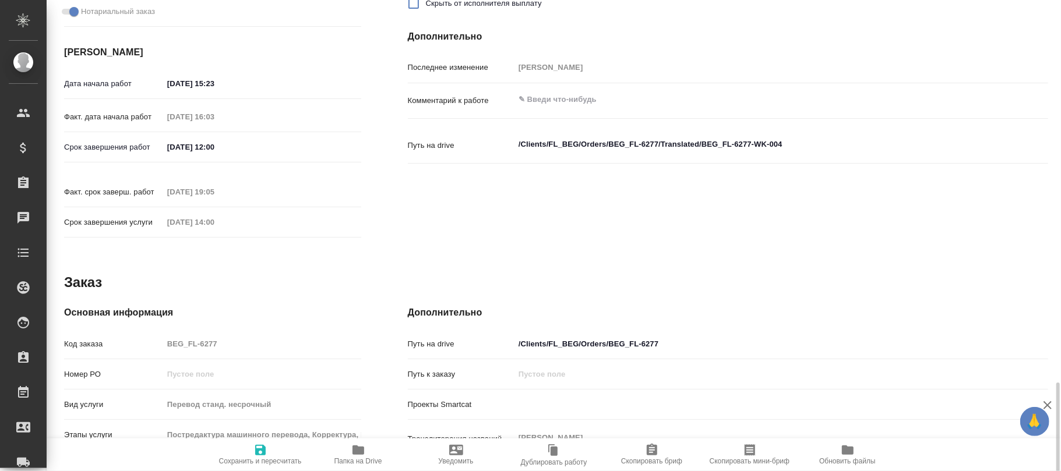
scroll to position [522, 0]
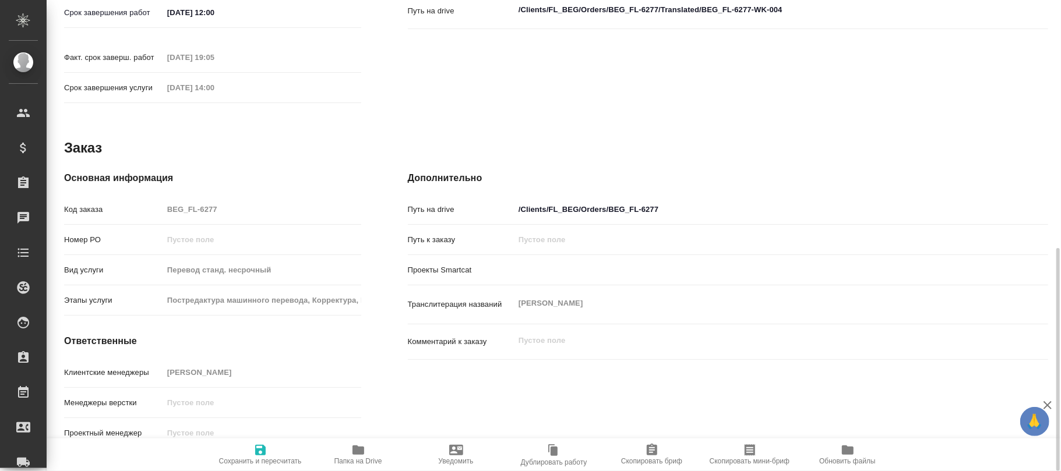
type textarea "x"
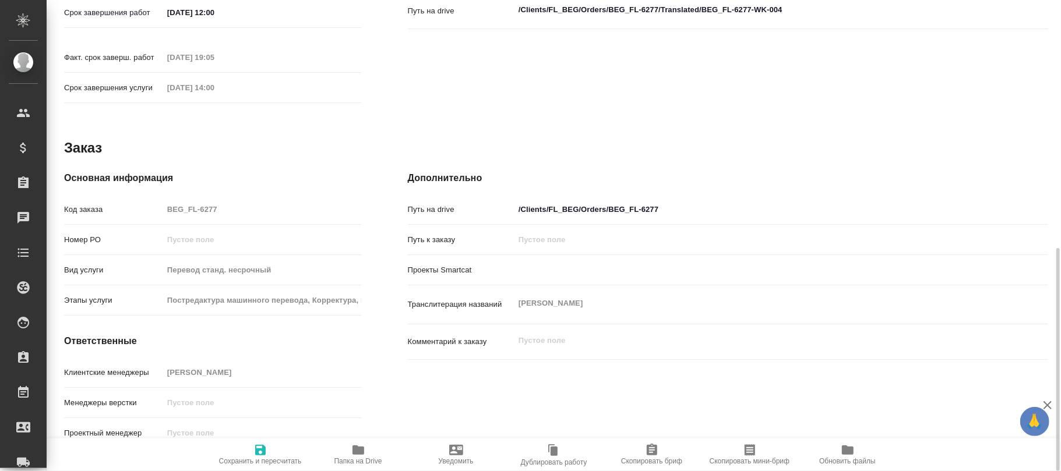
type textarea "x"
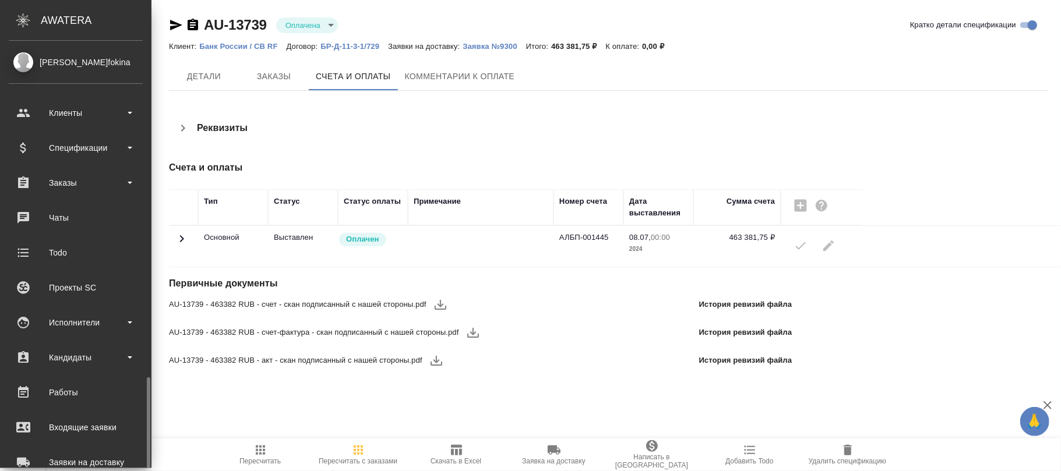
scroll to position [200, 0]
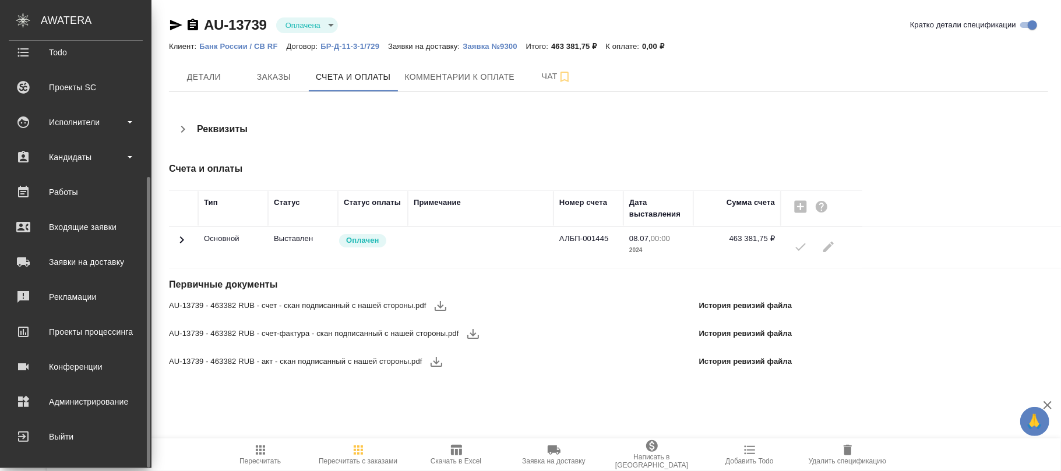
click at [70, 392] on link "Администрирование" at bounding box center [76, 401] width 146 height 29
